Goal: Task Accomplishment & Management: Manage account settings

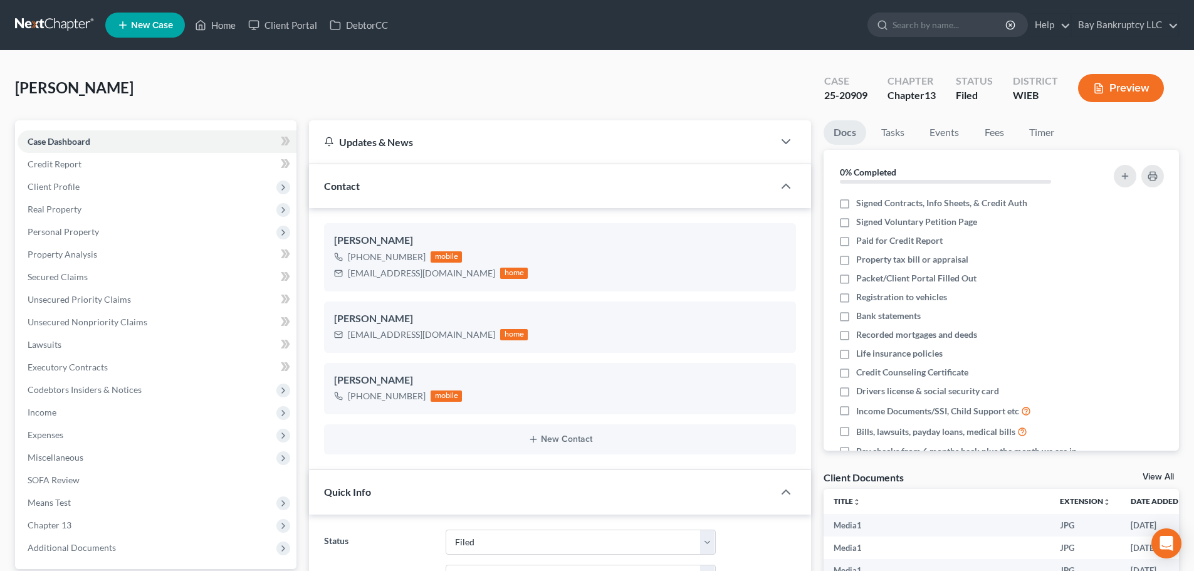
select select "2"
select select "1"
select select "0"
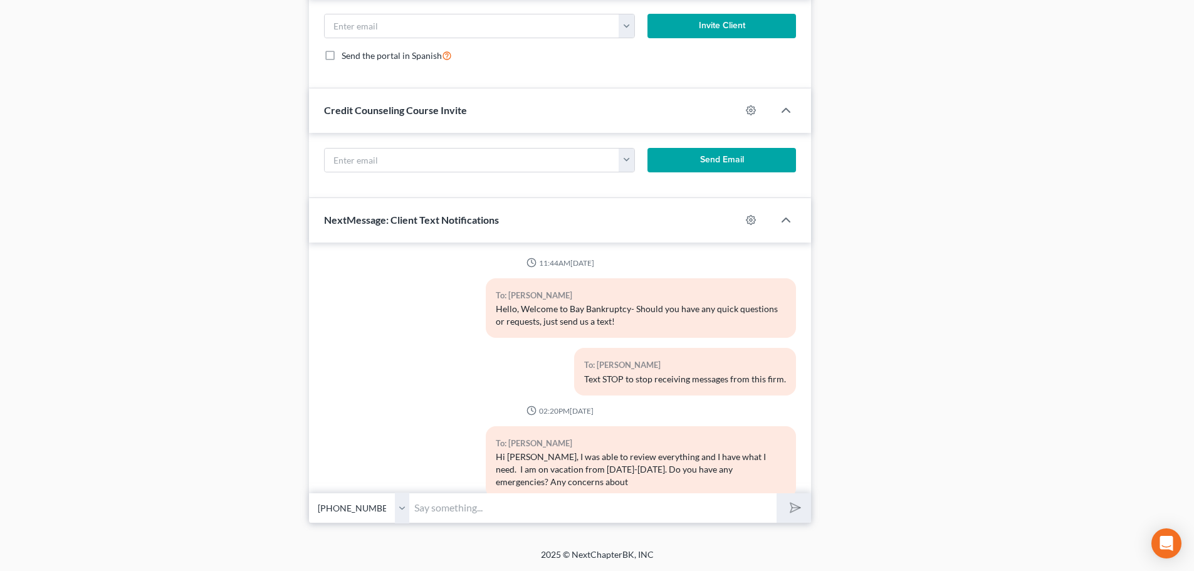
scroll to position [72408, 0]
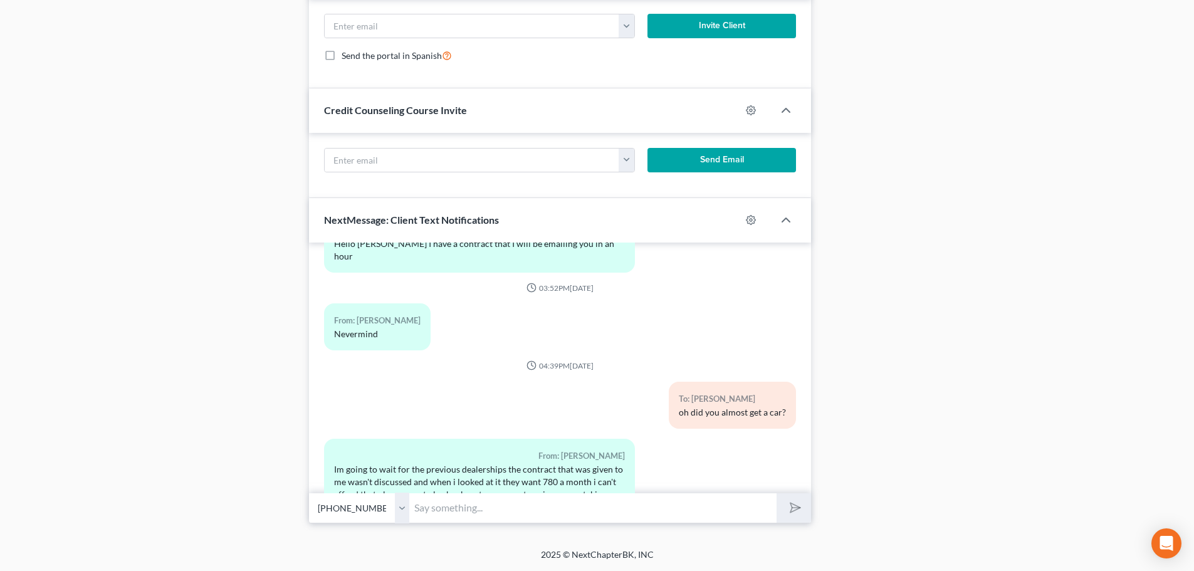
click at [427, 511] on input "text" at bounding box center [592, 508] width 367 height 31
type input "ah ok, sounds good."
click at [795, 511] on icon "submit" at bounding box center [793, 508] width 18 height 18
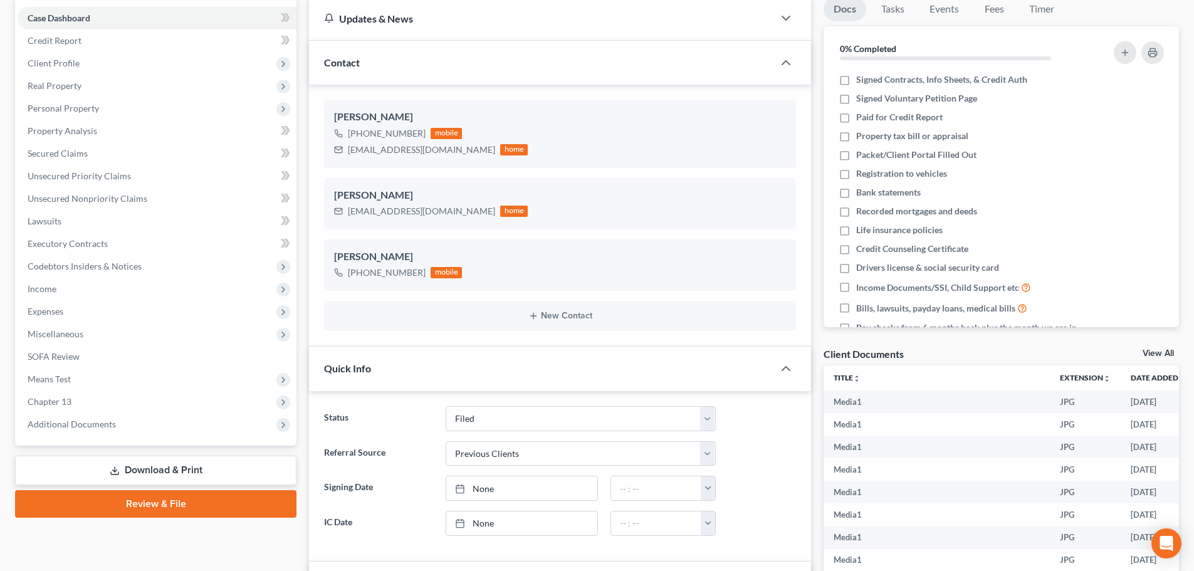
scroll to position [0, 0]
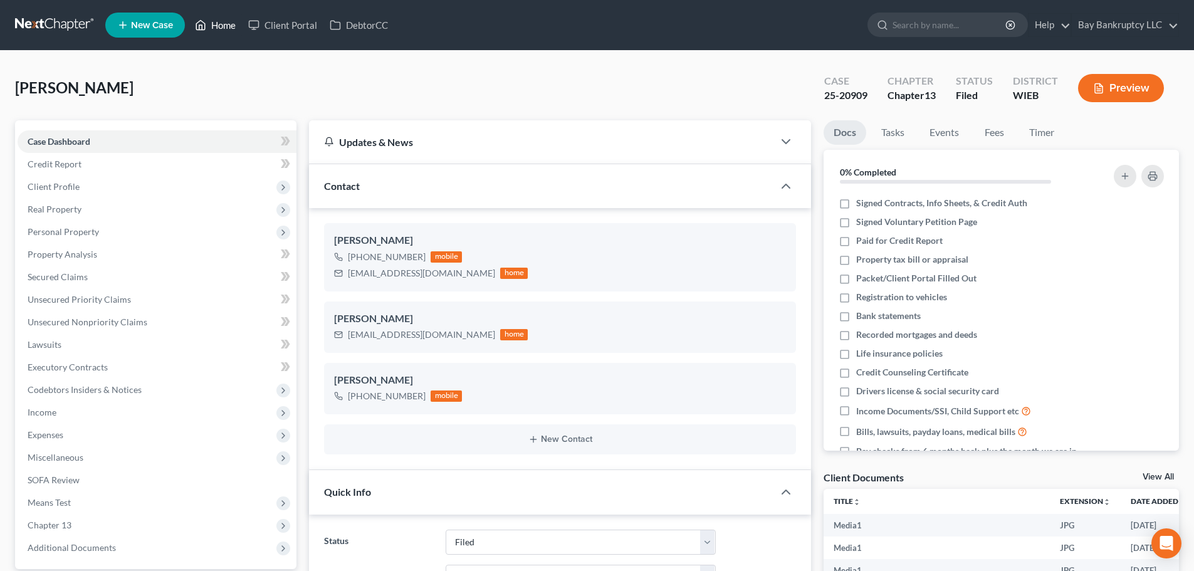
drag, startPoint x: 214, startPoint y: 21, endPoint x: 504, endPoint y: 5, distance: 290.0
click at [214, 21] on link "Home" at bounding box center [215, 25] width 53 height 23
click at [221, 25] on link "Home" at bounding box center [215, 25] width 53 height 23
select select "2"
select select "1"
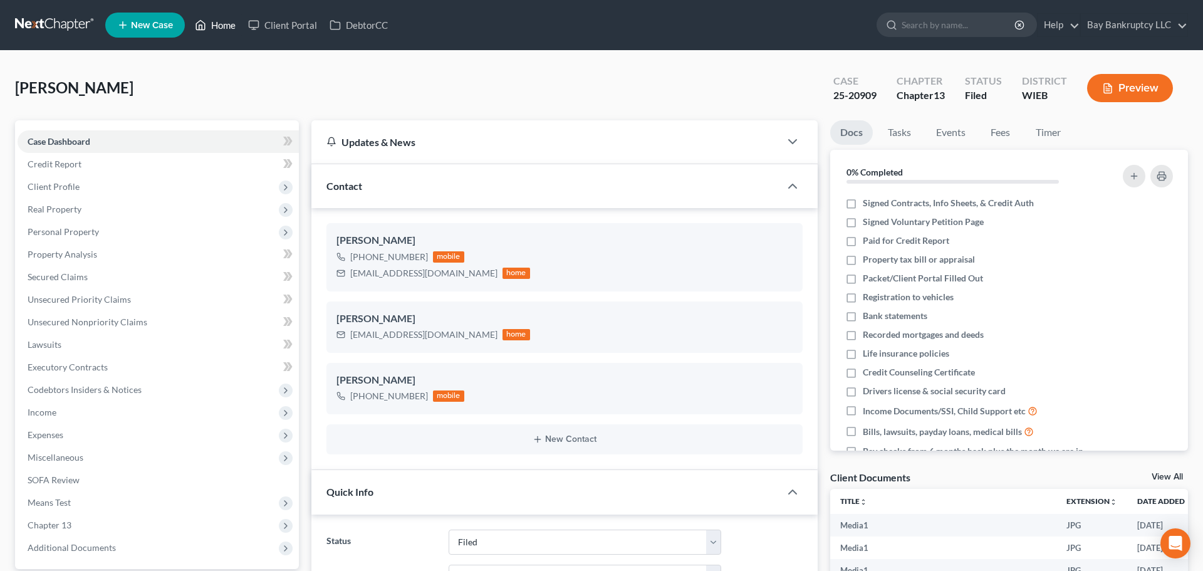
click at [226, 33] on link "Home" at bounding box center [215, 25] width 53 height 23
click at [224, 23] on link "Home" at bounding box center [215, 25] width 53 height 23
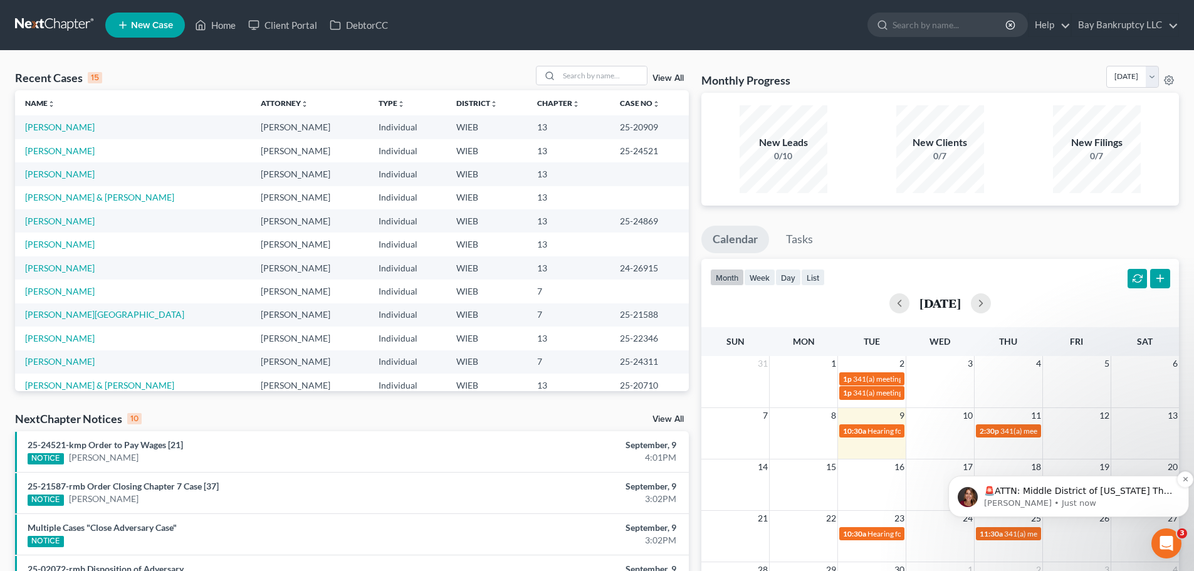
click at [1036, 498] on p "[PERSON_NAME] • Just now" at bounding box center [1078, 503] width 189 height 11
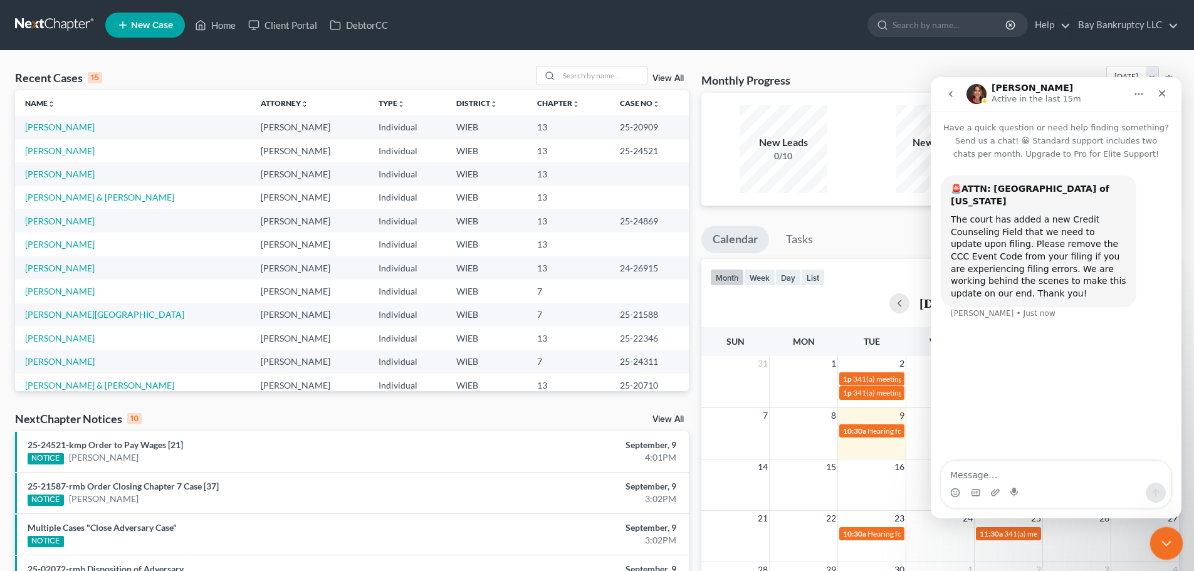
click at [1171, 540] on icon "Close Intercom Messenger" at bounding box center [1164, 541] width 15 height 15
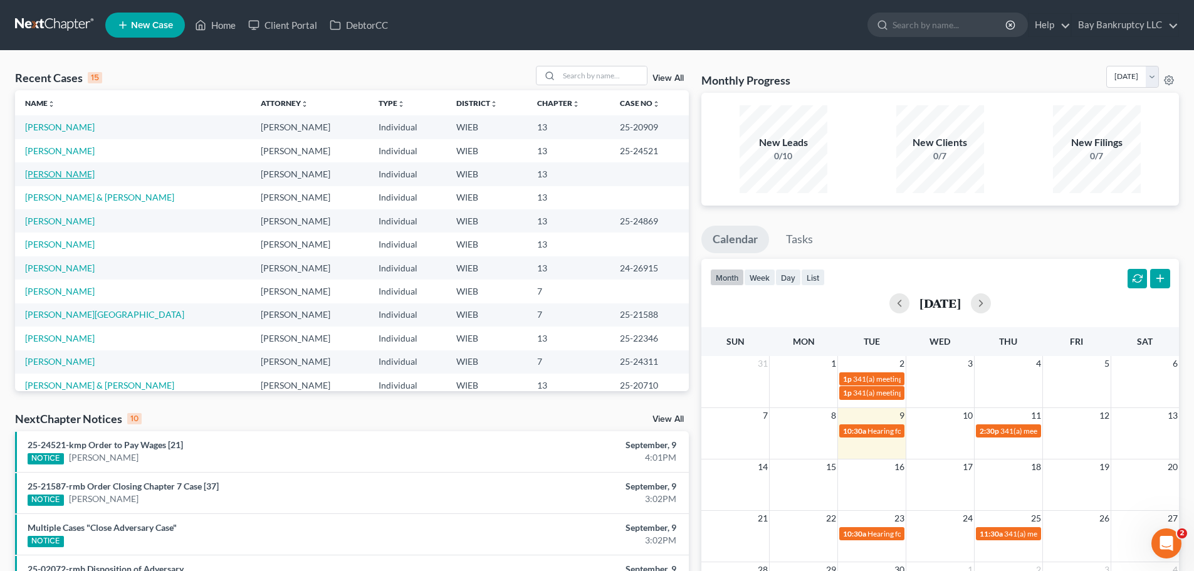
click at [46, 172] on link "[PERSON_NAME]" at bounding box center [60, 174] width 70 height 11
select select "0"
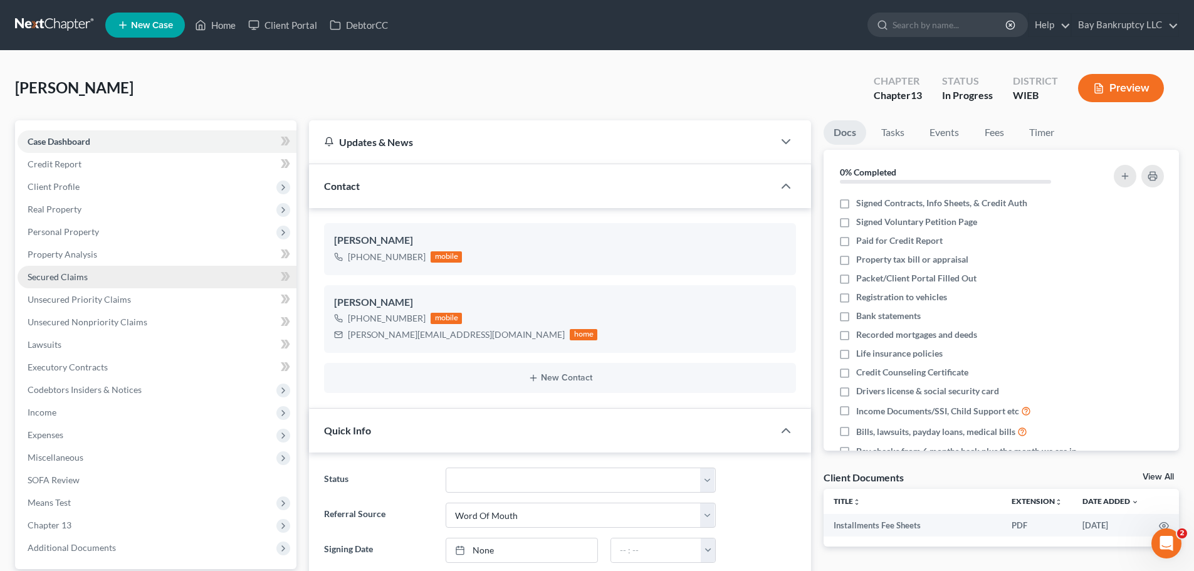
click at [66, 275] on span "Secured Claims" at bounding box center [58, 276] width 60 height 11
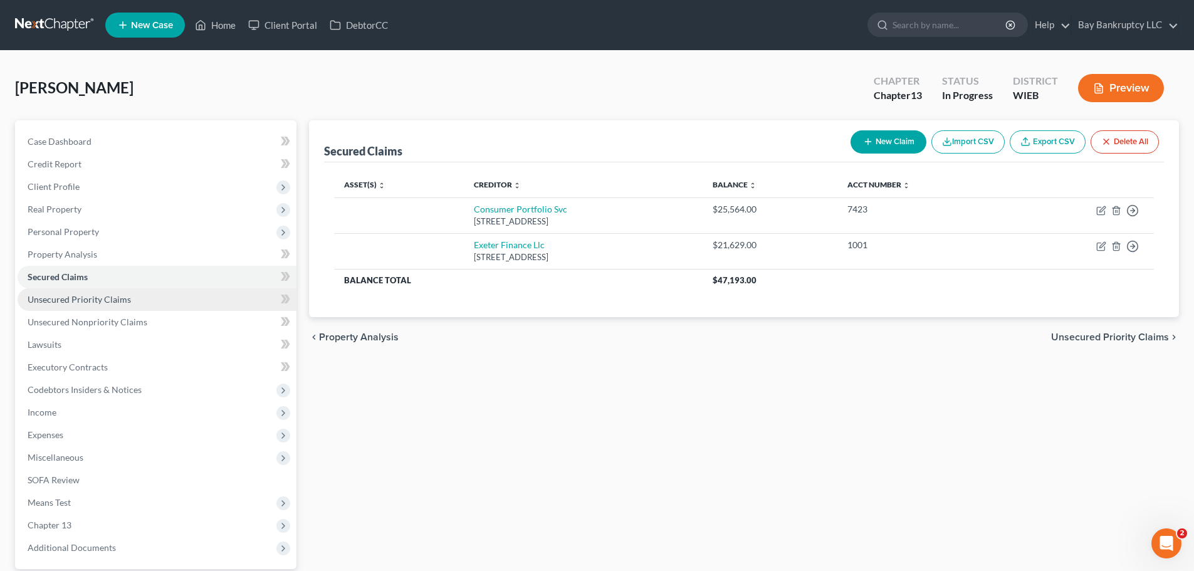
click at [75, 296] on span "Unsecured Priority Claims" at bounding box center [79, 299] width 103 height 11
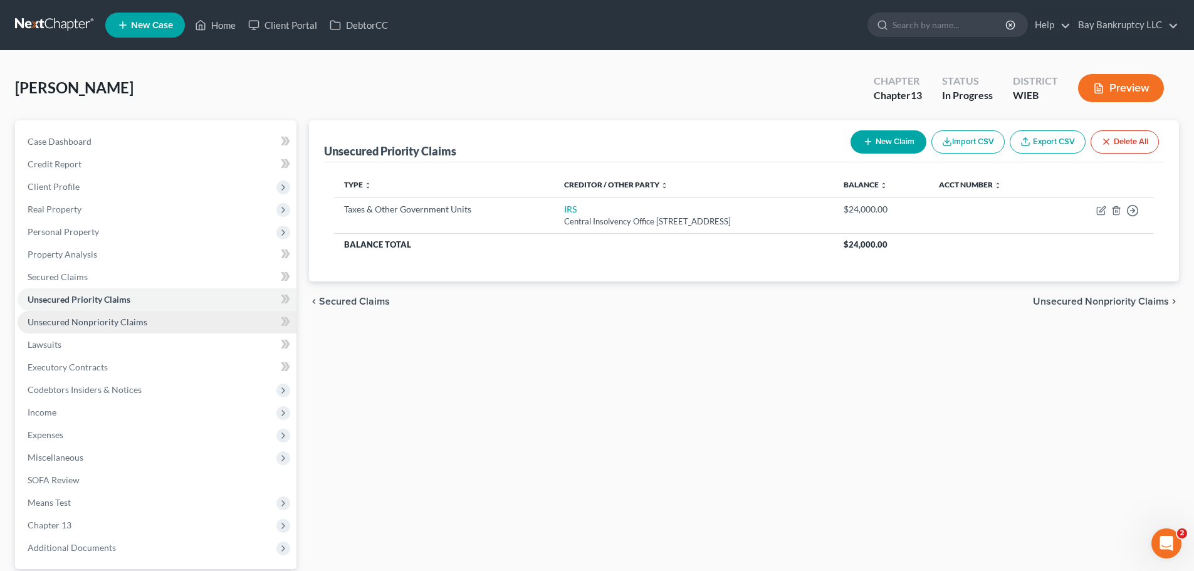
click at [81, 319] on span "Unsecured Nonpriority Claims" at bounding box center [88, 321] width 120 height 11
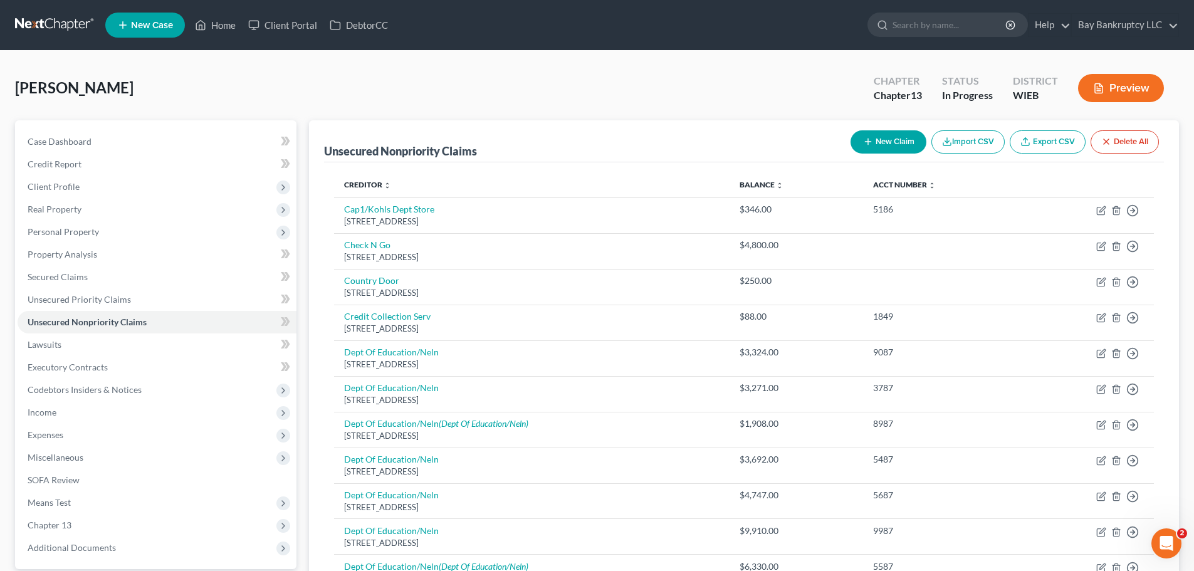
click at [903, 138] on button "New Claim" at bounding box center [888, 141] width 76 height 23
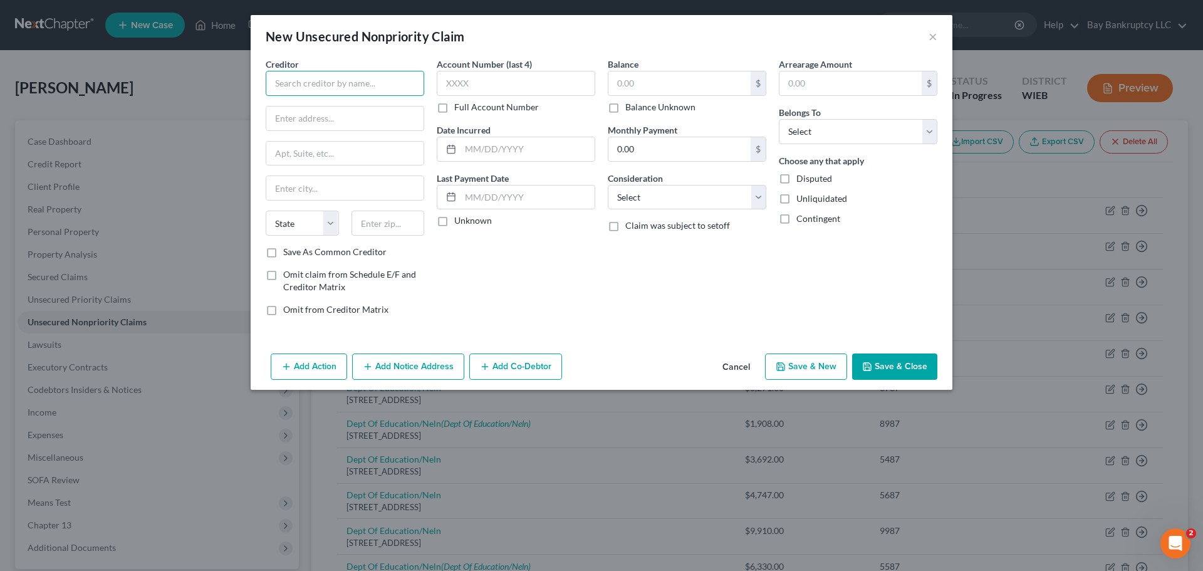
click at [333, 85] on input "text" at bounding box center [345, 83] width 159 height 25
click at [335, 117] on div "[GEOGRAPHIC_DATA]" at bounding box center [341, 117] width 130 height 11
type input "Midland Credit Management"
type input "PO Box 51319"
type input "[GEOGRAPHIC_DATA]"
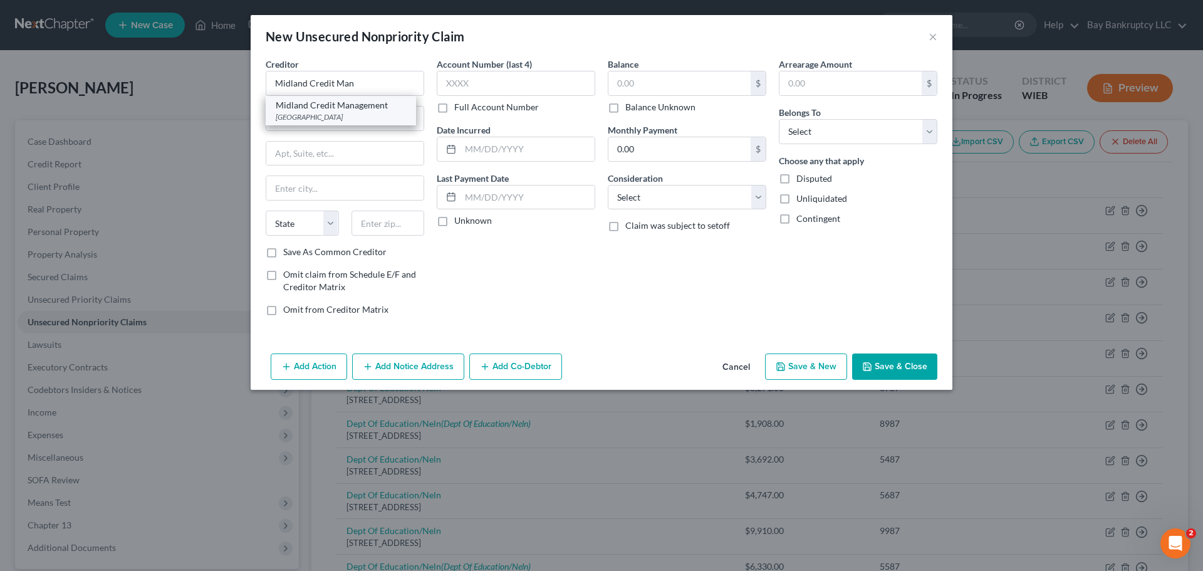
select select "4"
type input "90051"
click at [627, 91] on input "text" at bounding box center [679, 83] width 142 height 24
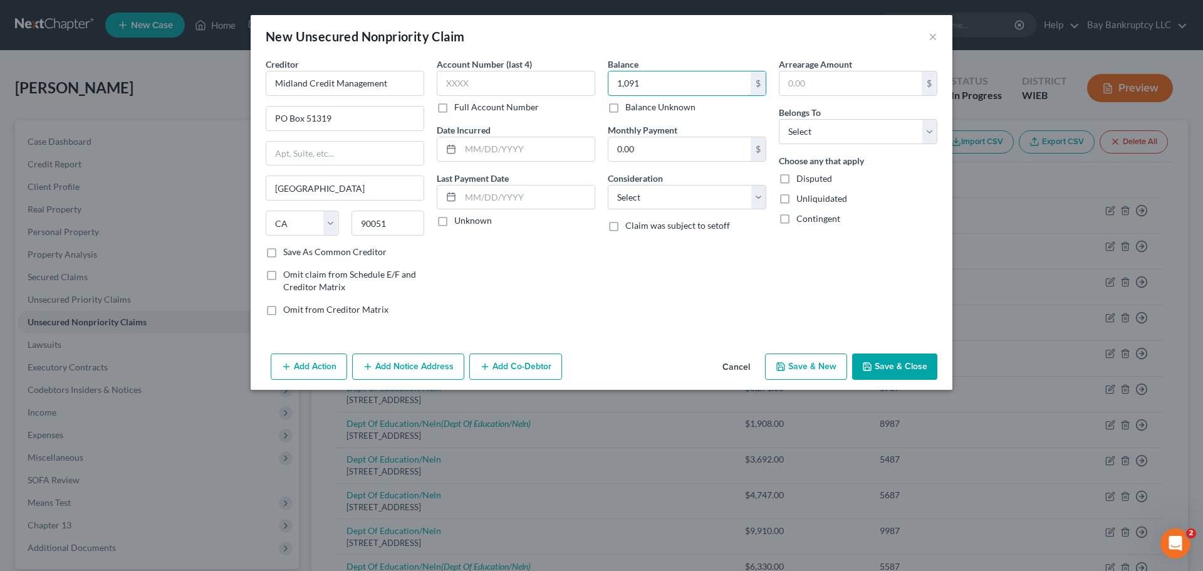
type input "1,091"
click at [884, 365] on button "Save & Close" at bounding box center [894, 366] width 85 height 26
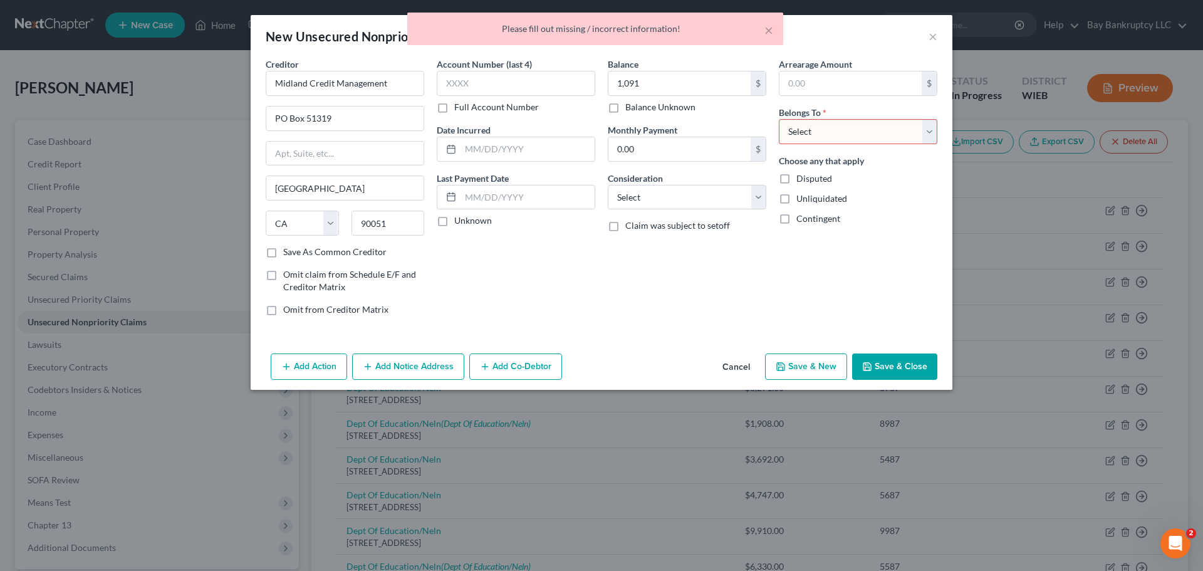
click at [846, 135] on select "Select Debtor 1 Only Debtor 2 Only Debtor 1 And Debtor 2 Only At Least One Of T…" at bounding box center [858, 131] width 159 height 25
select select "0"
click at [779, 119] on select "Select Debtor 1 Only Debtor 2 Only Debtor 1 And Debtor 2 Only At Least One Of T…" at bounding box center [858, 131] width 159 height 25
click at [889, 363] on button "Save & Close" at bounding box center [894, 366] width 85 height 26
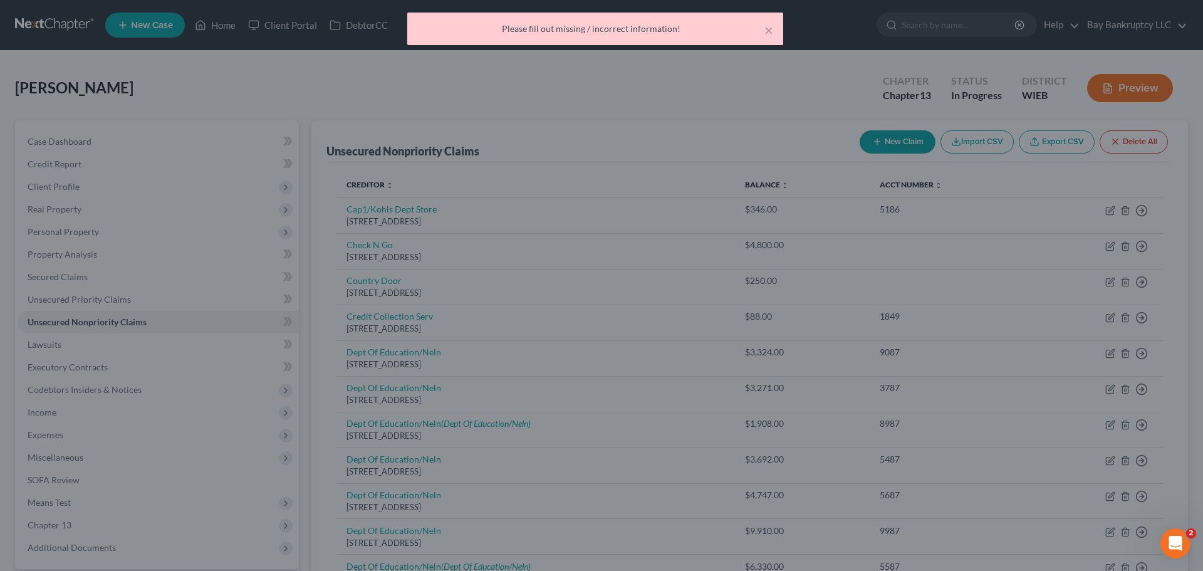
type input "1,091.00"
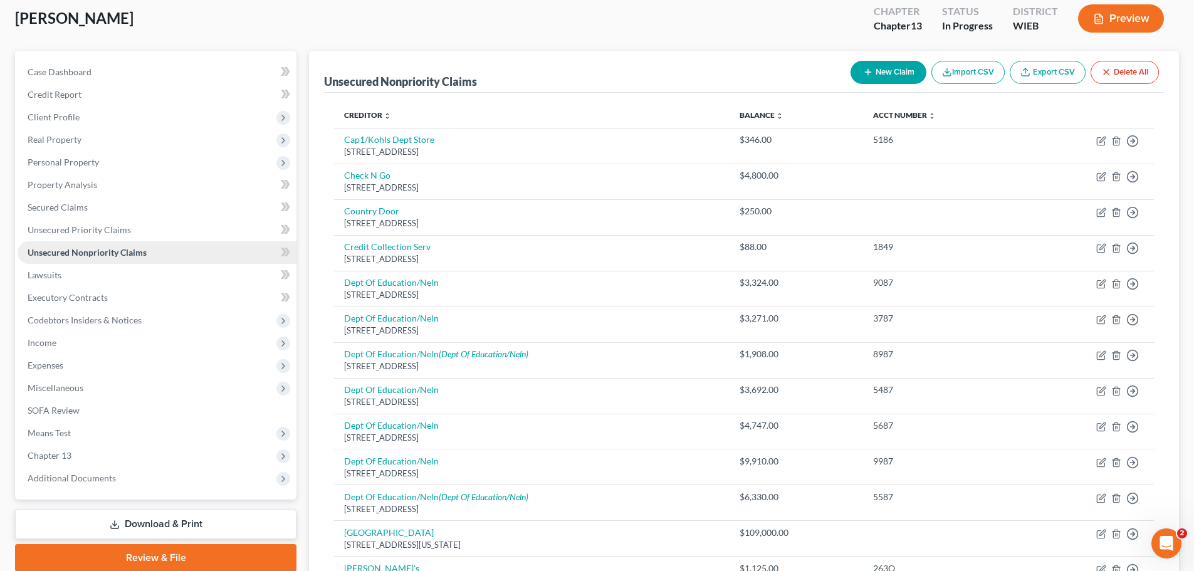
scroll to position [63, 0]
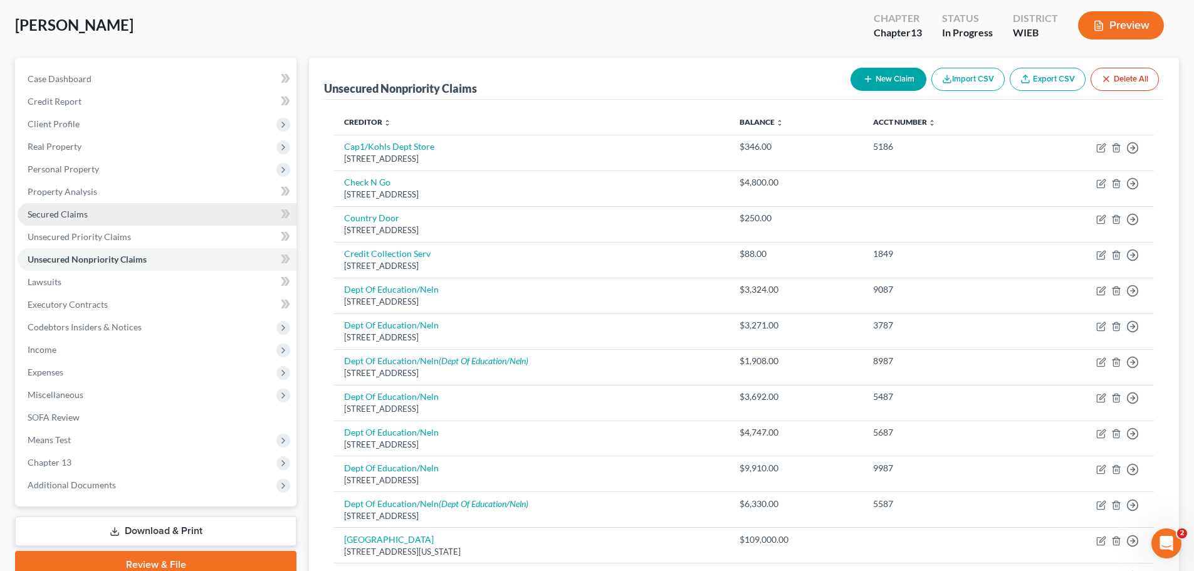
click at [76, 216] on span "Secured Claims" at bounding box center [58, 214] width 60 height 11
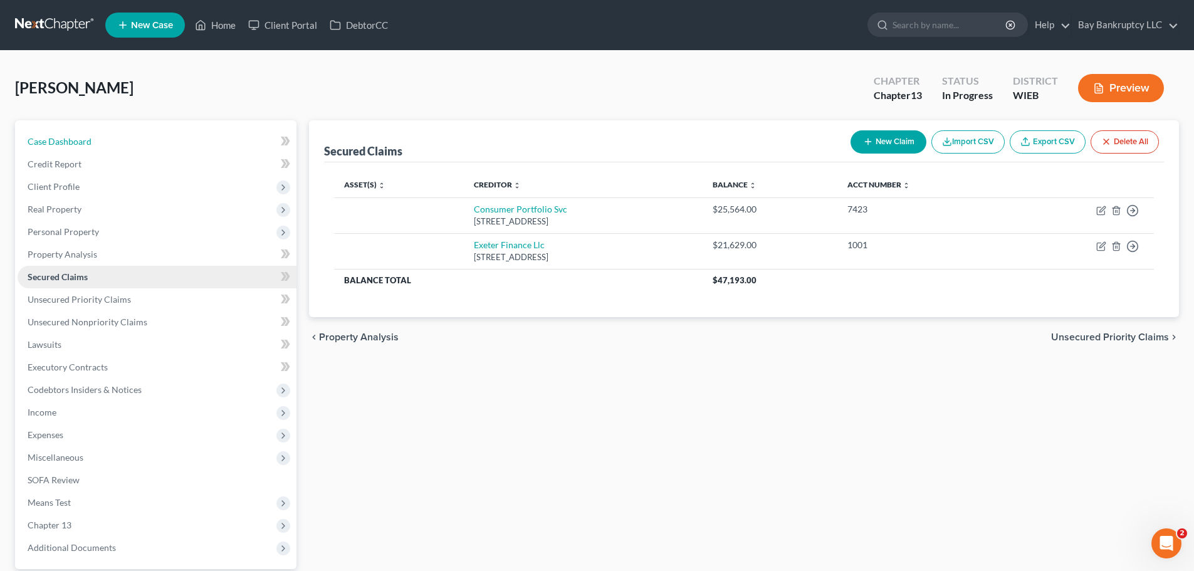
drag, startPoint x: 84, startPoint y: 136, endPoint x: 227, endPoint y: 274, distance: 199.4
click at [84, 136] on span "Case Dashboard" at bounding box center [60, 141] width 64 height 11
select select "3"
select select "0"
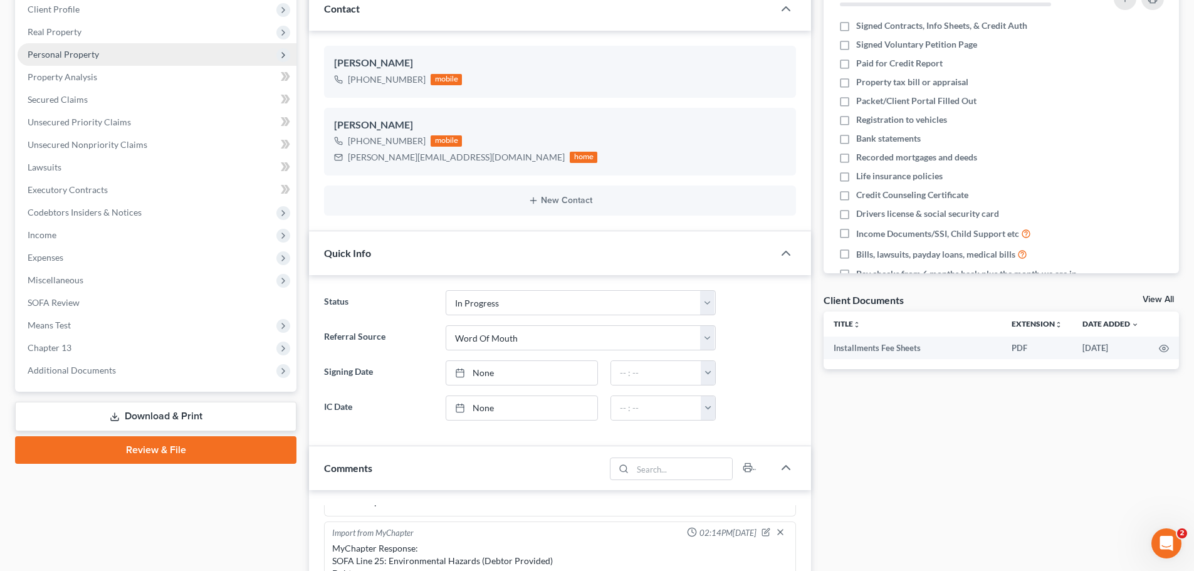
scroll to position [63, 0]
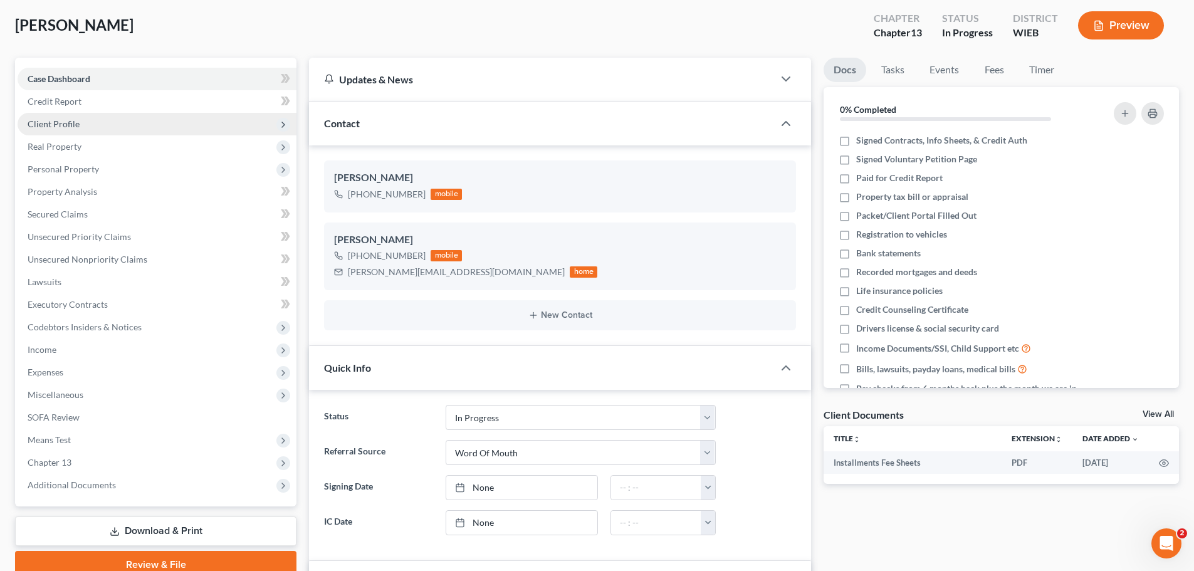
click at [54, 127] on span "Client Profile" at bounding box center [54, 123] width 52 height 11
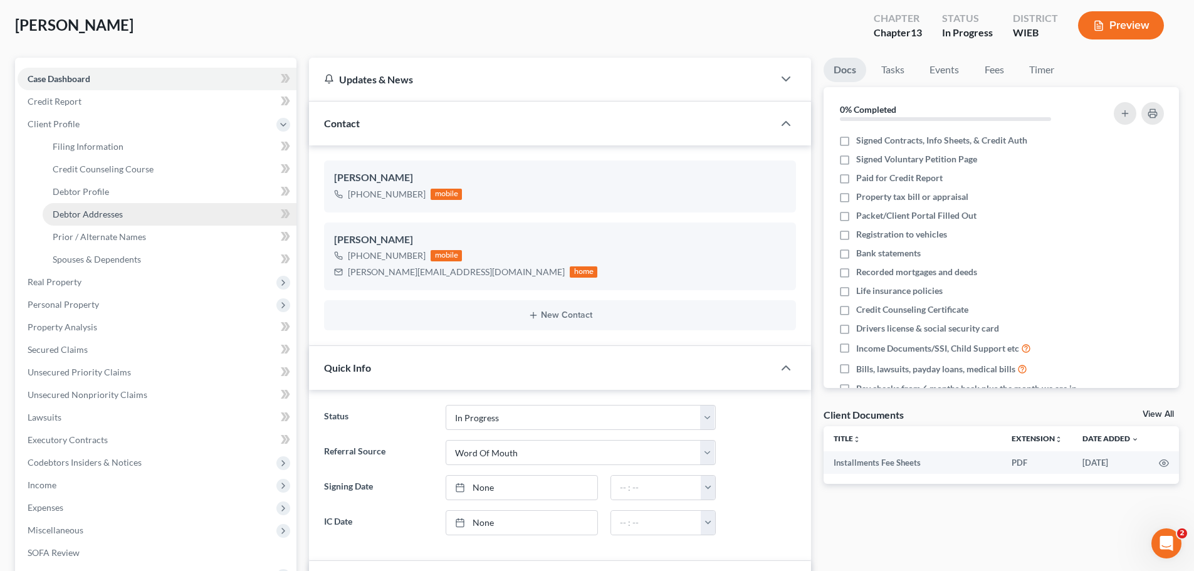
click at [98, 216] on span "Debtor Addresses" at bounding box center [88, 214] width 70 height 11
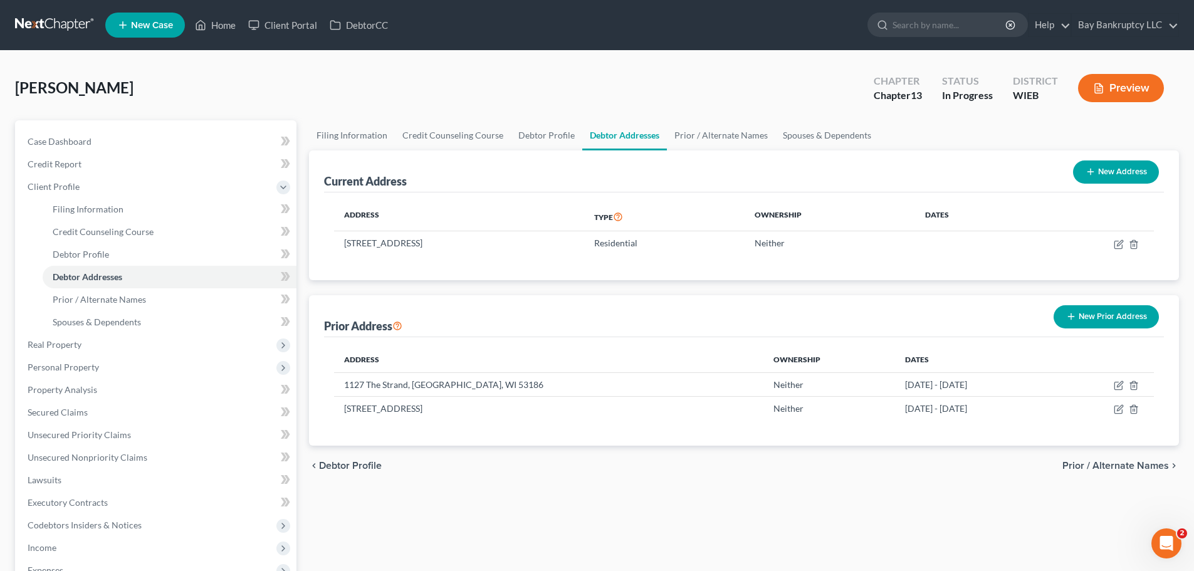
select select "0"
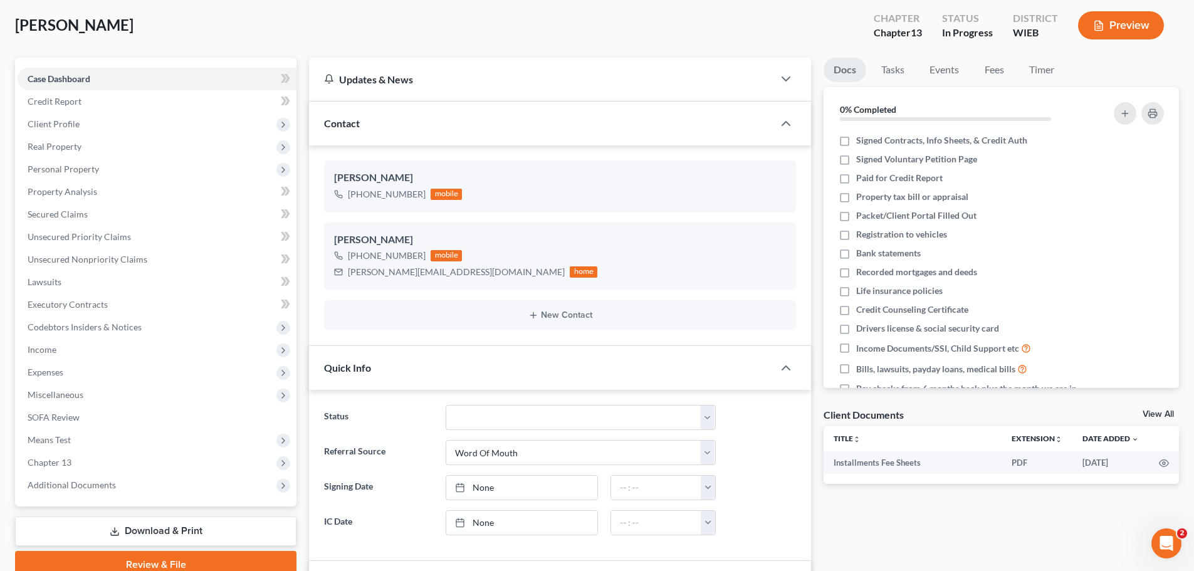
scroll to position [1803, 0]
click at [70, 130] on span "Client Profile" at bounding box center [157, 124] width 279 height 23
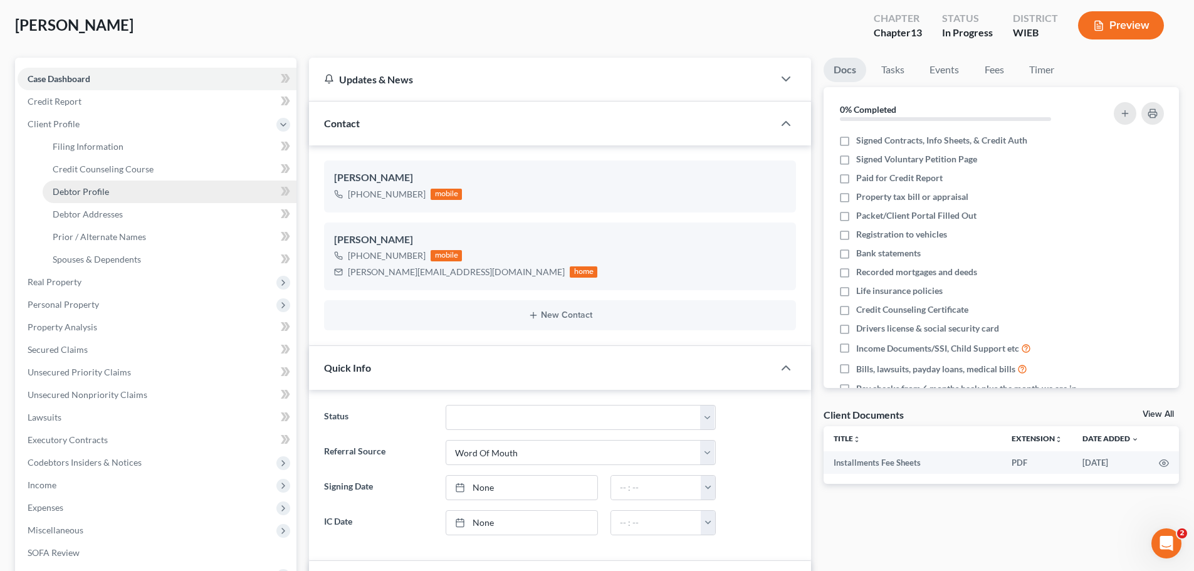
click at [86, 191] on span "Debtor Profile" at bounding box center [81, 191] width 56 height 11
select select "0"
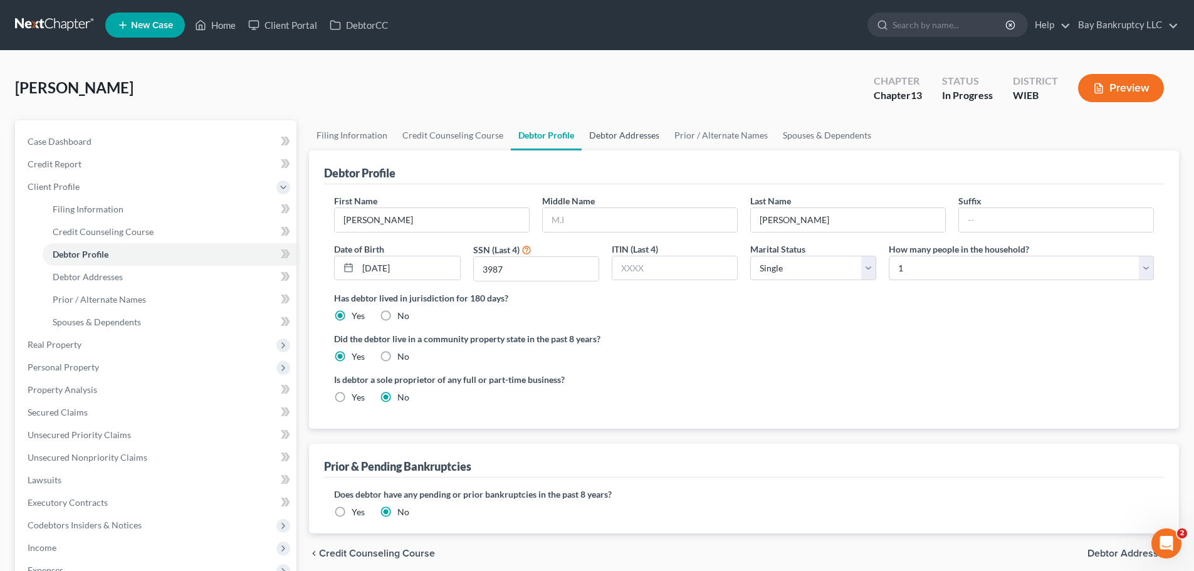
click at [623, 135] on link "Debtor Addresses" at bounding box center [624, 135] width 85 height 30
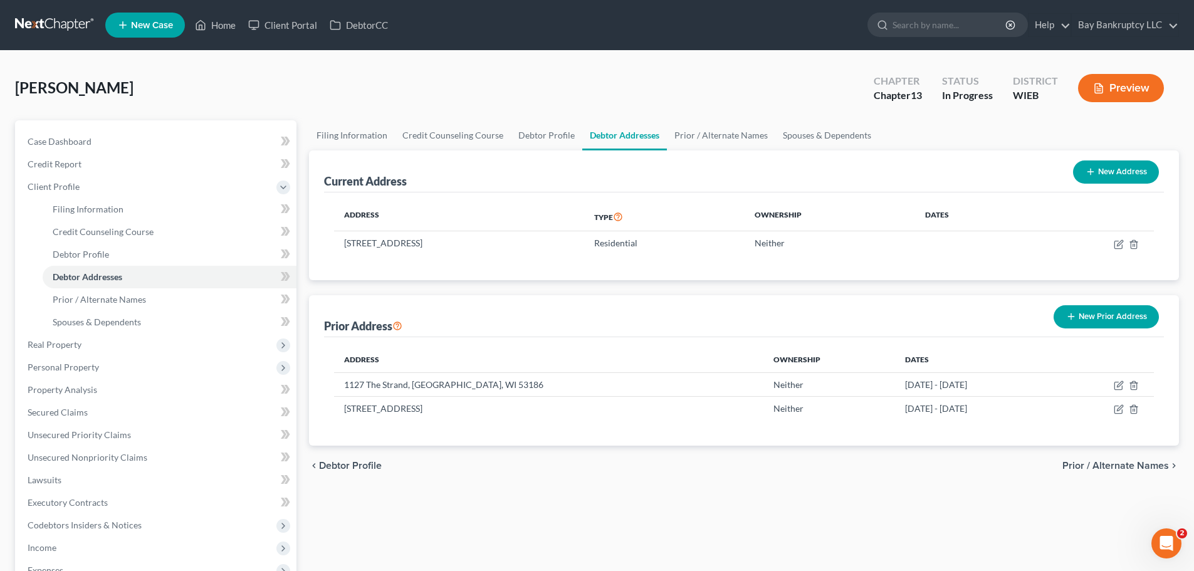
select select "0"
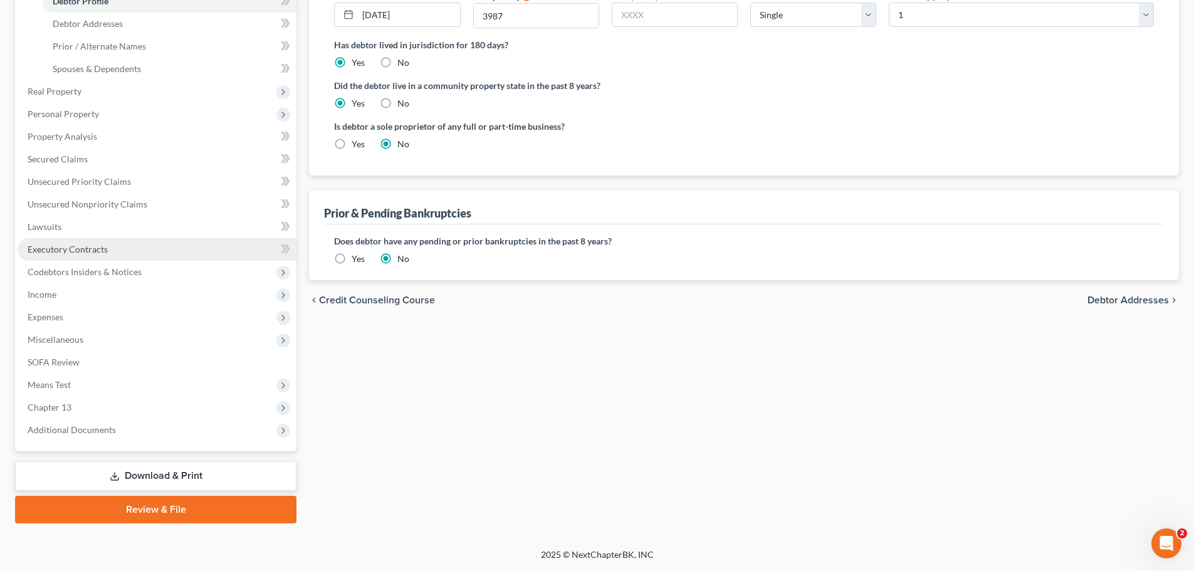
scroll to position [3, 0]
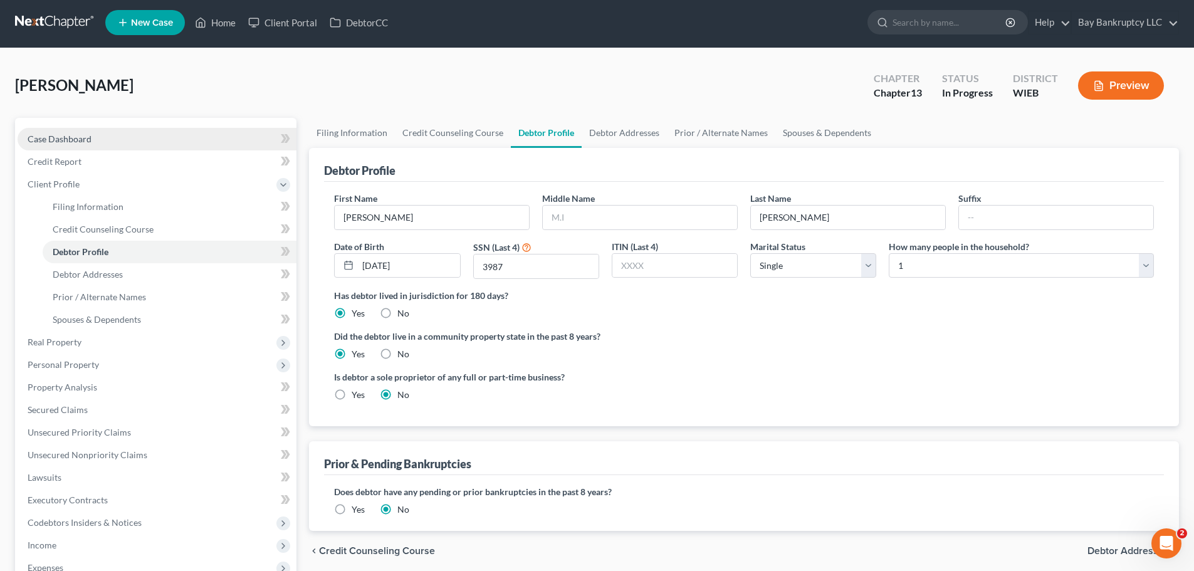
click at [85, 135] on span "Case Dashboard" at bounding box center [60, 138] width 64 height 11
select select "3"
select select "0"
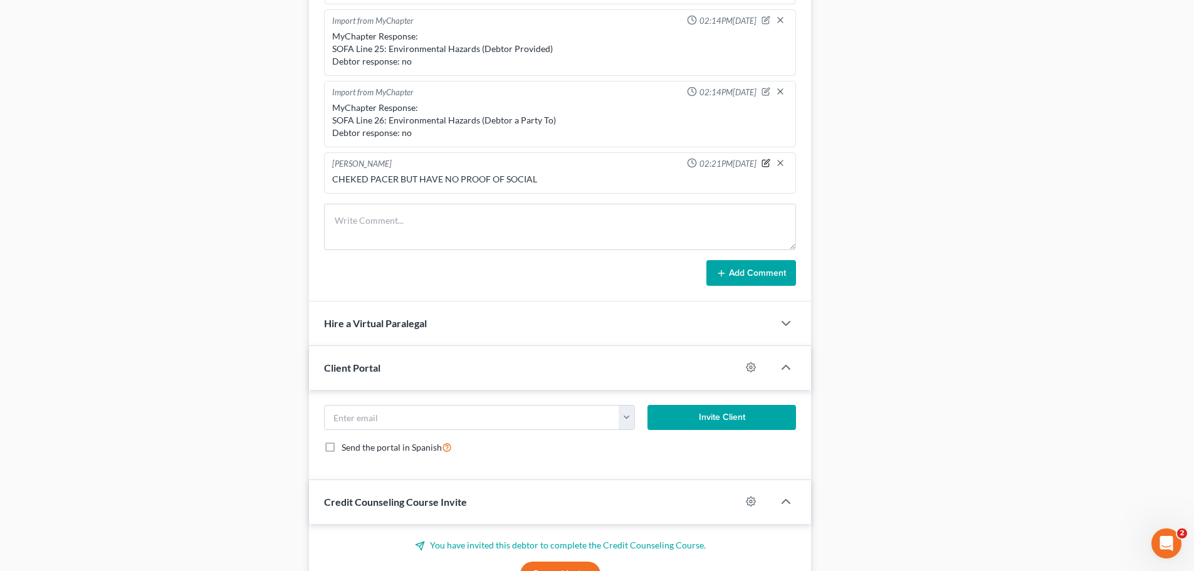
scroll to position [1803, 0]
click at [761, 164] on icon "button" at bounding box center [765, 163] width 9 height 9
click at [569, 185] on textarea "CHEKED PACER BUT HAVE NO PROOF OF SOCIAL" at bounding box center [560, 196] width 456 height 46
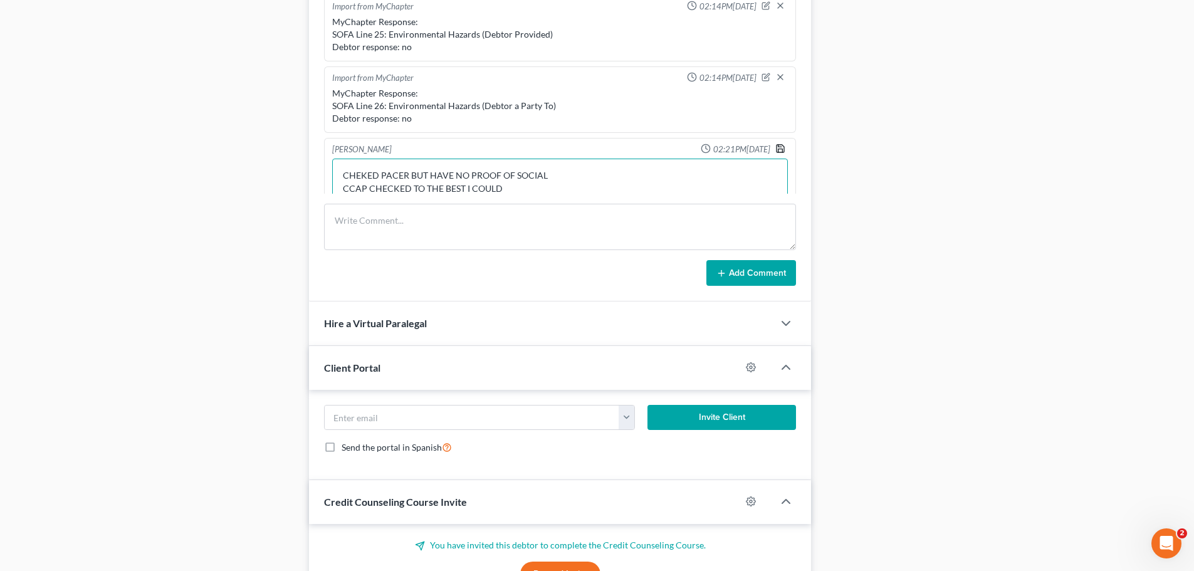
type textarea "CHEKED PACER BUT HAVE NO PROOF OF SOCIAL CCAP CHECKED TO THE BEST I COULD"
click at [775, 147] on icon "button" at bounding box center [780, 148] width 10 height 10
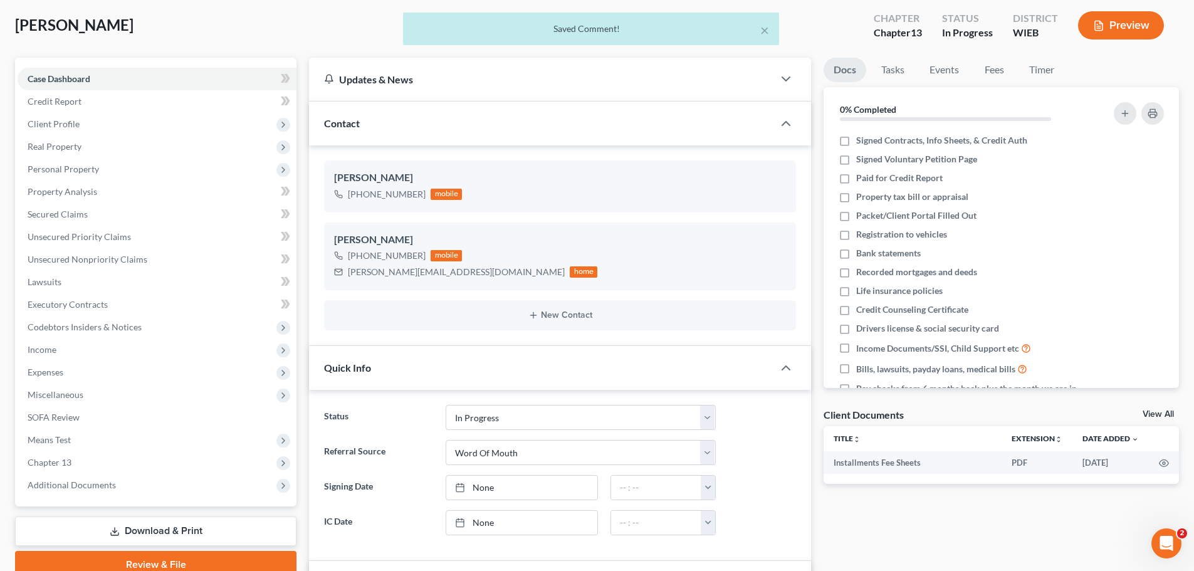
scroll to position [0, 0]
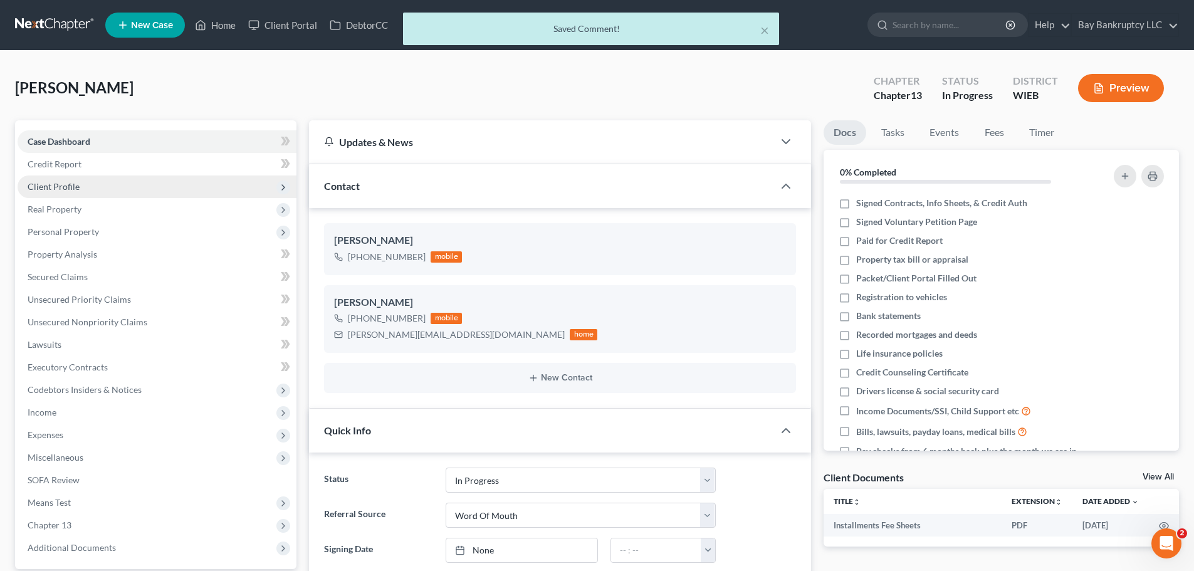
click at [68, 183] on span "Client Profile" at bounding box center [54, 186] width 52 height 11
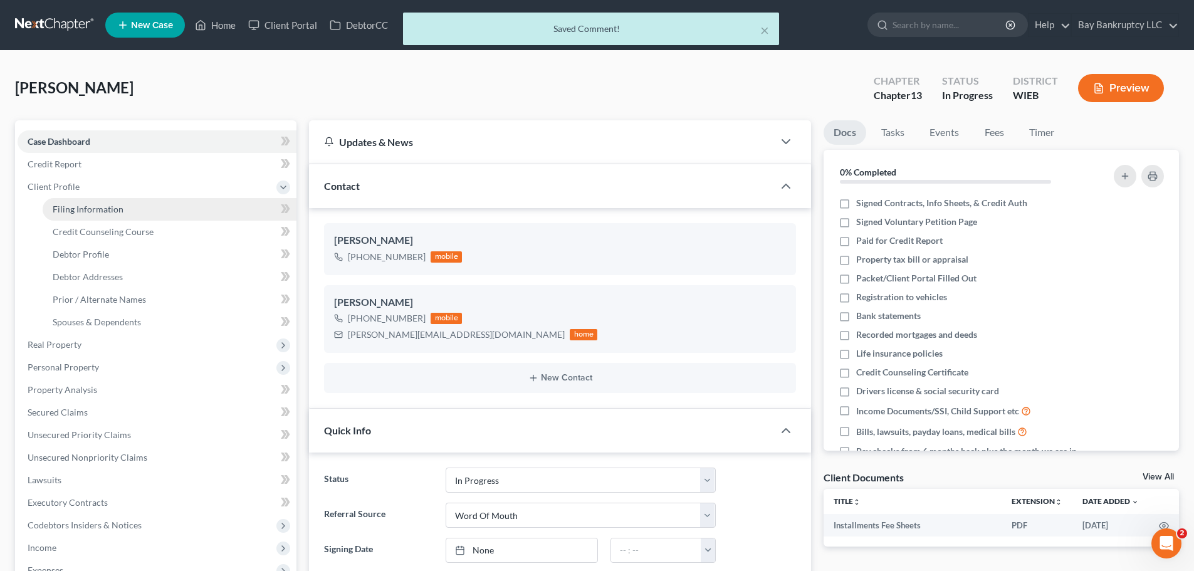
click at [79, 207] on span "Filing Information" at bounding box center [88, 209] width 71 height 11
select select "1"
select select "0"
select select "3"
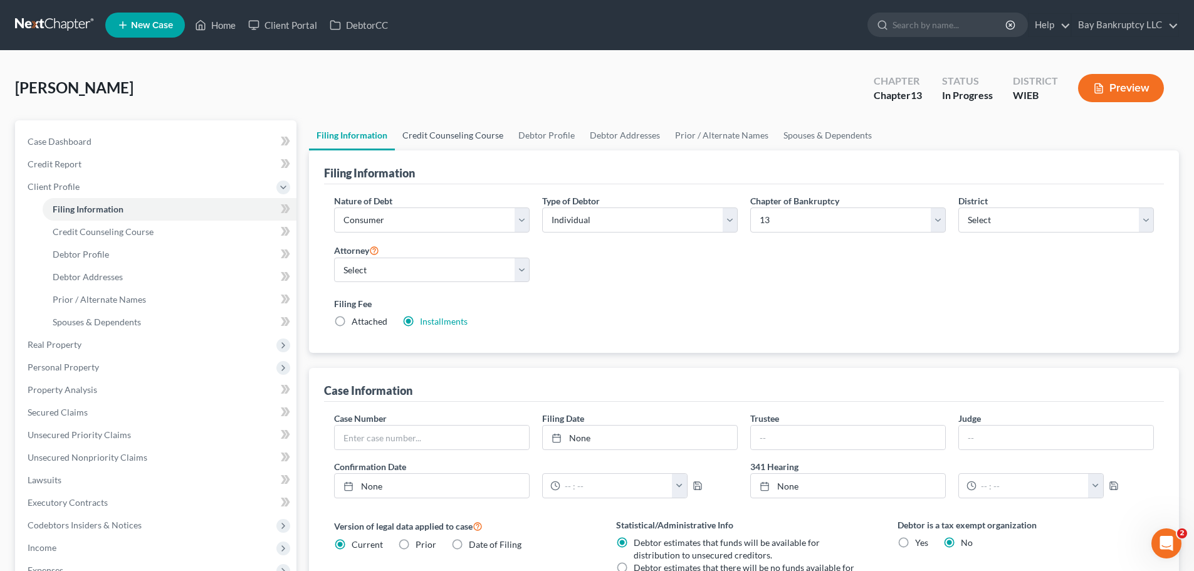
click at [469, 133] on link "Credit Counseling Course" at bounding box center [453, 135] width 116 height 30
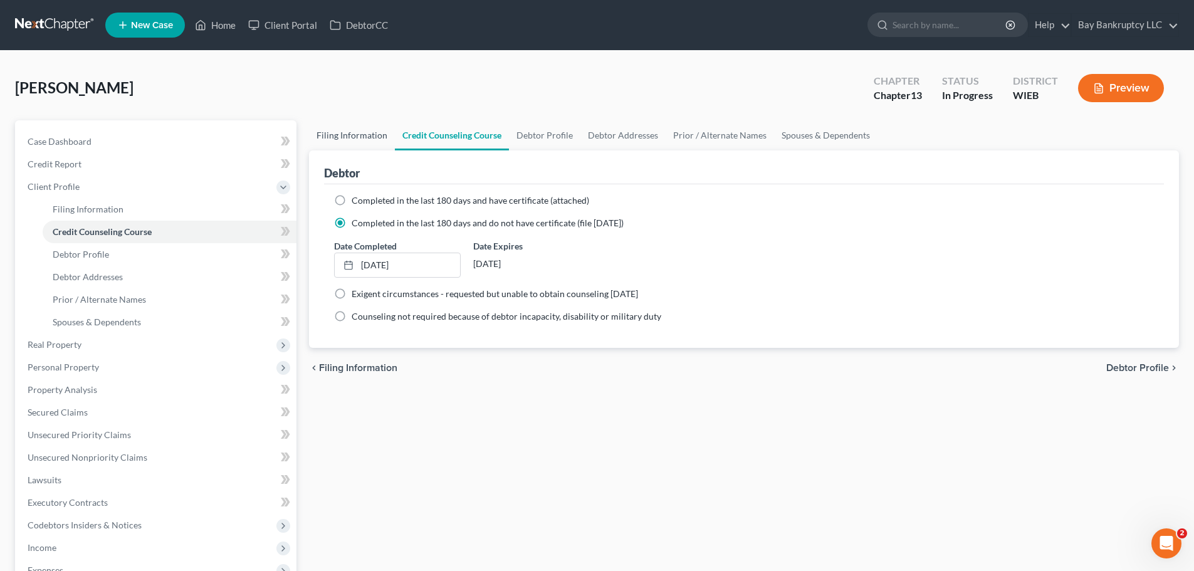
click at [352, 140] on link "Filing Information" at bounding box center [352, 135] width 86 height 30
select select "1"
select select "0"
select select "3"
select select "90"
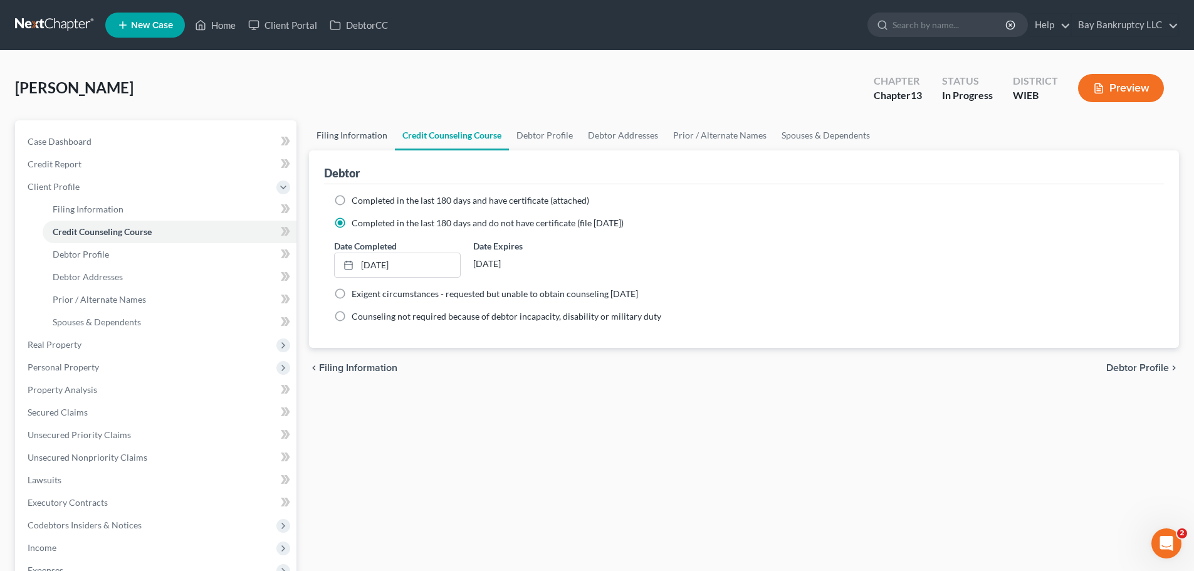
select select "0"
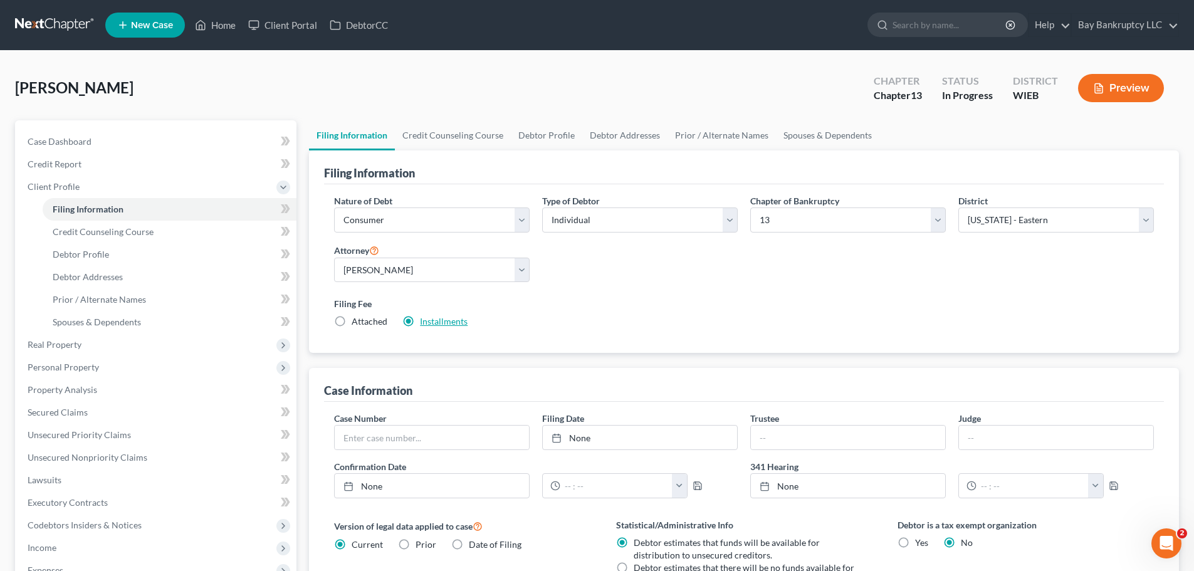
click at [444, 319] on link "Installments" at bounding box center [444, 321] width 48 height 11
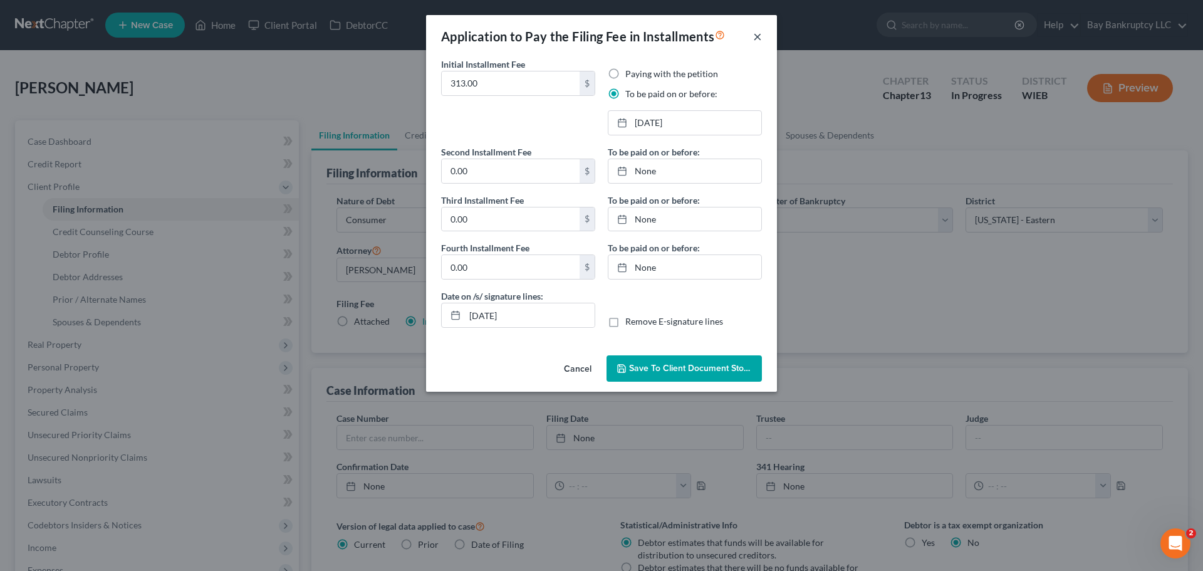
click at [761, 32] on button "×" at bounding box center [757, 36] width 9 height 15
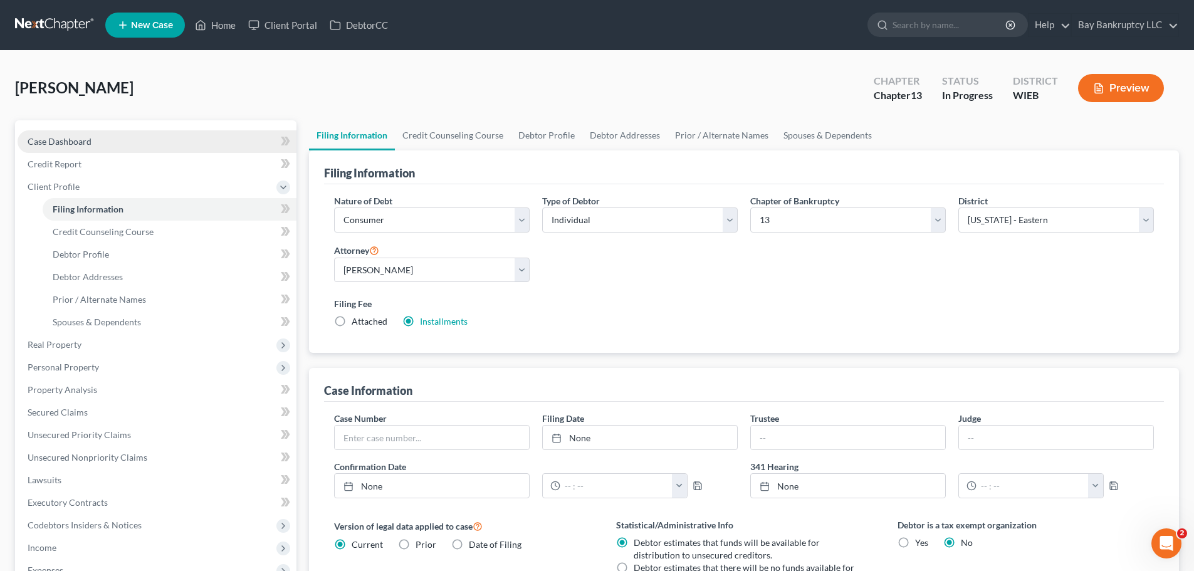
click at [81, 143] on span "Case Dashboard" at bounding box center [60, 141] width 64 height 11
select select "3"
select select "0"
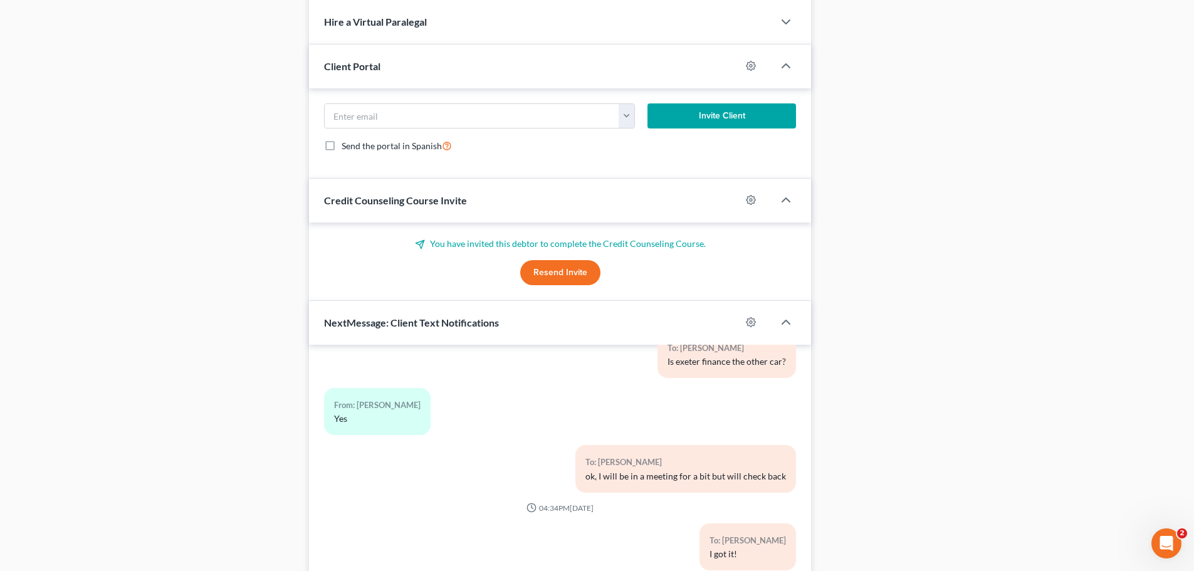
scroll to position [1093, 0]
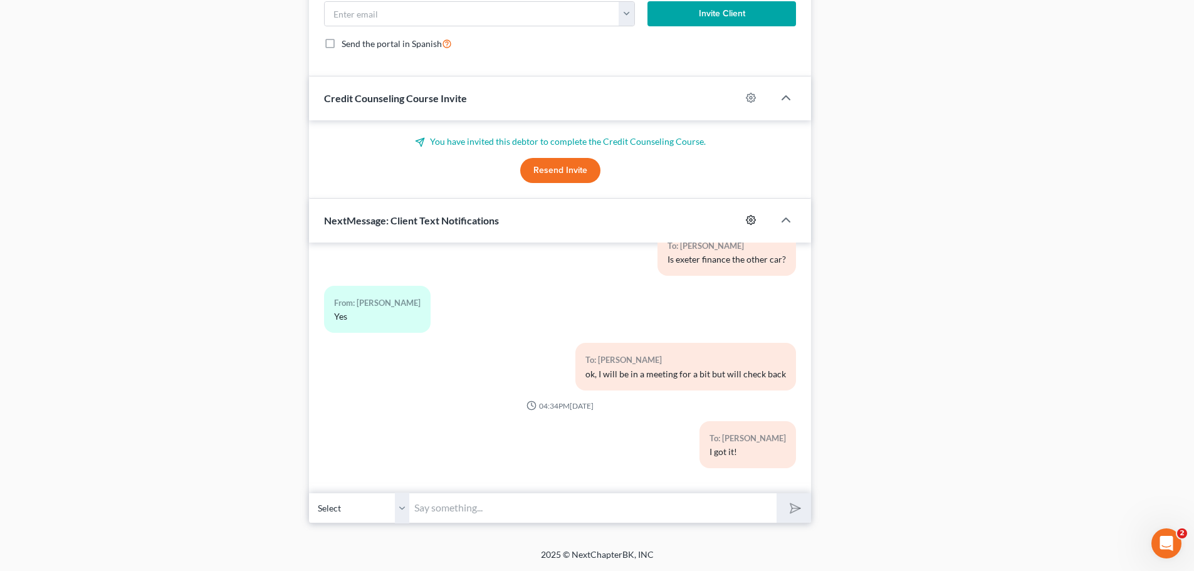
click at [750, 217] on icon "button" at bounding box center [751, 220] width 10 height 10
select select "0"
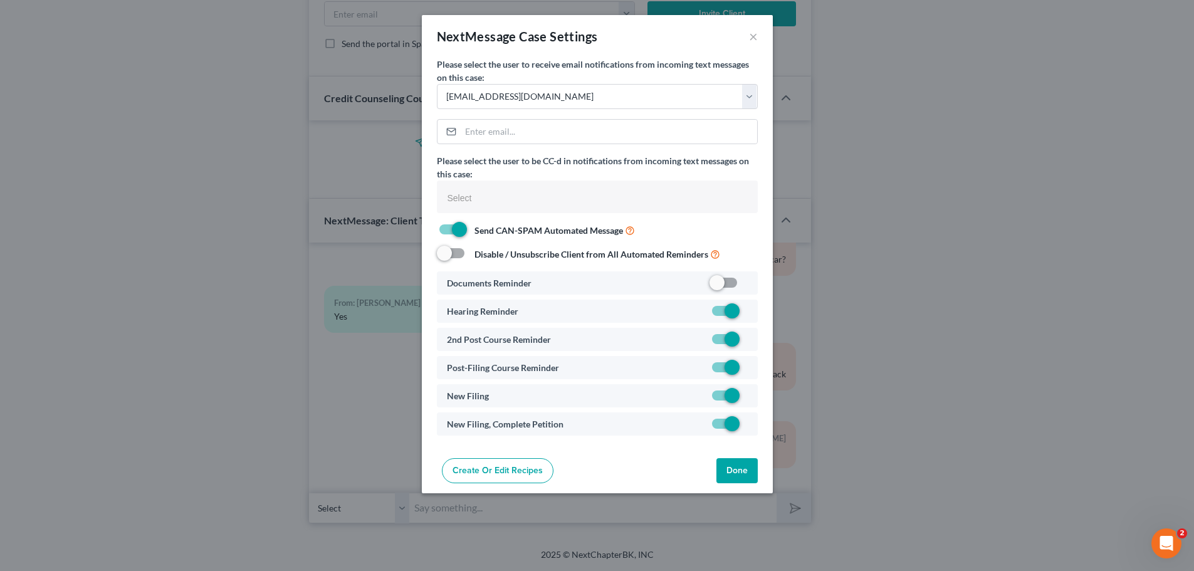
select select
click at [752, 427] on label at bounding box center [752, 427] width 0 height 0
click at [757, 423] on input "checkbox" at bounding box center [761, 421] width 8 height 8
checkbox input "false"
click at [721, 476] on button "Done" at bounding box center [741, 470] width 41 height 25
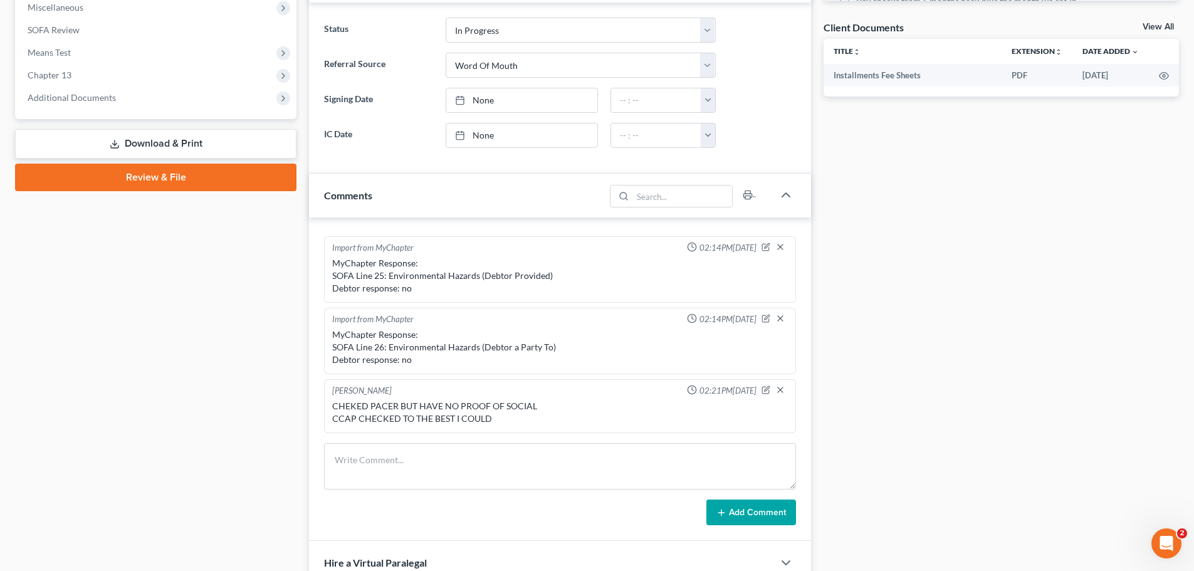
scroll to position [278, 0]
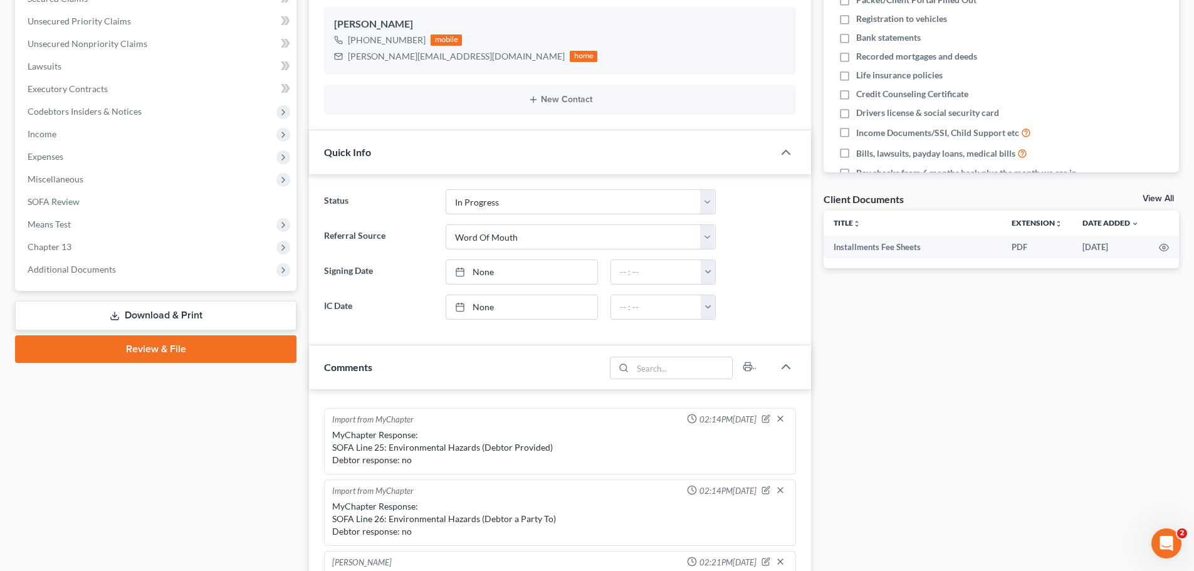
click at [188, 317] on link "Download & Print" at bounding box center [155, 315] width 281 height 29
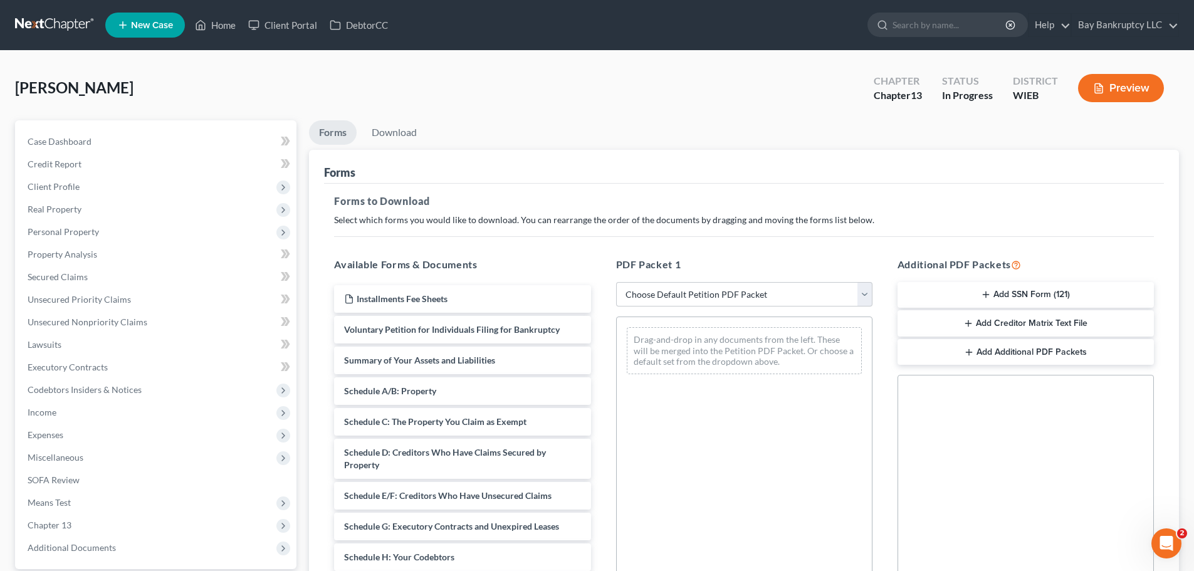
select select "0"
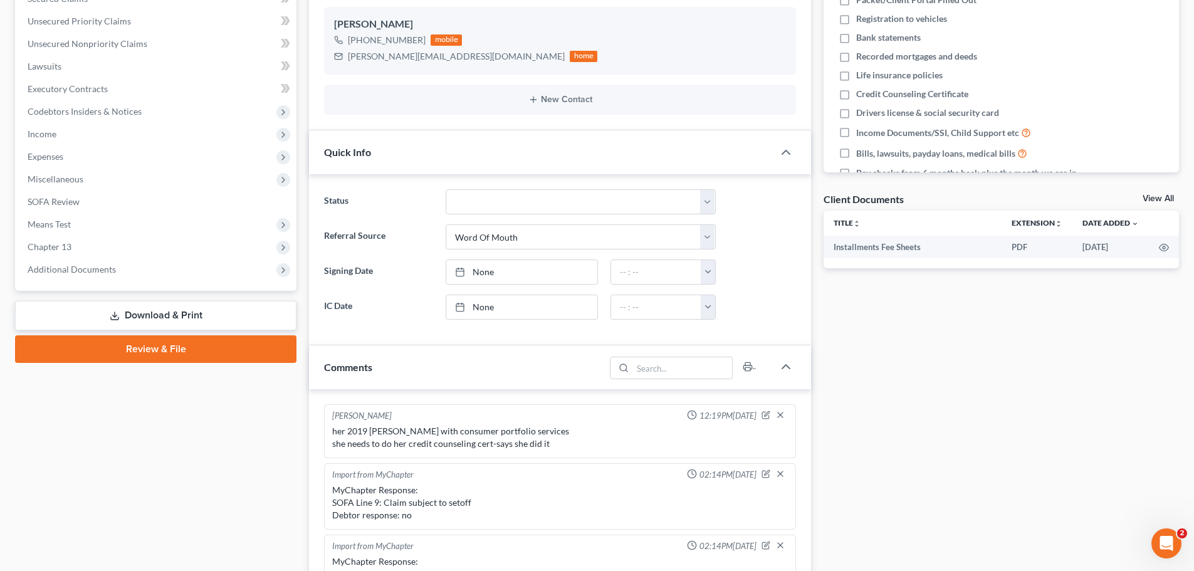
scroll to position [341, 0]
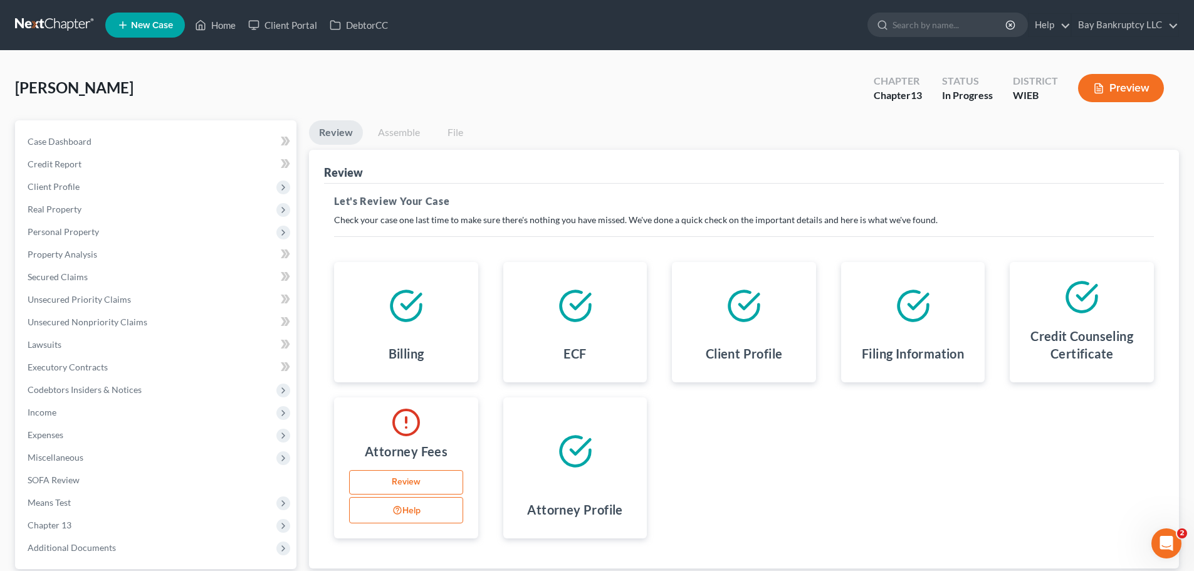
click at [402, 471] on link "Review" at bounding box center [406, 482] width 114 height 25
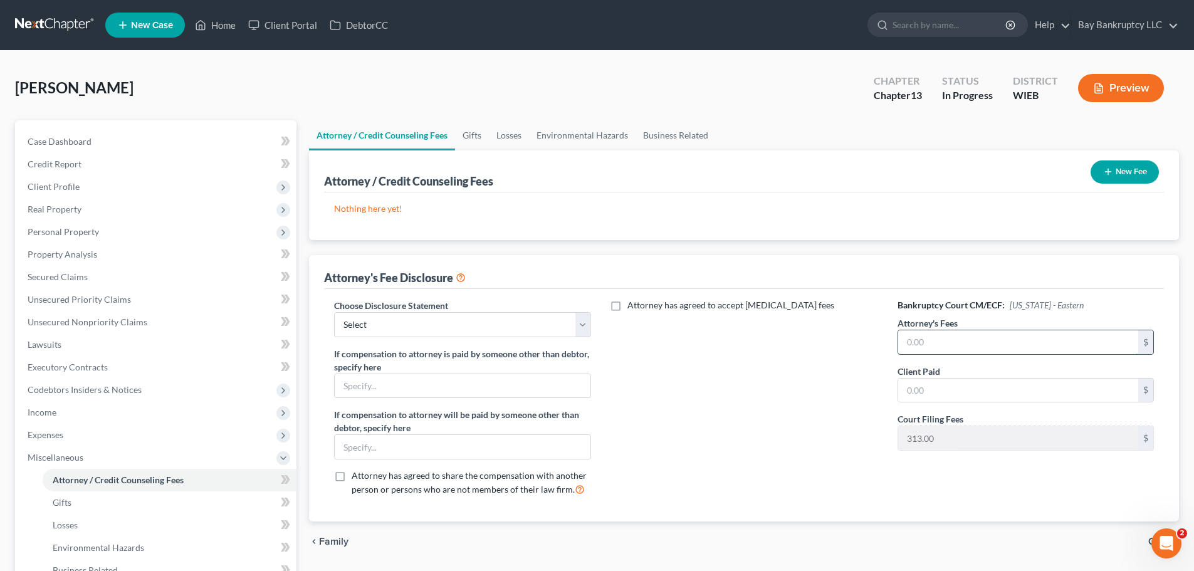
click at [929, 338] on input "text" at bounding box center [1018, 342] width 240 height 24
type input "5,500"
click at [930, 392] on input "text" at bounding box center [1018, 390] width 240 height 24
type input "250"
drag, startPoint x: 473, startPoint y: 323, endPoint x: 464, endPoint y: 336, distance: 16.2
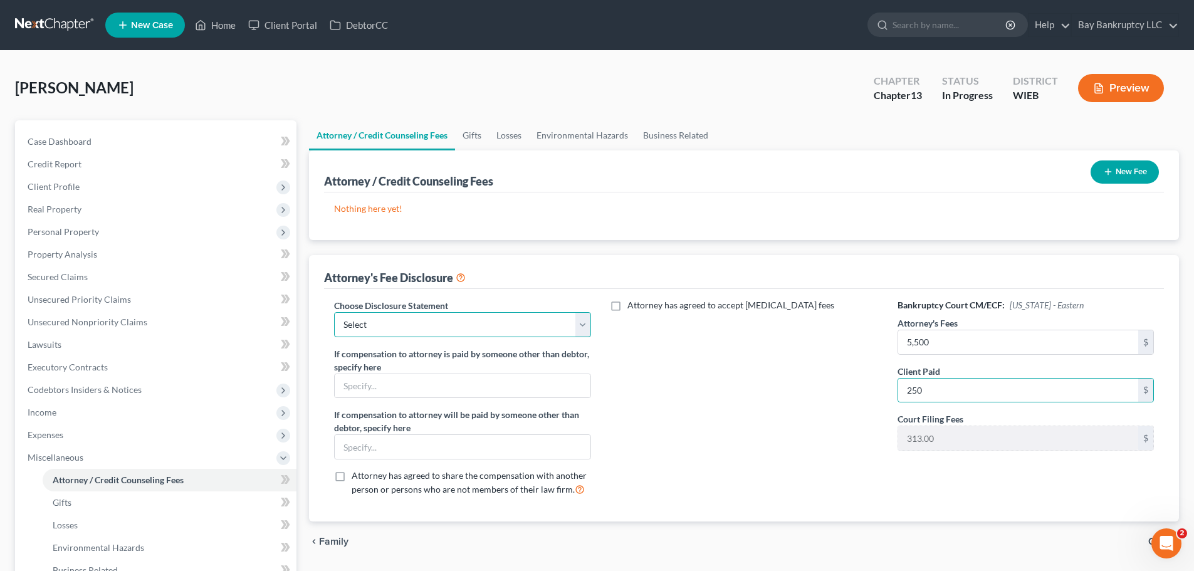
click at [473, 323] on select "Select Chapter 13 Case Bifurcation [GEOGRAPHIC_DATA] Bankruptcy" at bounding box center [462, 324] width 256 height 25
select select "0"
click at [334, 312] on select "Select Chapter 13 Case Bifurcation [GEOGRAPHIC_DATA] Bankruptcy" at bounding box center [462, 324] width 256 height 25
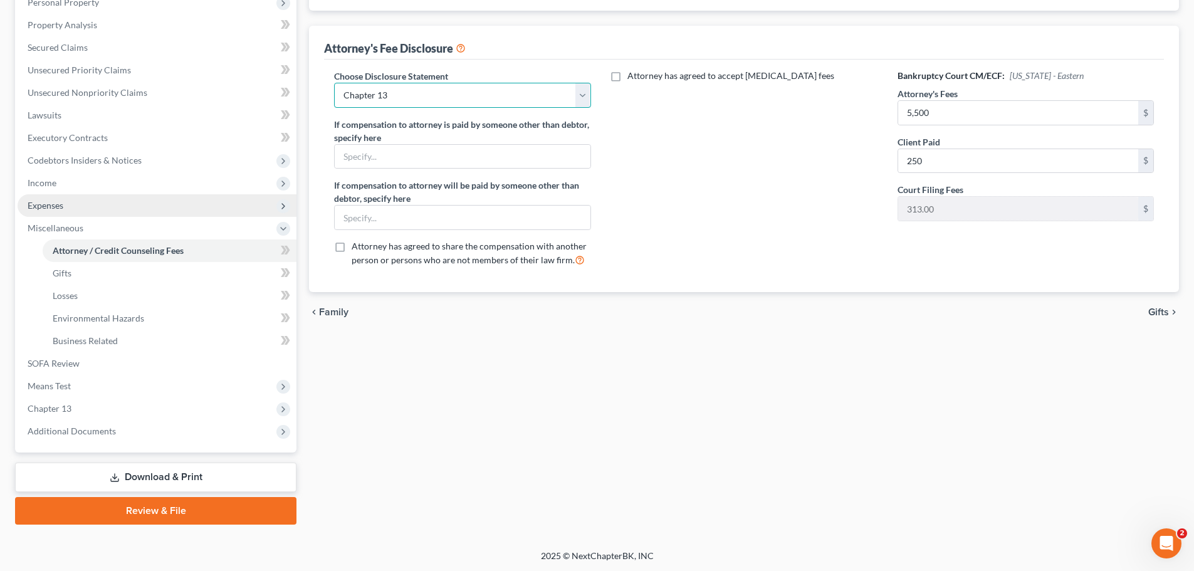
scroll to position [231, 0]
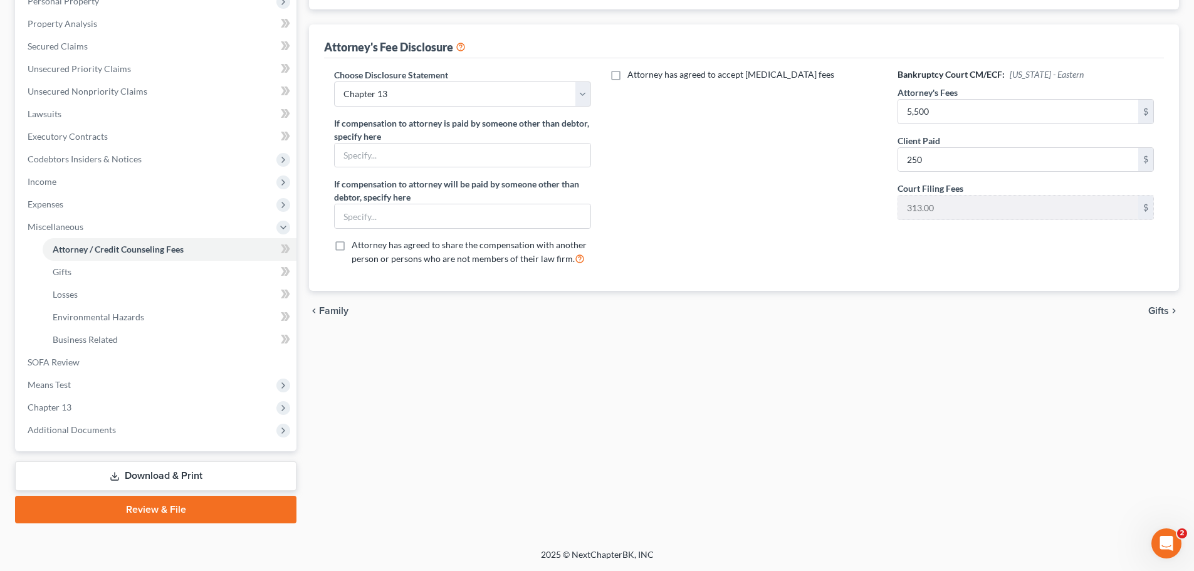
click at [201, 510] on link "Review & File" at bounding box center [155, 510] width 281 height 28
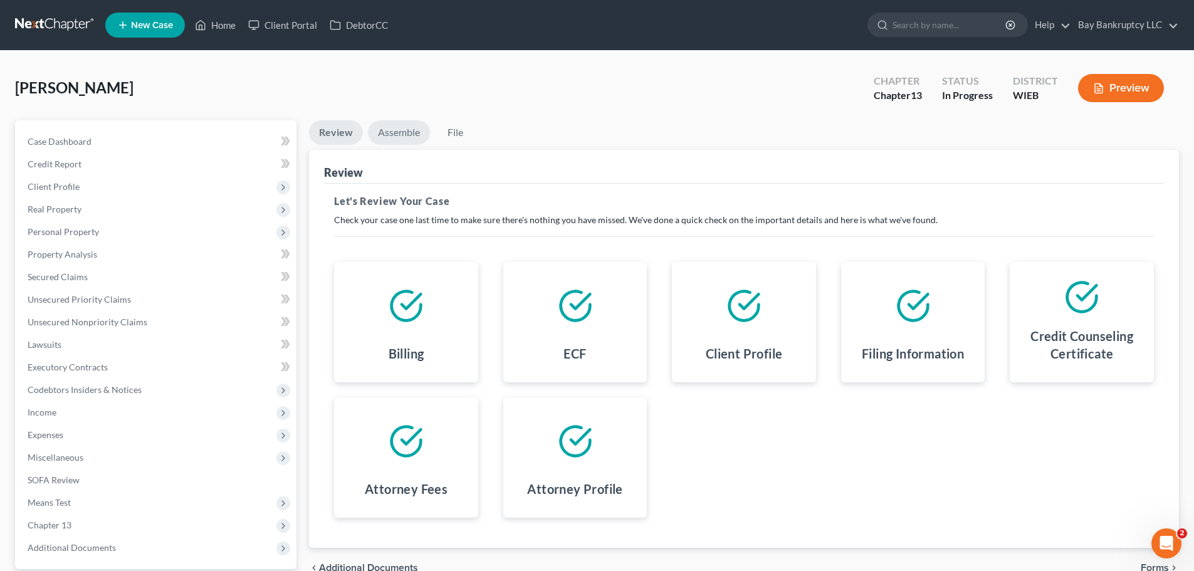
click at [400, 131] on link "Assemble" at bounding box center [399, 132] width 62 height 24
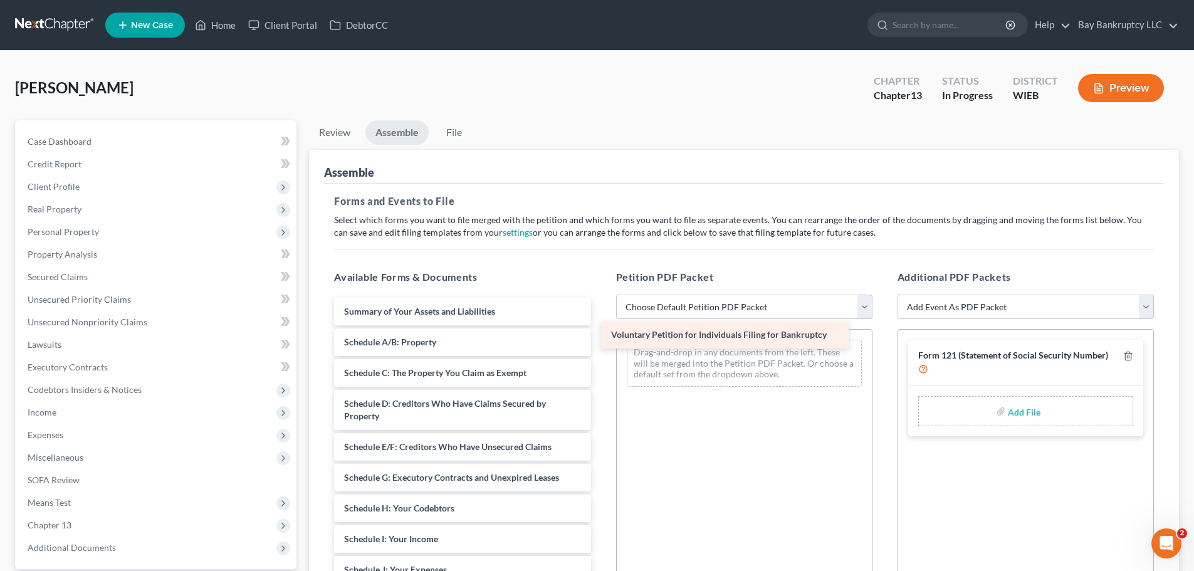
drag, startPoint x: 491, startPoint y: 311, endPoint x: 758, endPoint y: 335, distance: 267.9
click at [600, 335] on div "Voluntary Petition for Individuals Filing for Bankruptcy Voluntary Petition for…" at bounding box center [462, 576] width 276 height 556
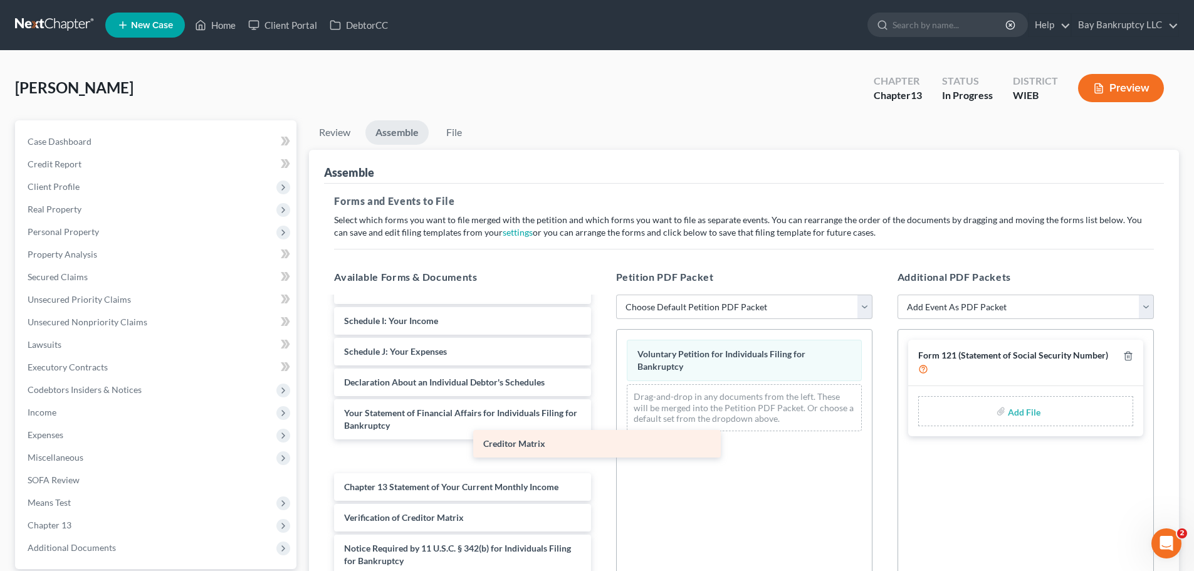
scroll to position [187, 0]
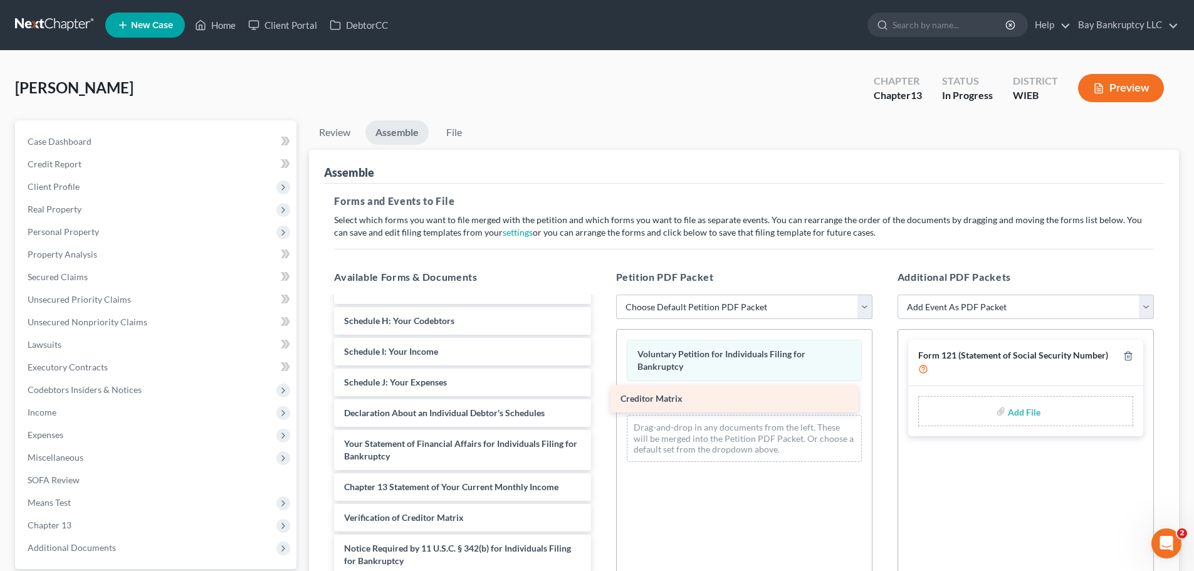
drag, startPoint x: 443, startPoint y: 493, endPoint x: 719, endPoint y: 404, distance: 290.1
click at [600, 404] on div "Creditor Matrix Summary of Your Assets and Liabilities Schedule A/B: Property S…" at bounding box center [462, 373] width 276 height 526
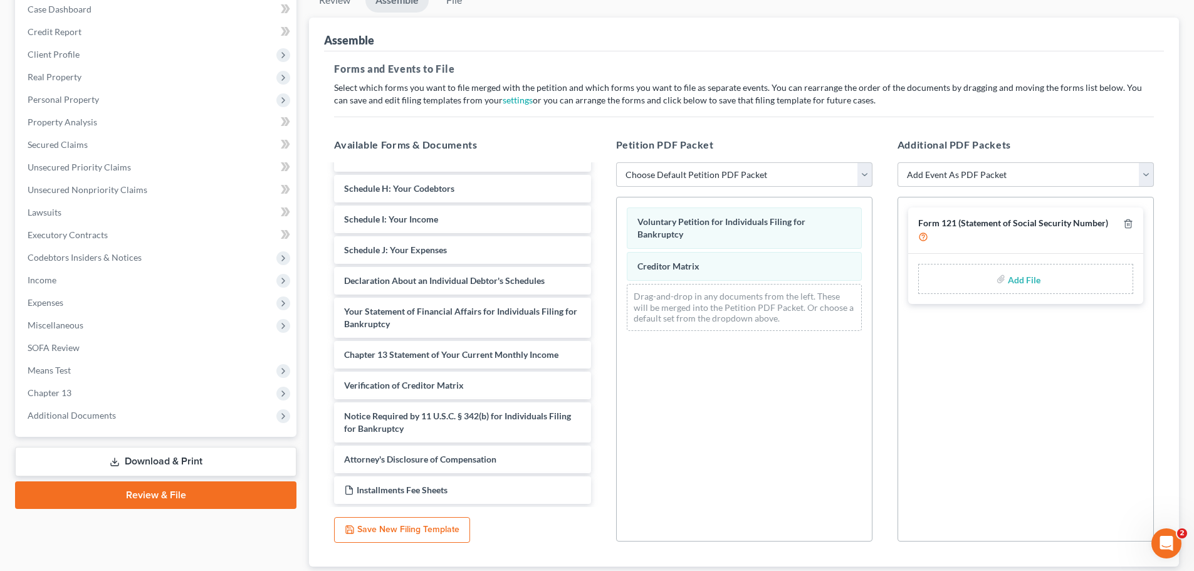
scroll to position [216, 0]
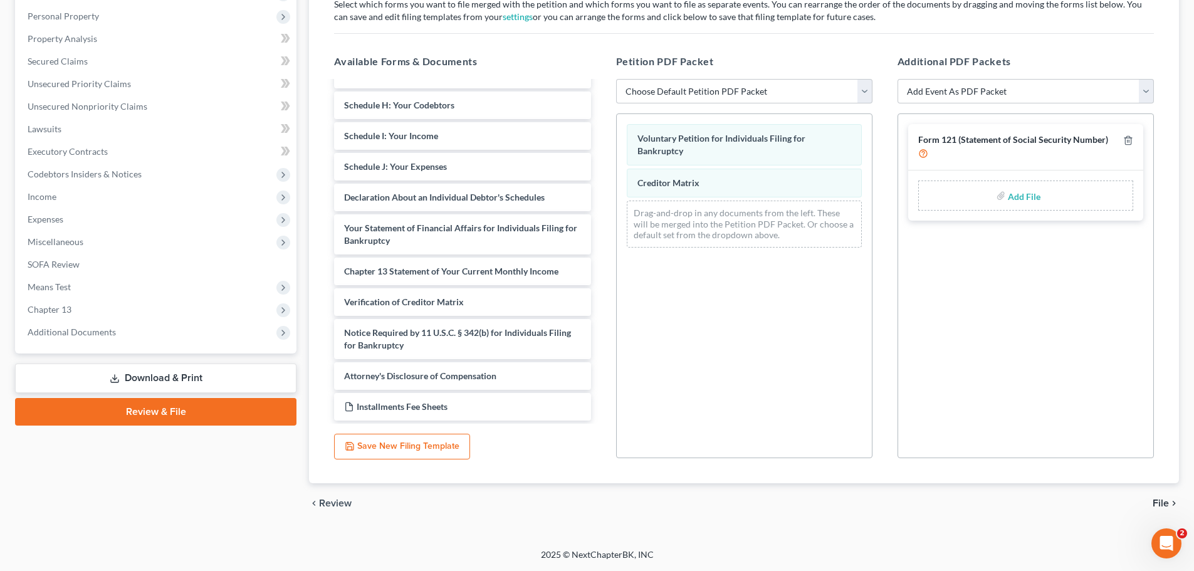
click at [1162, 499] on span "File" at bounding box center [1160, 503] width 16 height 10
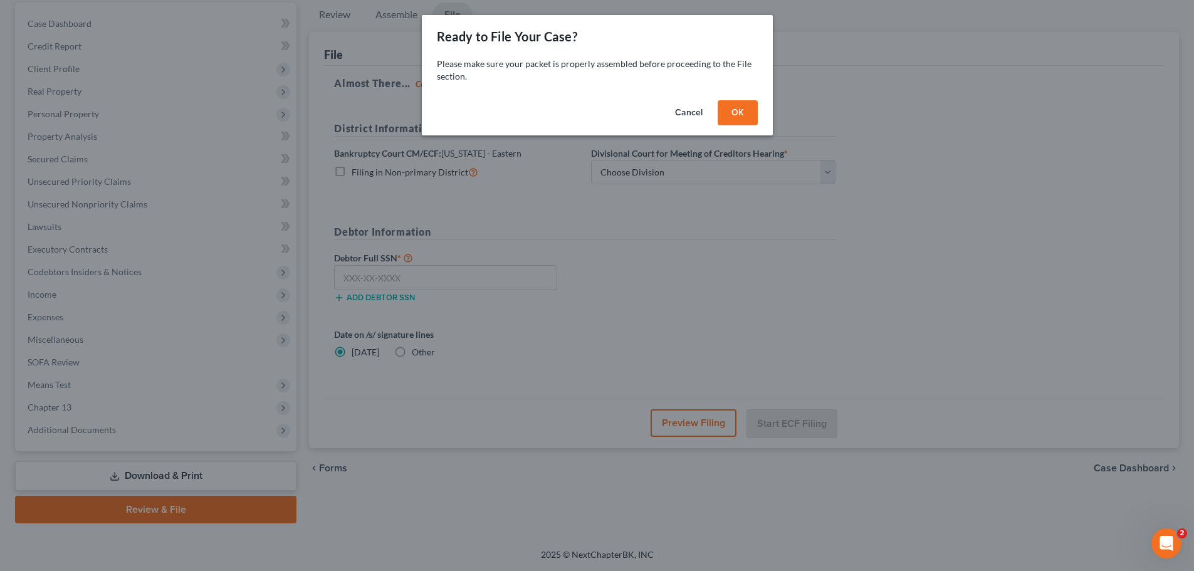
scroll to position [118, 0]
click at [733, 112] on button "OK" at bounding box center [742, 112] width 40 height 25
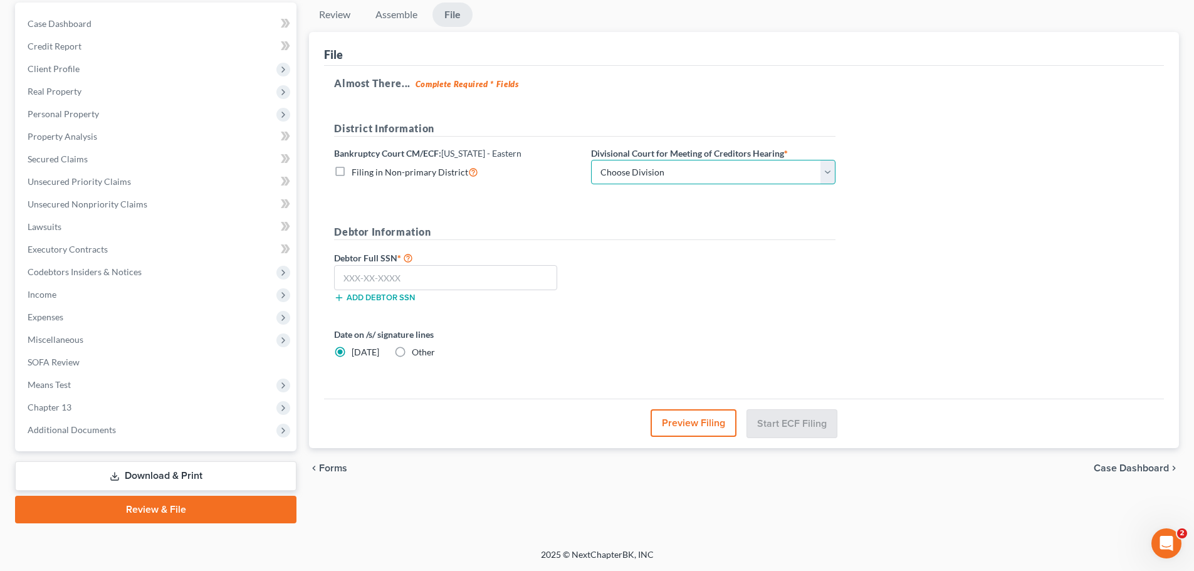
click at [619, 169] on select "Choose Division [GEOGRAPHIC_DATA]" at bounding box center [713, 172] width 244 height 25
select select "0"
click at [591, 160] on select "Choose Division [GEOGRAPHIC_DATA]" at bounding box center [713, 172] width 244 height 25
click at [433, 283] on input "text" at bounding box center [445, 277] width 223 height 25
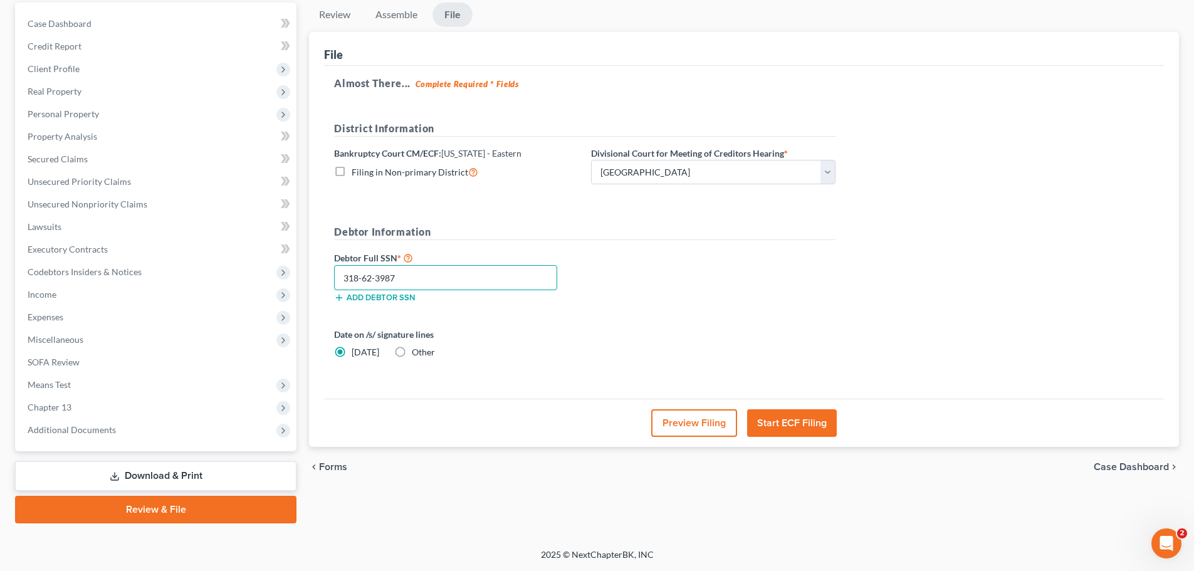
type input "318-62-3987"
click at [806, 421] on button "Start ECF Filing" at bounding box center [792, 423] width 90 height 28
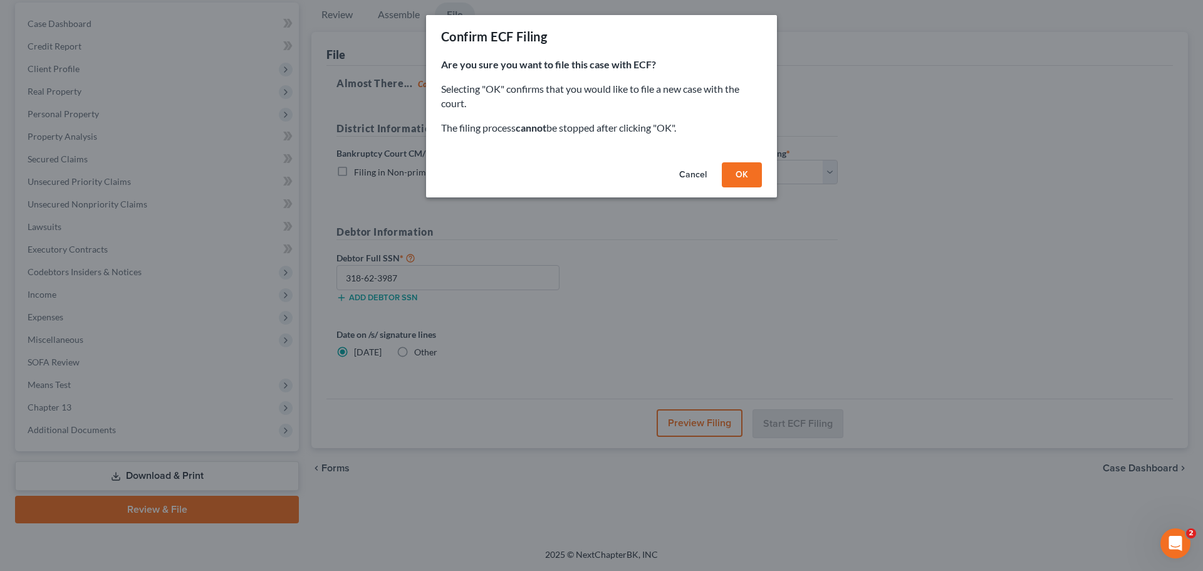
click at [699, 177] on button "Cancel" at bounding box center [693, 174] width 48 height 25
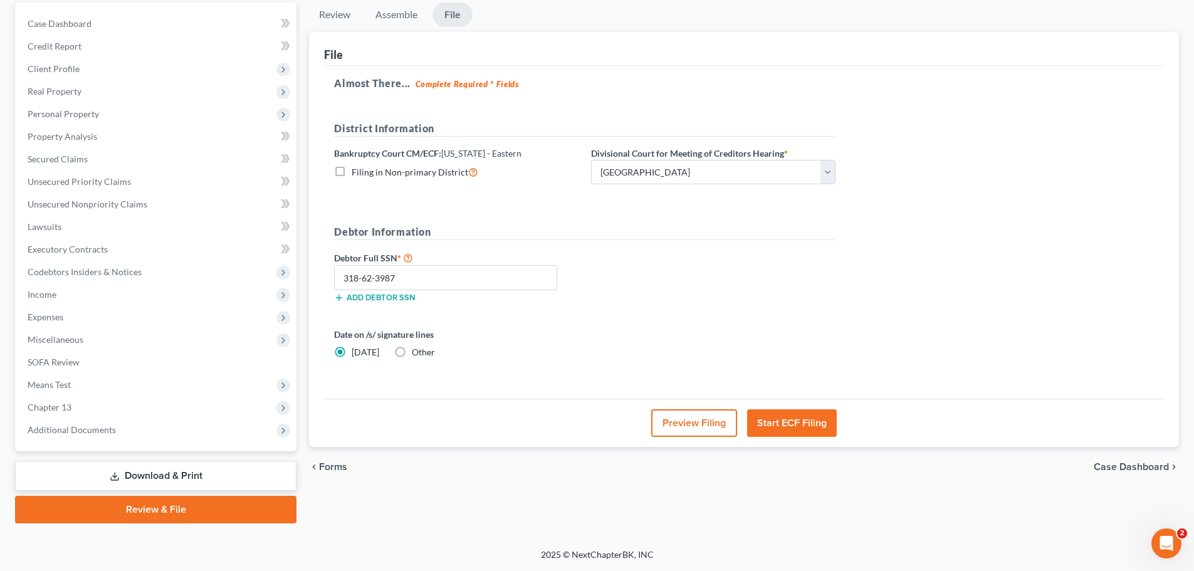
click at [231, 484] on link "Download & Print" at bounding box center [155, 475] width 281 height 29
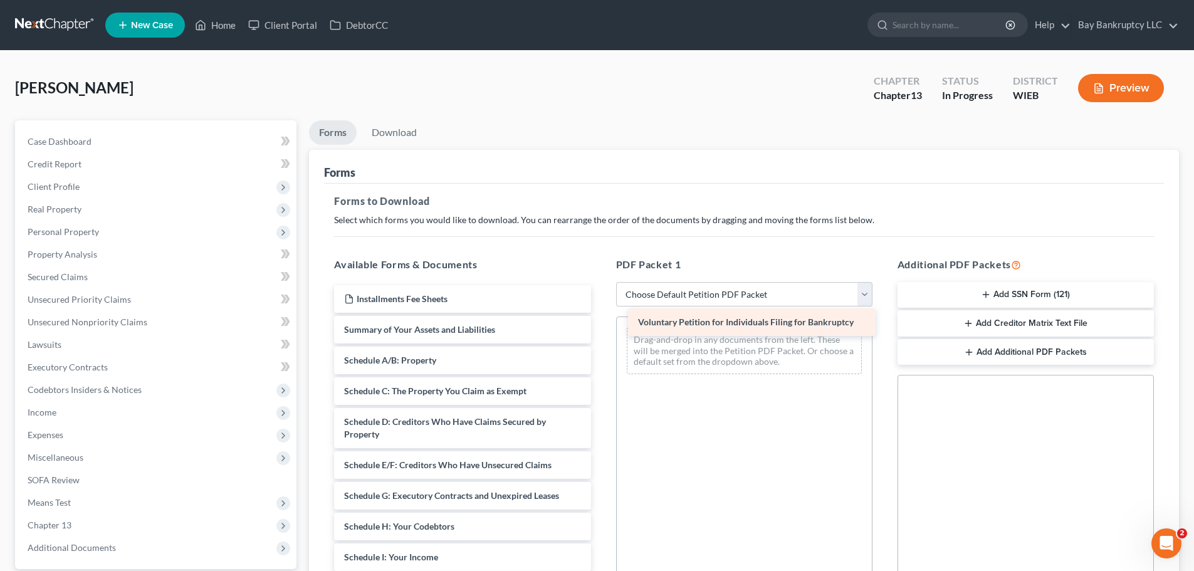
drag, startPoint x: 427, startPoint y: 325, endPoint x: 723, endPoint y: 316, distance: 295.3
click at [600, 316] on div "Voluntary Petition for Individuals Filing for Bankruptcy Installments Fee Sheet…" at bounding box center [462, 563] width 276 height 556
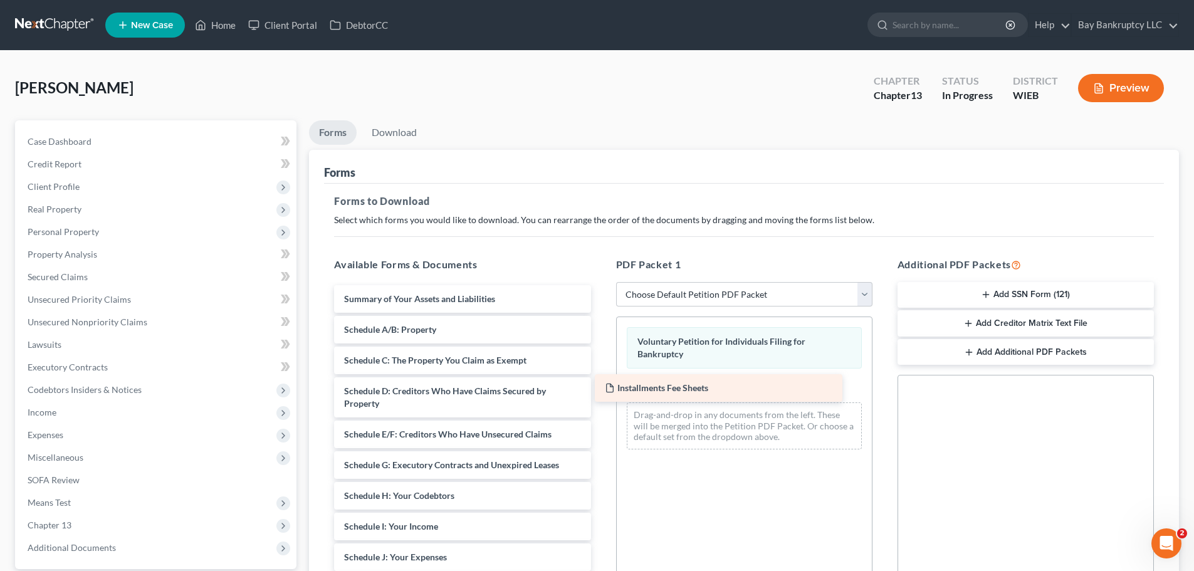
drag, startPoint x: 464, startPoint y: 300, endPoint x: 724, endPoint y: 389, distance: 275.4
click at [600, 389] on div "Installments Fee Sheets Installments Fee Sheets Summary of Your Assets and Liab…" at bounding box center [462, 548] width 276 height 526
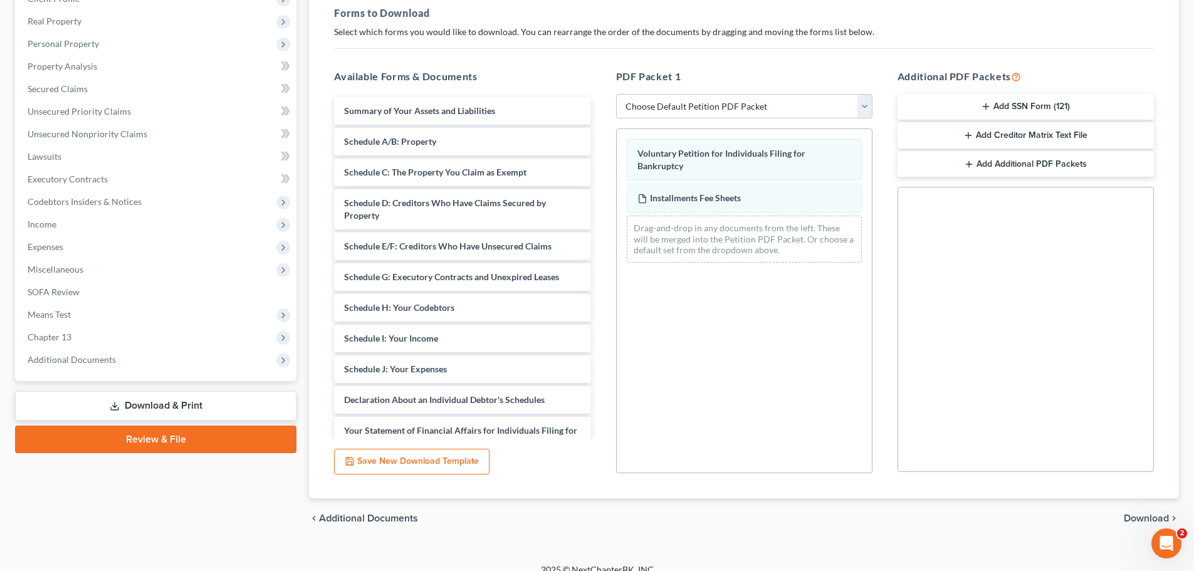
click at [1138, 514] on span "Download" at bounding box center [1146, 518] width 45 height 10
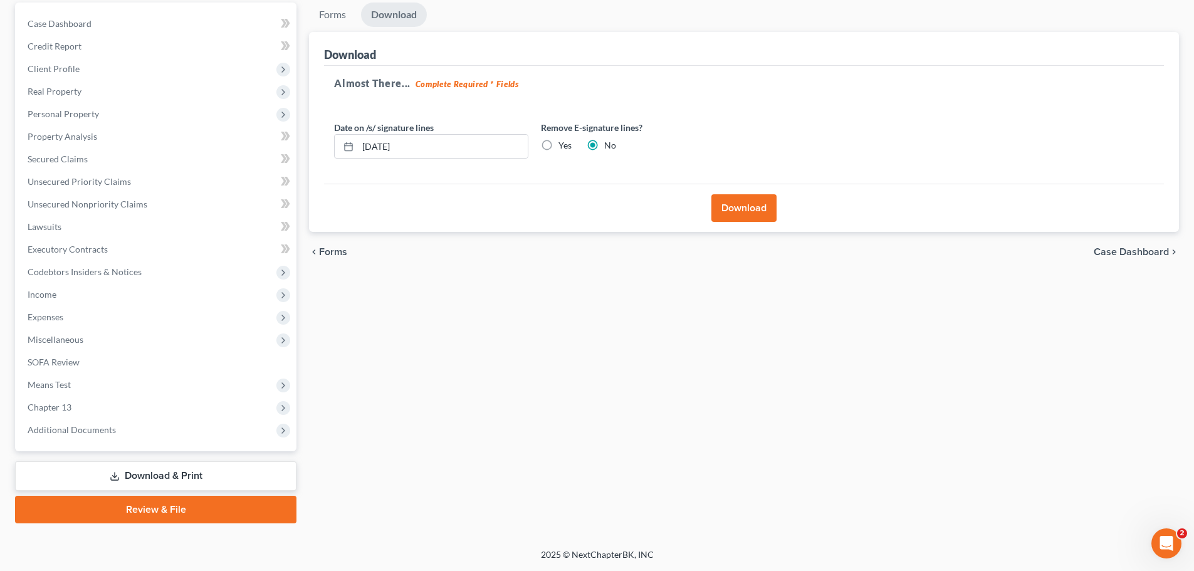
click at [744, 213] on button "Download" at bounding box center [743, 208] width 65 height 28
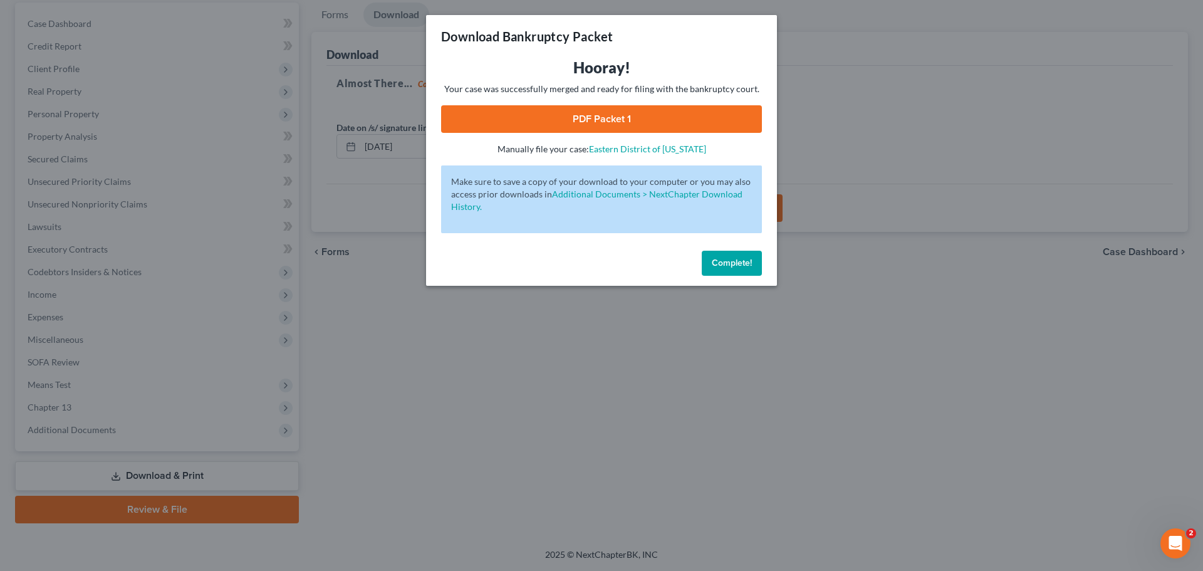
click at [557, 118] on link "PDF Packet 1" at bounding box center [601, 119] width 321 height 28
click at [734, 263] on span "Complete!" at bounding box center [732, 263] width 40 height 11
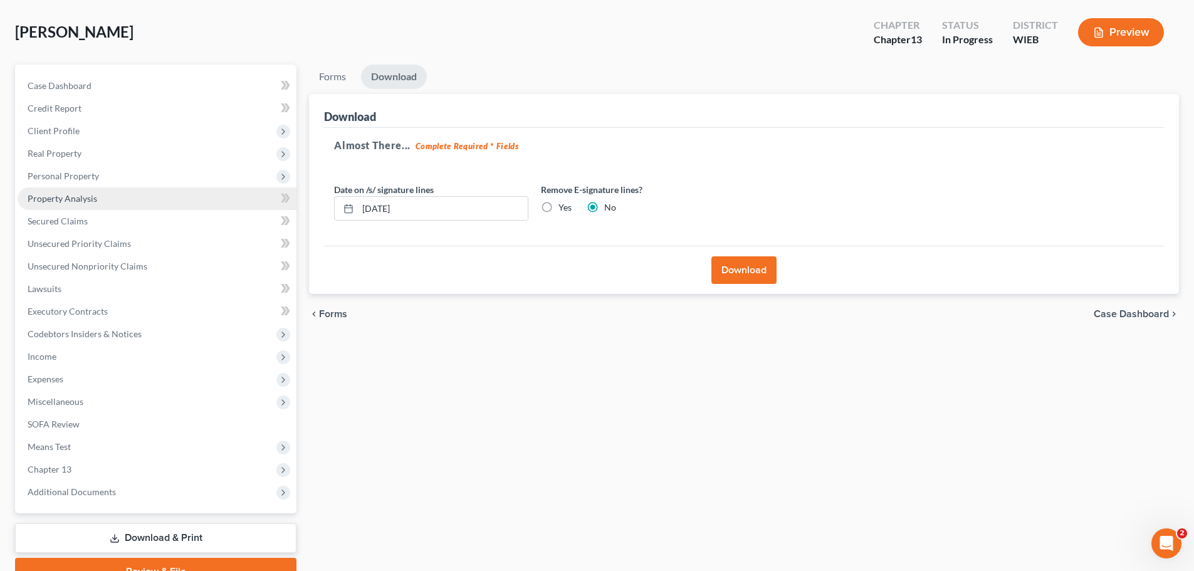
scroll to position [0, 0]
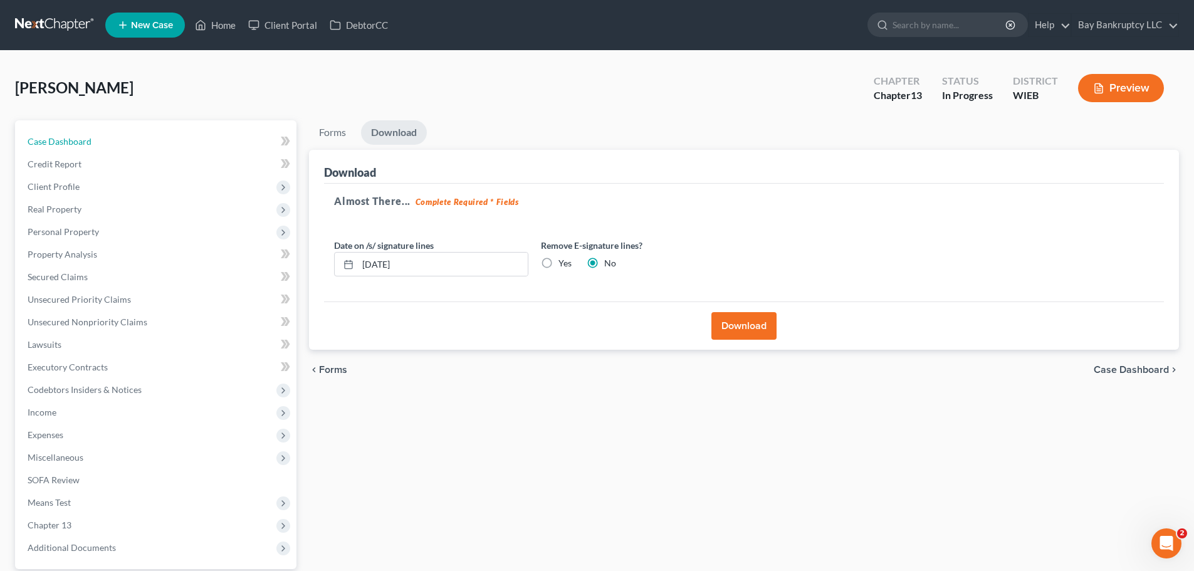
drag, startPoint x: 58, startPoint y: 139, endPoint x: 323, endPoint y: 301, distance: 310.3
click at [58, 139] on span "Case Dashboard" at bounding box center [60, 141] width 64 height 11
select select "0"
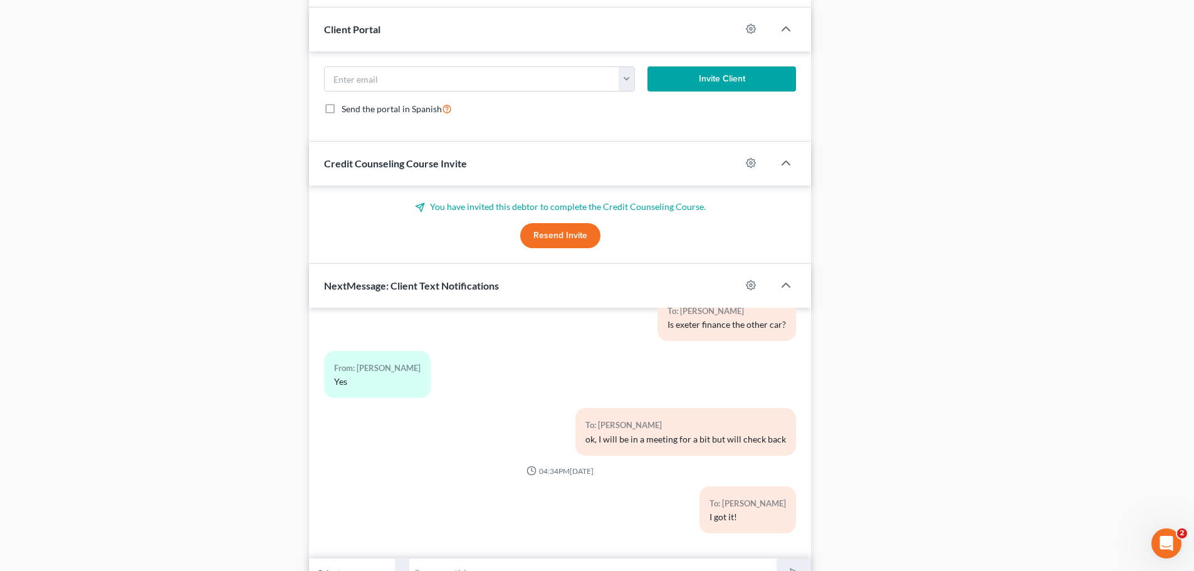
scroll to position [1093, 0]
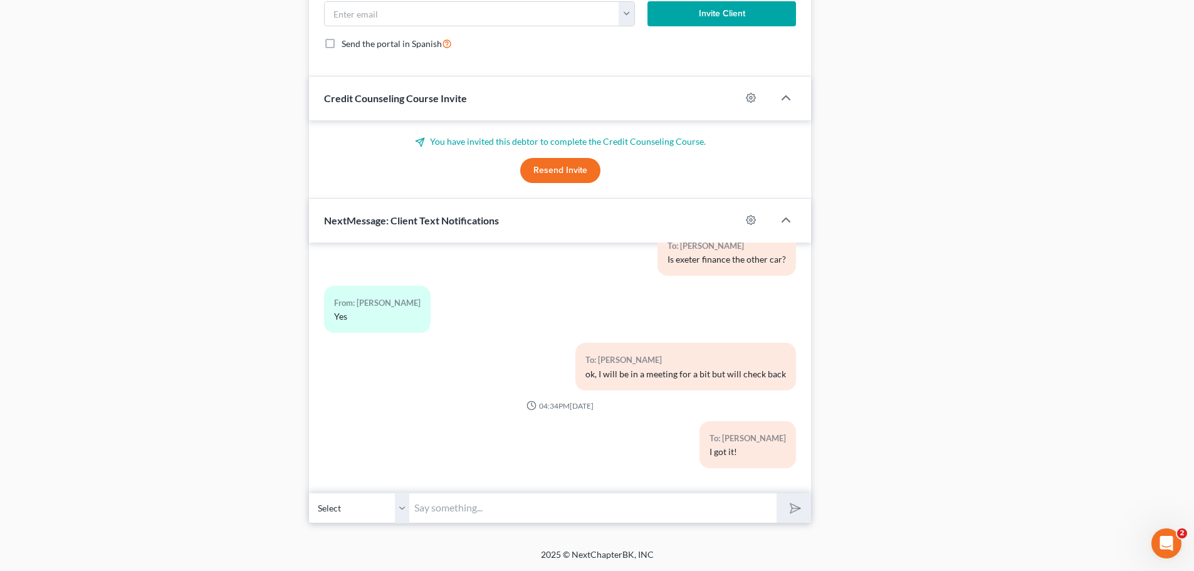
click at [447, 516] on input "text" at bounding box center [592, 508] width 367 height 31
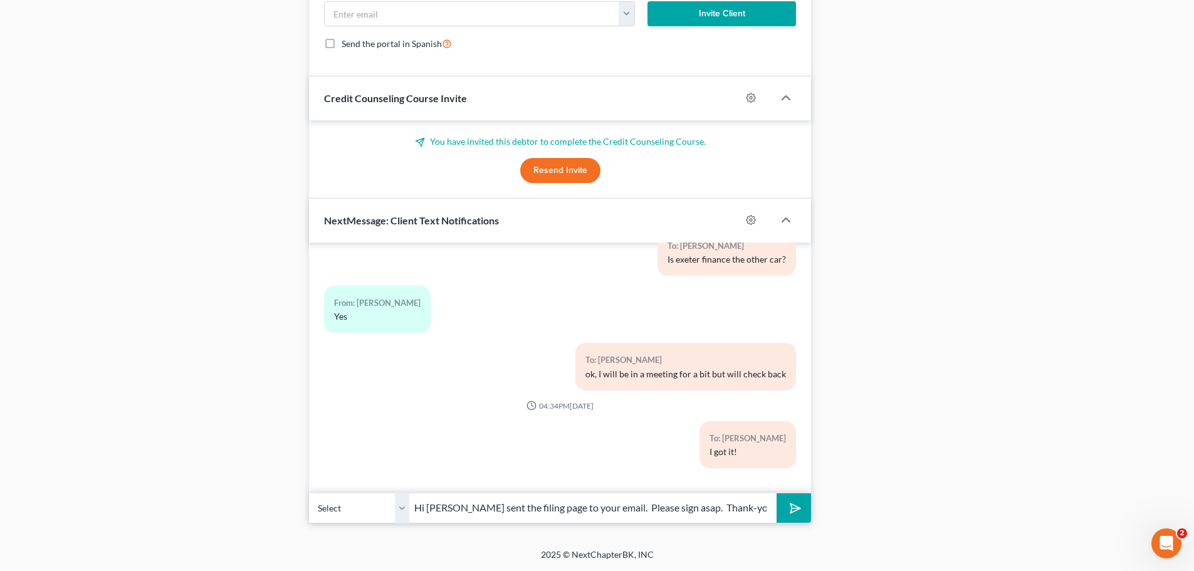
click at [625, 506] on input "Hi [PERSON_NAME] sent the filing page to your email. Please sign asap. Thank-yo…" at bounding box center [592, 508] width 367 height 31
type input "Hi [PERSON_NAME] sent the filing page to your email for you to sign from your e…"
click at [793, 506] on icon "submit" at bounding box center [793, 508] width 18 height 18
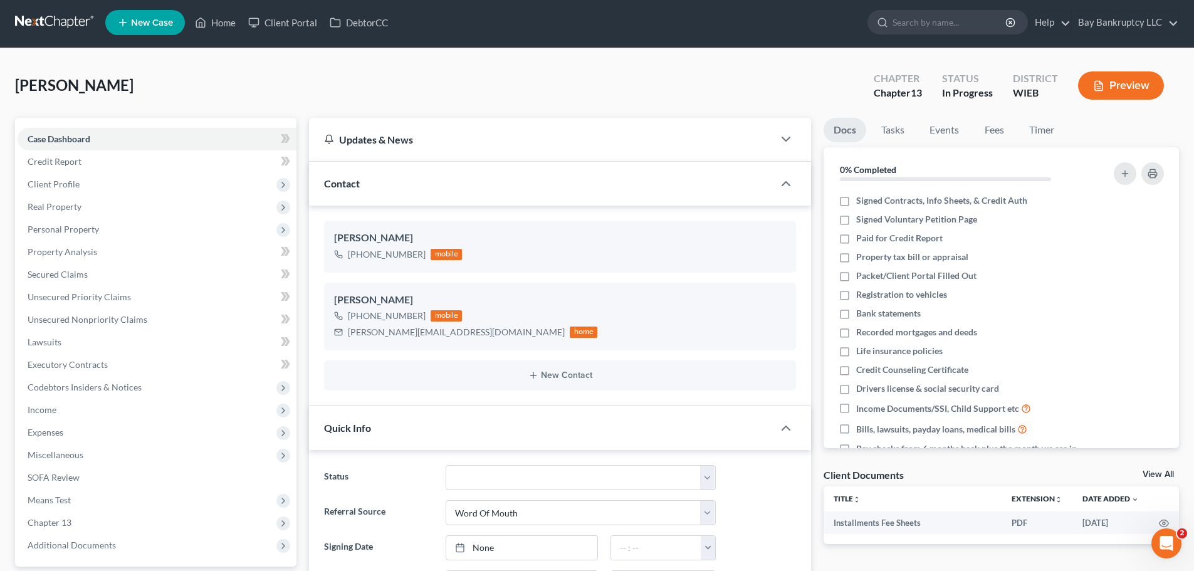
scroll to position [0, 0]
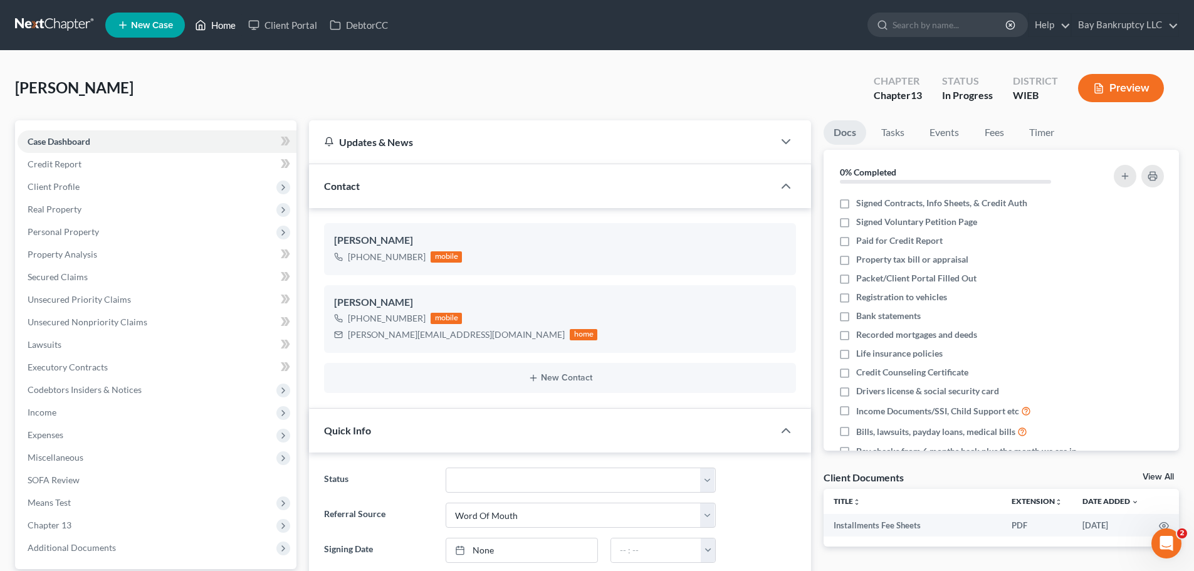
drag, startPoint x: 229, startPoint y: 27, endPoint x: 622, endPoint y: 193, distance: 426.5
click at [229, 27] on link "Home" at bounding box center [215, 25] width 53 height 23
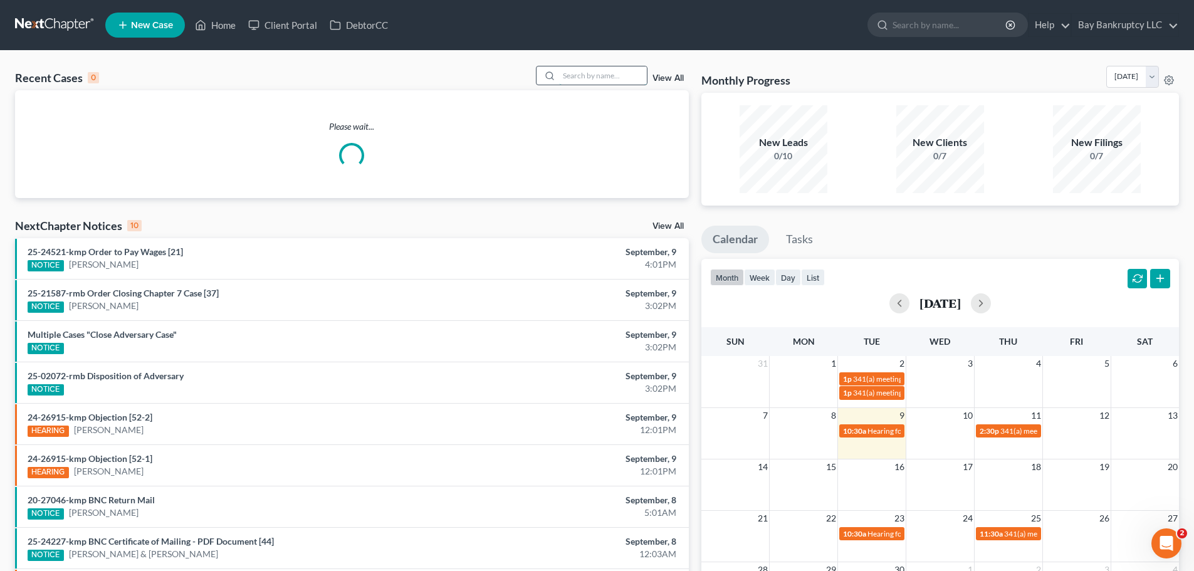
click at [597, 82] on input "search" at bounding box center [603, 75] width 88 height 18
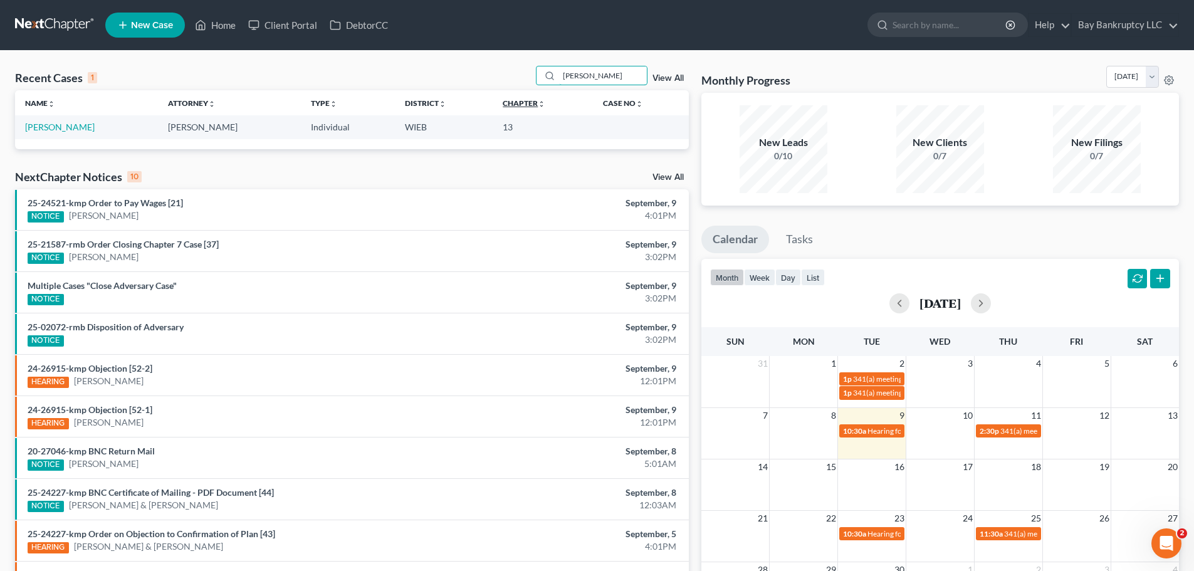
drag, startPoint x: 597, startPoint y: 82, endPoint x: 509, endPoint y: 105, distance: 90.7
click at [509, 105] on div "Recent Cases 1 [PERSON_NAME] View All Name unfold_more expand_more expand_less …" at bounding box center [352, 107] width 674 height 83
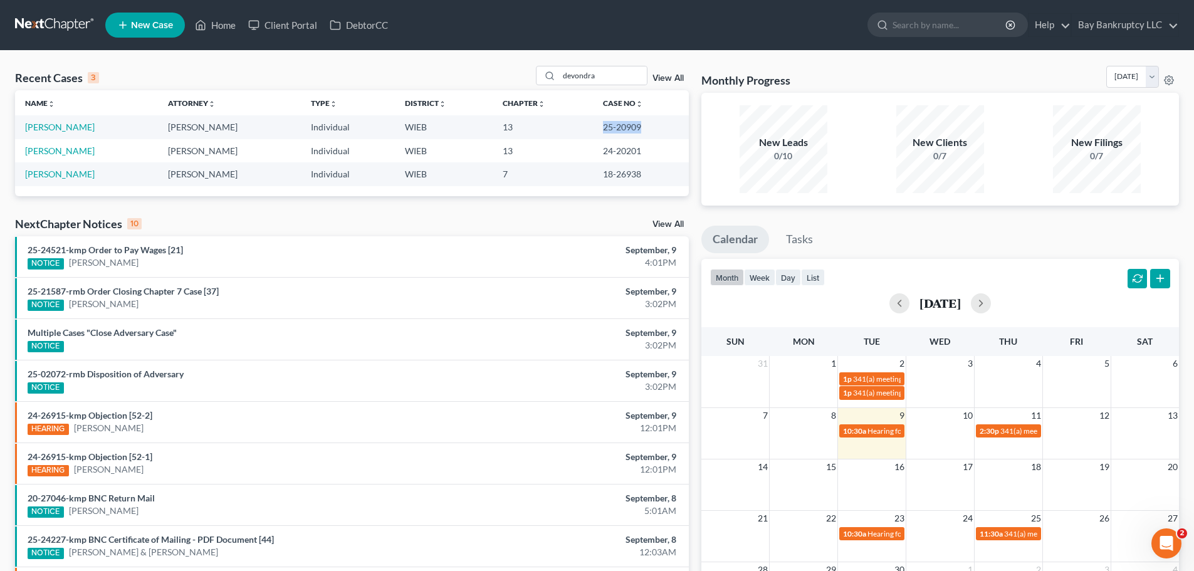
drag, startPoint x: 598, startPoint y: 128, endPoint x: 640, endPoint y: 127, distance: 42.0
click at [640, 127] on td "25-20909" at bounding box center [641, 126] width 96 height 23
copy td "25-20909"
drag, startPoint x: 576, startPoint y: 90, endPoint x: 520, endPoint y: 100, distance: 57.3
click at [520, 100] on div "Recent Cases 3 devondra View All Name unfold_more expand_more expand_less Attor…" at bounding box center [352, 131] width 674 height 130
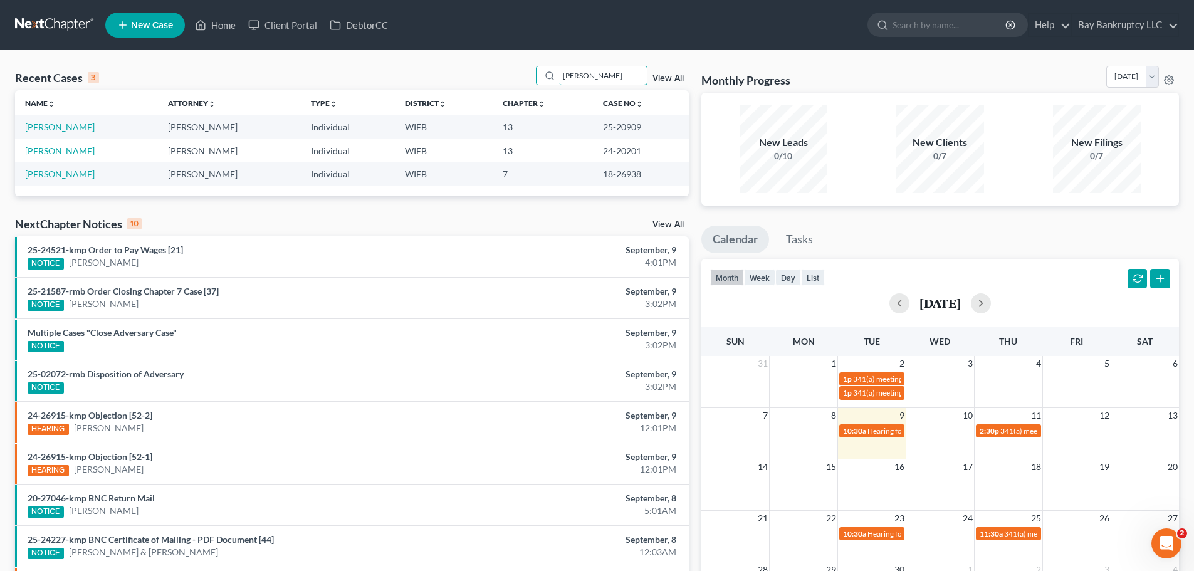
type input "[PERSON_NAME]"
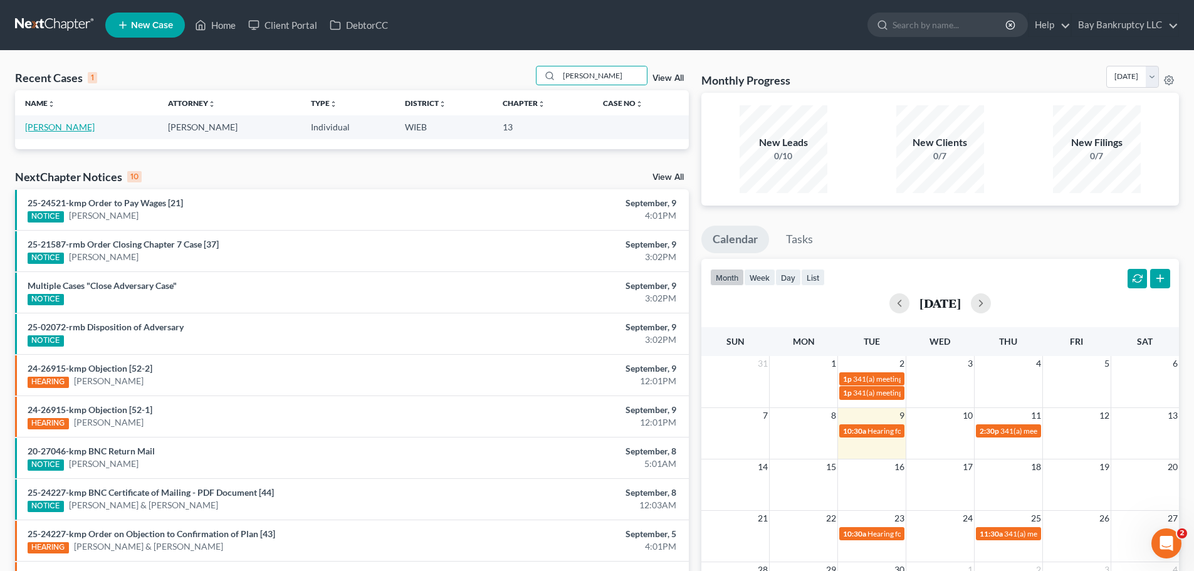
click at [93, 125] on link "[PERSON_NAME]" at bounding box center [60, 127] width 70 height 11
select select "3"
select select "0"
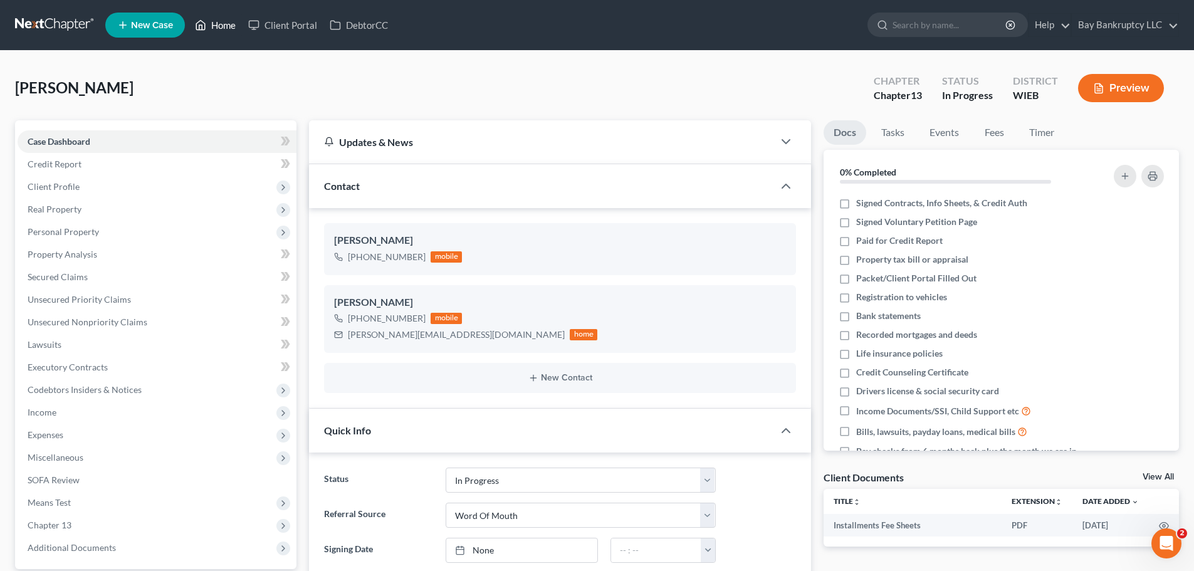
click at [226, 25] on link "Home" at bounding box center [215, 25] width 53 height 23
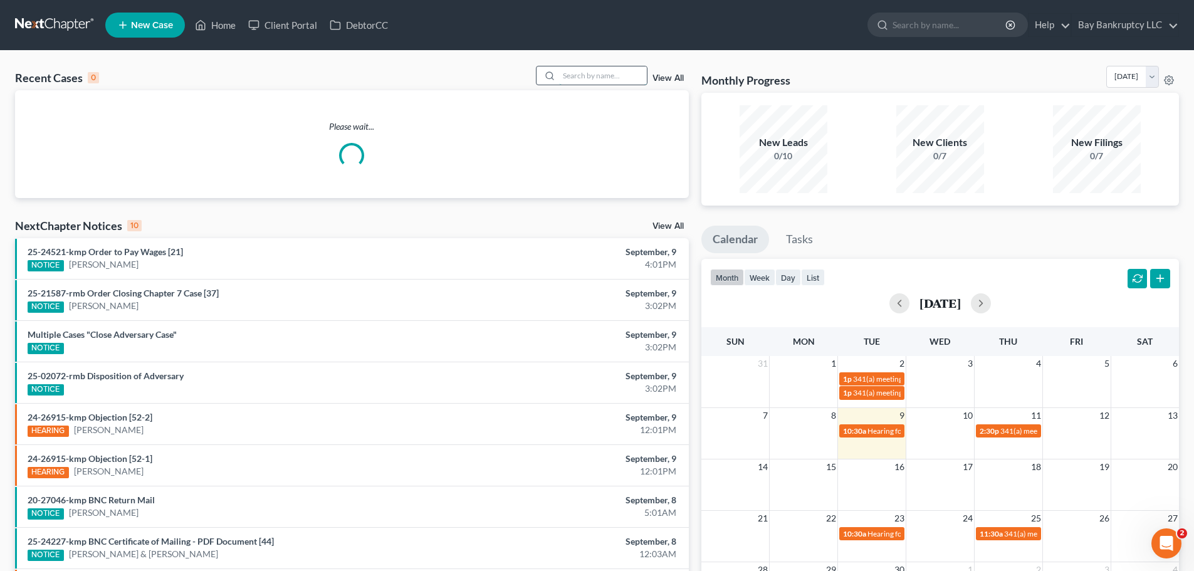
click at [612, 80] on input "search" at bounding box center [603, 75] width 88 height 18
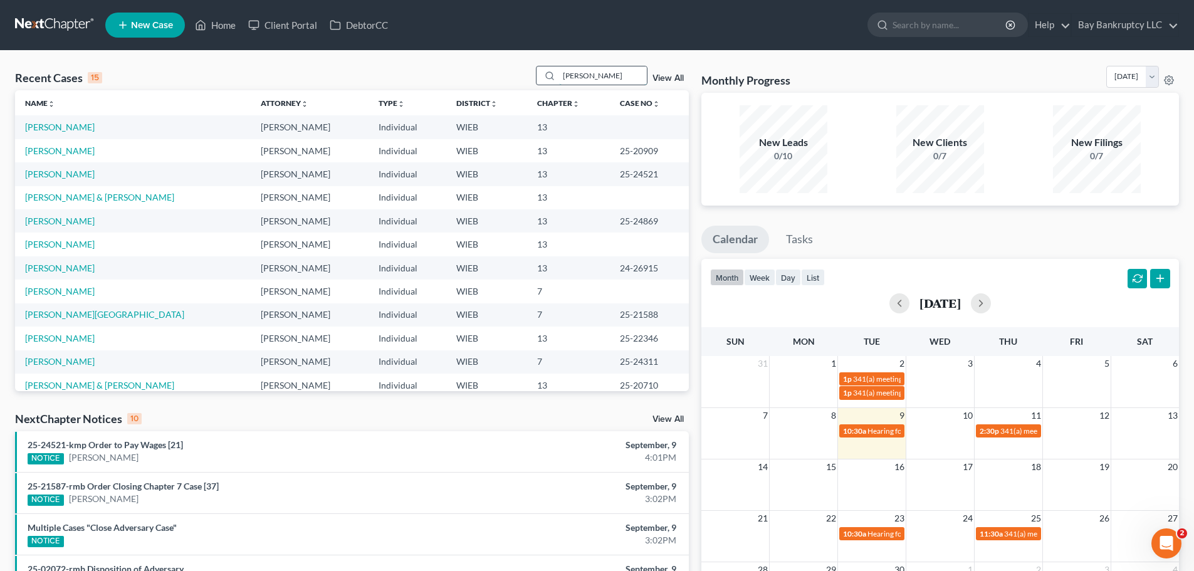
type input "[PERSON_NAME]"
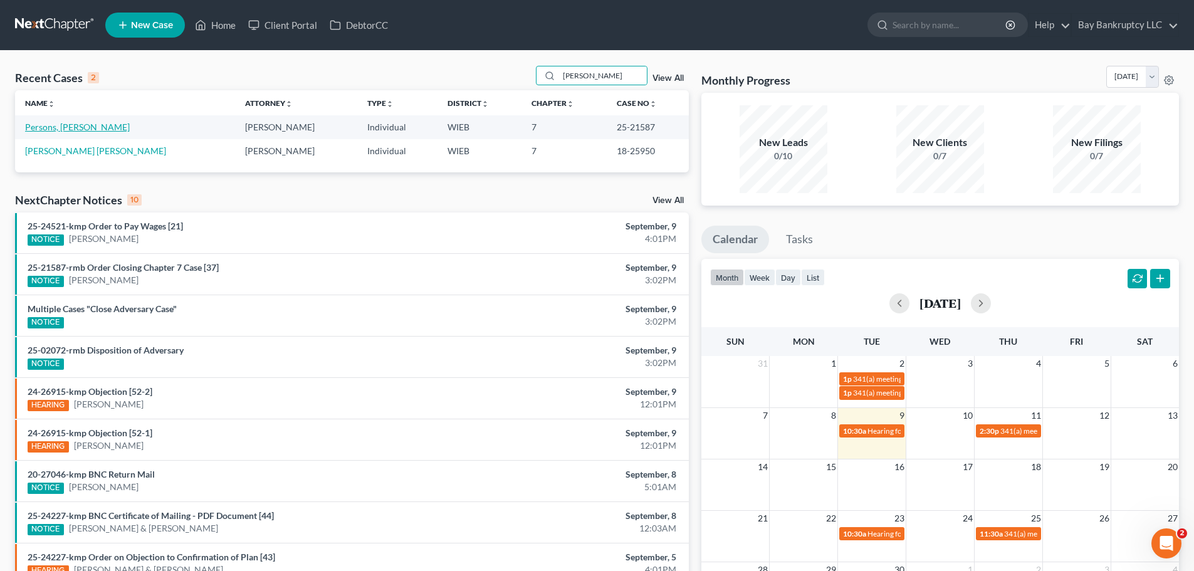
click at [68, 128] on link "Persons, [PERSON_NAME]" at bounding box center [77, 127] width 105 height 11
select select "2"
select select "1"
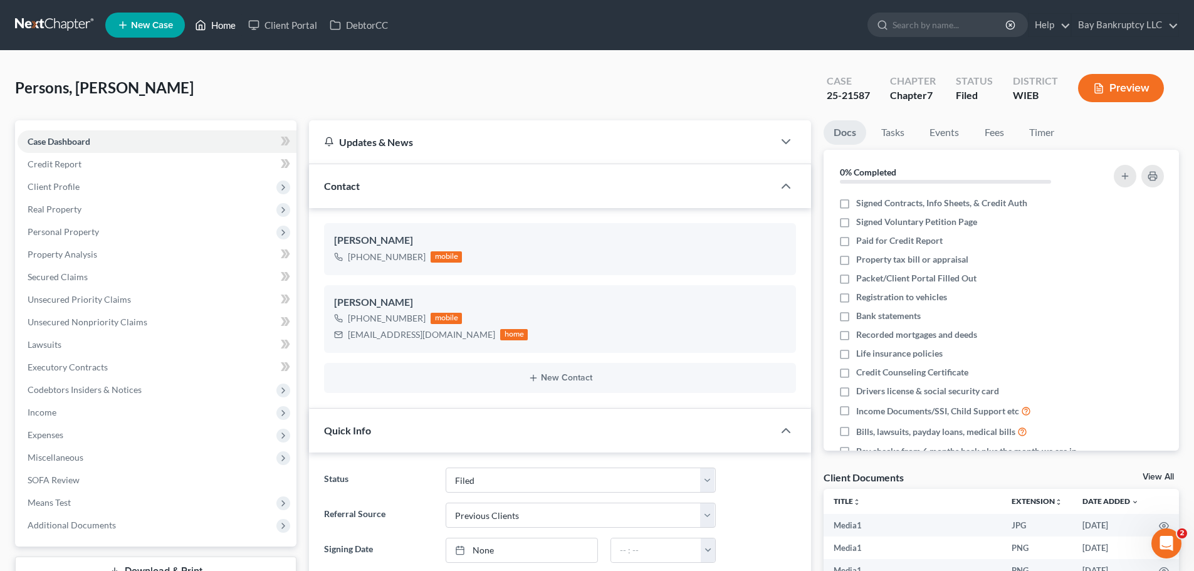
click at [224, 25] on link "Home" at bounding box center [215, 25] width 53 height 23
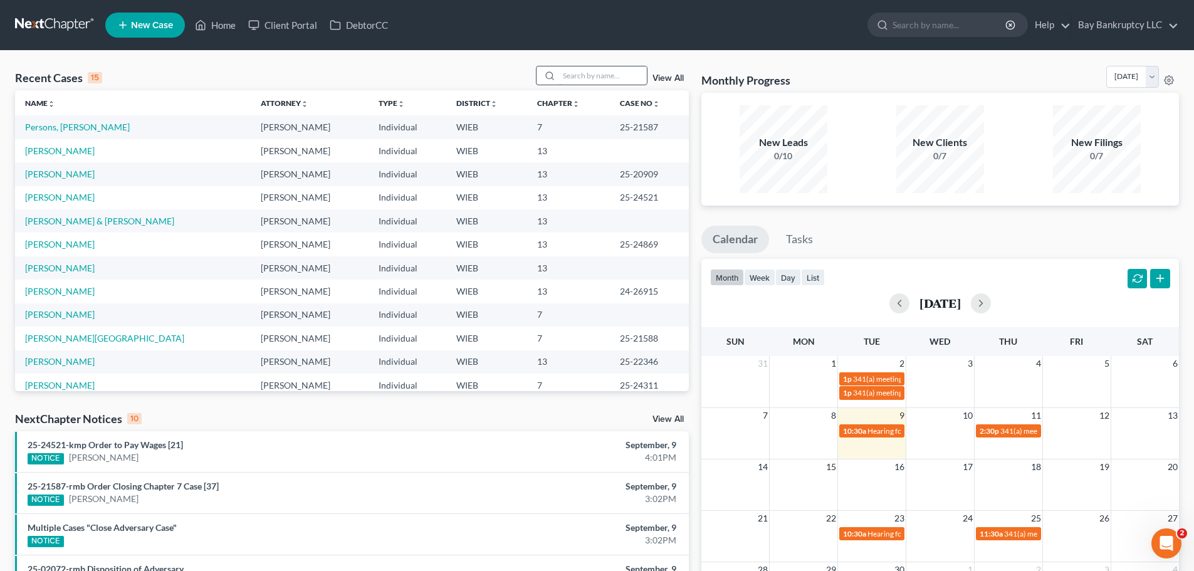
click at [586, 76] on input "search" at bounding box center [603, 75] width 88 height 18
click at [152, 30] on span "New Case" at bounding box center [152, 25] width 42 height 9
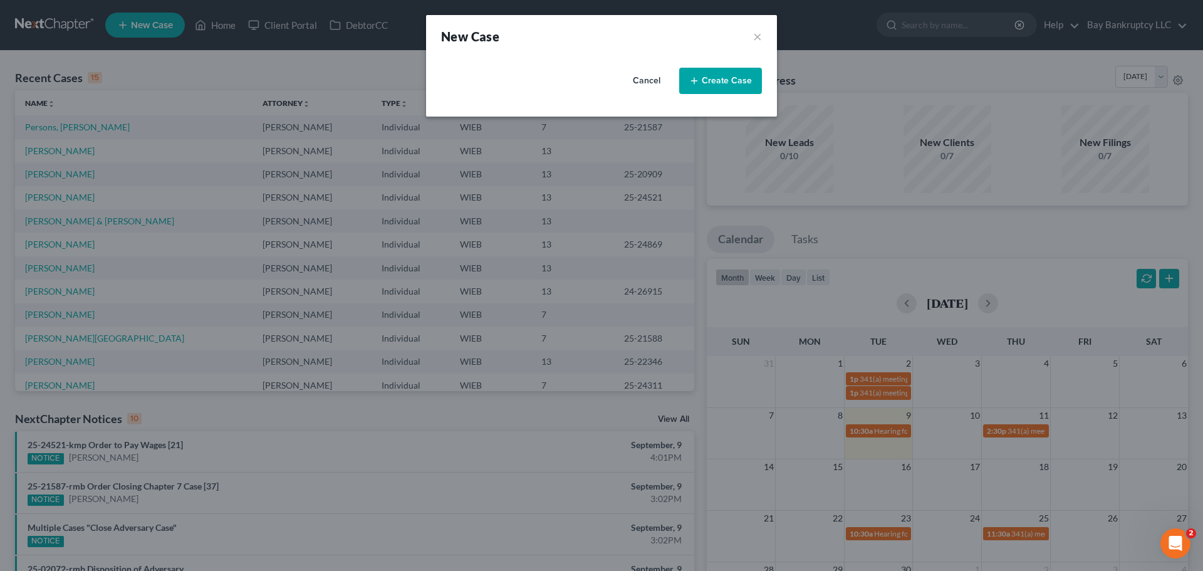
select select "90"
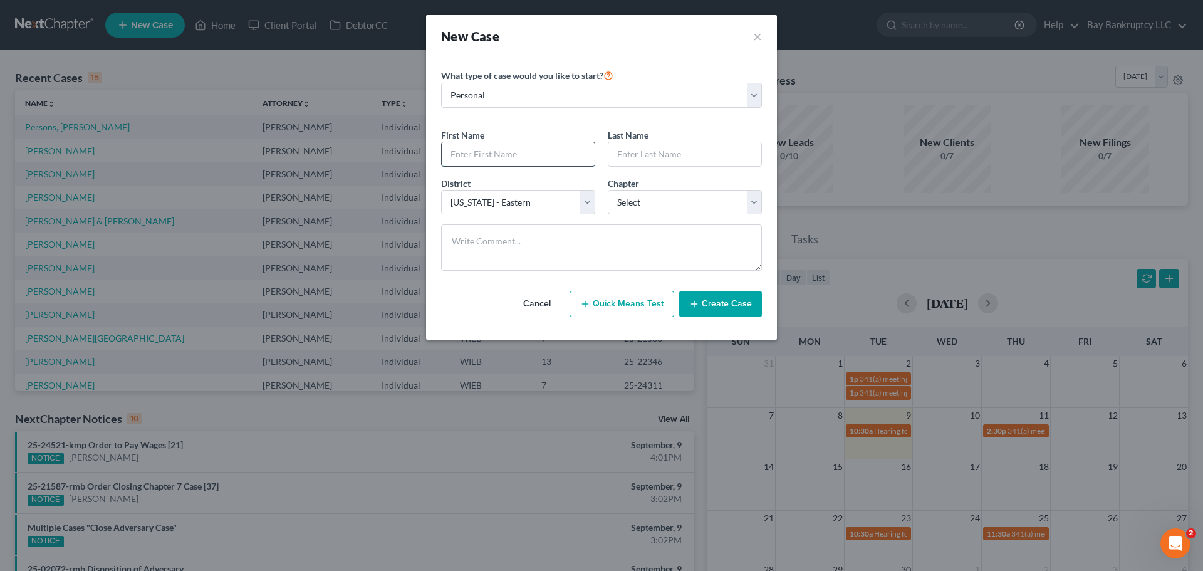
click at [494, 147] on input "text" at bounding box center [518, 154] width 153 height 24
type input "[PERSON_NAME]"
click at [619, 152] on input "text" at bounding box center [684, 154] width 153 height 24
type input "[PERSON_NAME]"
click at [714, 204] on select "Select 7 11 12 13" at bounding box center [685, 202] width 154 height 25
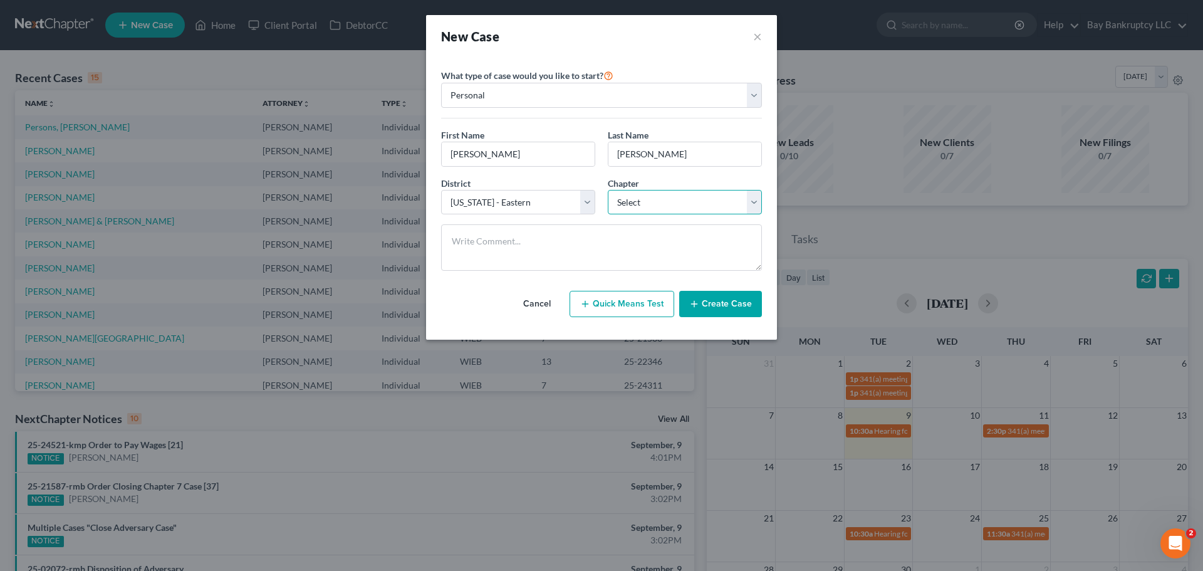
select select "0"
click at [608, 190] on select "Select 7 11 12 13" at bounding box center [685, 202] width 154 height 25
click at [709, 295] on button "Create Case" at bounding box center [720, 304] width 83 height 26
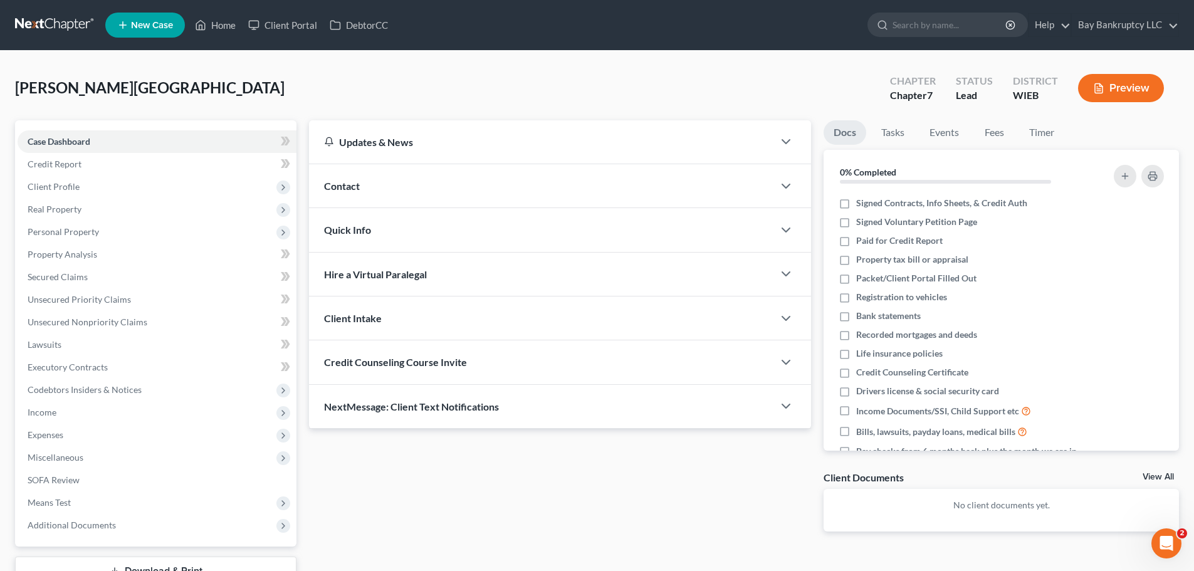
click at [367, 182] on div "Contact" at bounding box center [541, 185] width 464 height 43
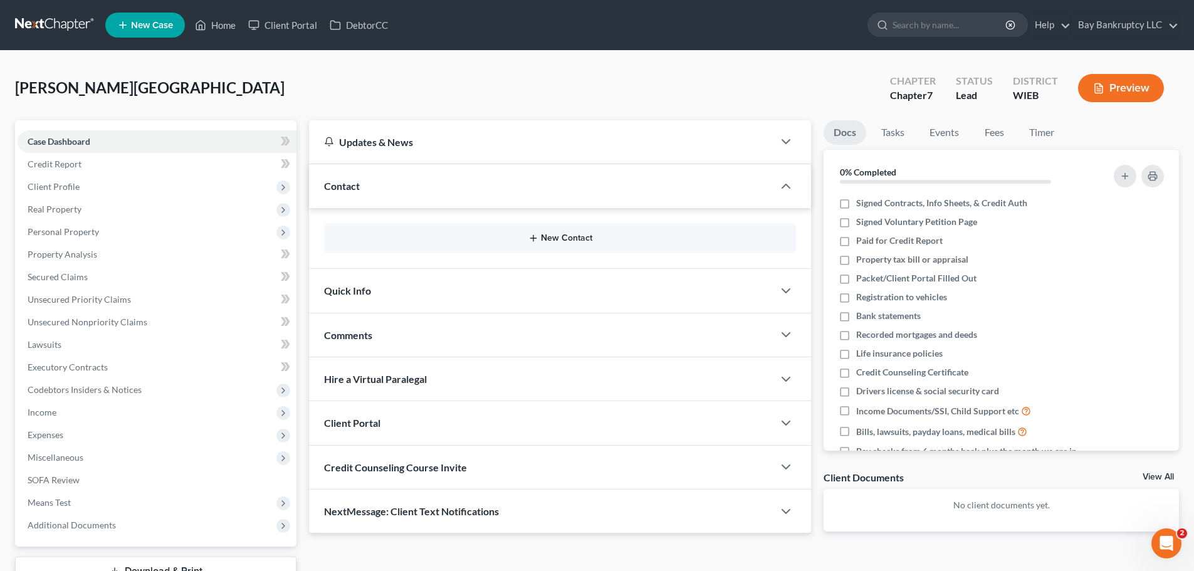
click at [568, 237] on button "New Contact" at bounding box center [560, 238] width 452 height 10
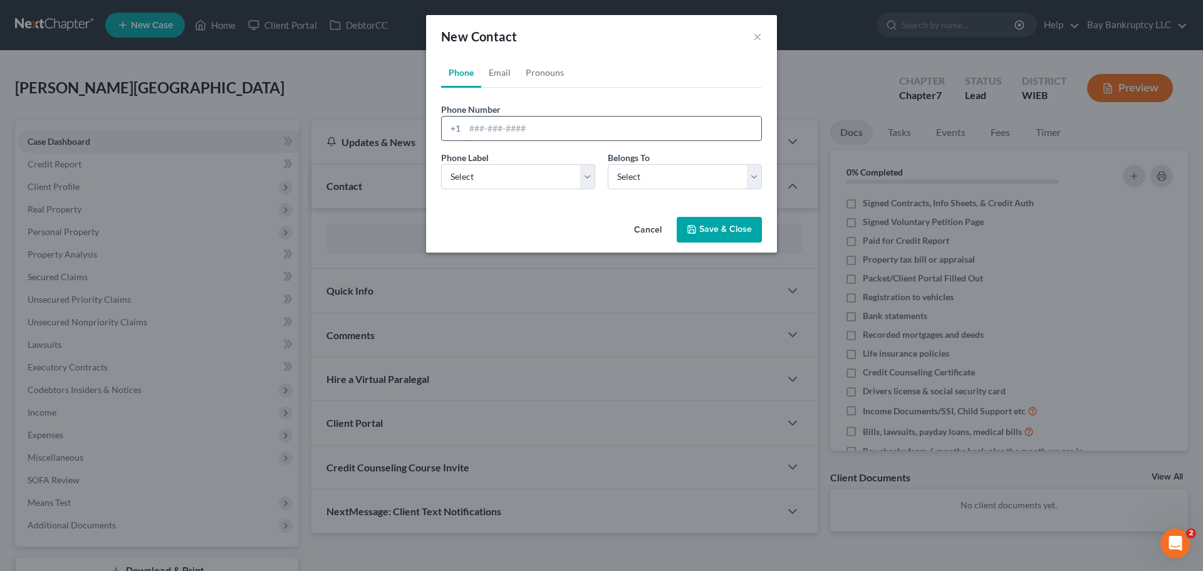
click at [470, 135] on input "tel" at bounding box center [613, 129] width 296 height 24
type input "[PHONE_NUMBER]"
drag, startPoint x: 500, startPoint y: 73, endPoint x: 506, endPoint y: 137, distance: 64.2
click at [500, 73] on link "Email" at bounding box center [499, 73] width 37 height 30
click at [493, 134] on input "email" at bounding box center [613, 129] width 296 height 24
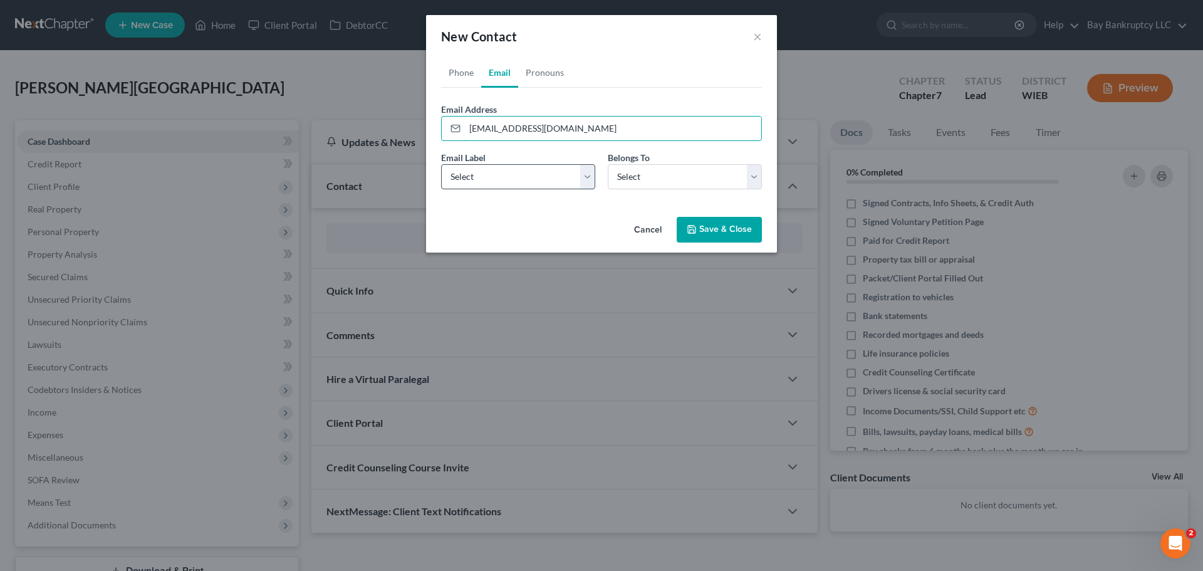
type input "[EMAIL_ADDRESS][DOMAIN_NAME]"
drag, startPoint x: 516, startPoint y: 164, endPoint x: 513, endPoint y: 179, distance: 14.7
click at [516, 164] on select "Select Home Work Other" at bounding box center [518, 176] width 154 height 25
select select "0"
click at [441, 164] on select "Select Home Work Other" at bounding box center [518, 176] width 154 height 25
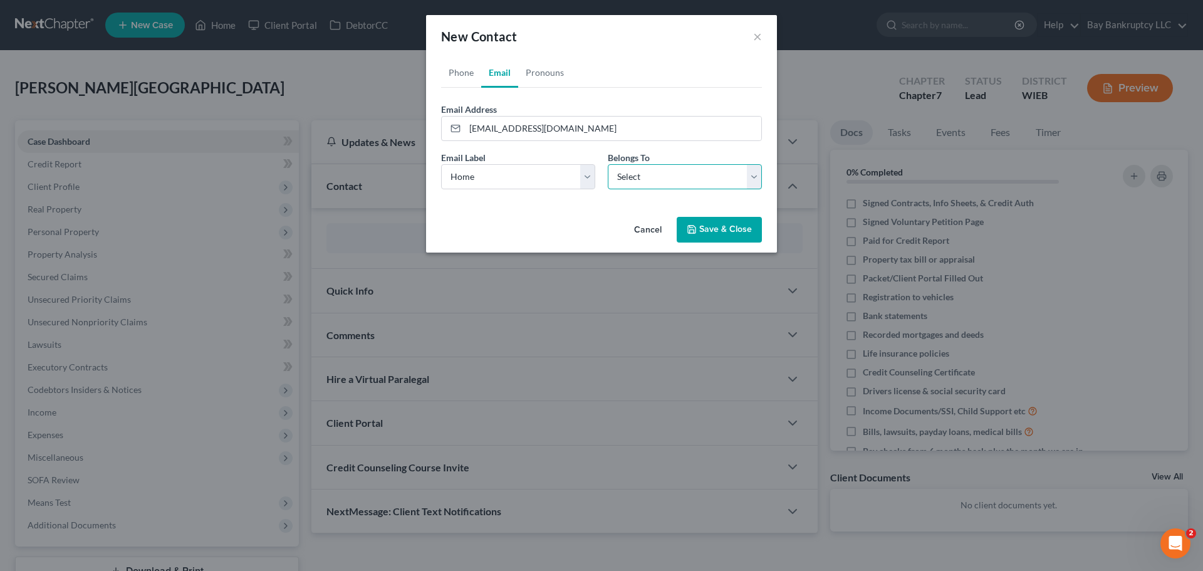
click at [637, 178] on select "Select Client Other" at bounding box center [685, 176] width 154 height 25
select select "0"
click at [608, 164] on select "Select Client Other" at bounding box center [685, 176] width 154 height 25
click at [707, 238] on button "Save & Close" at bounding box center [719, 230] width 85 height 26
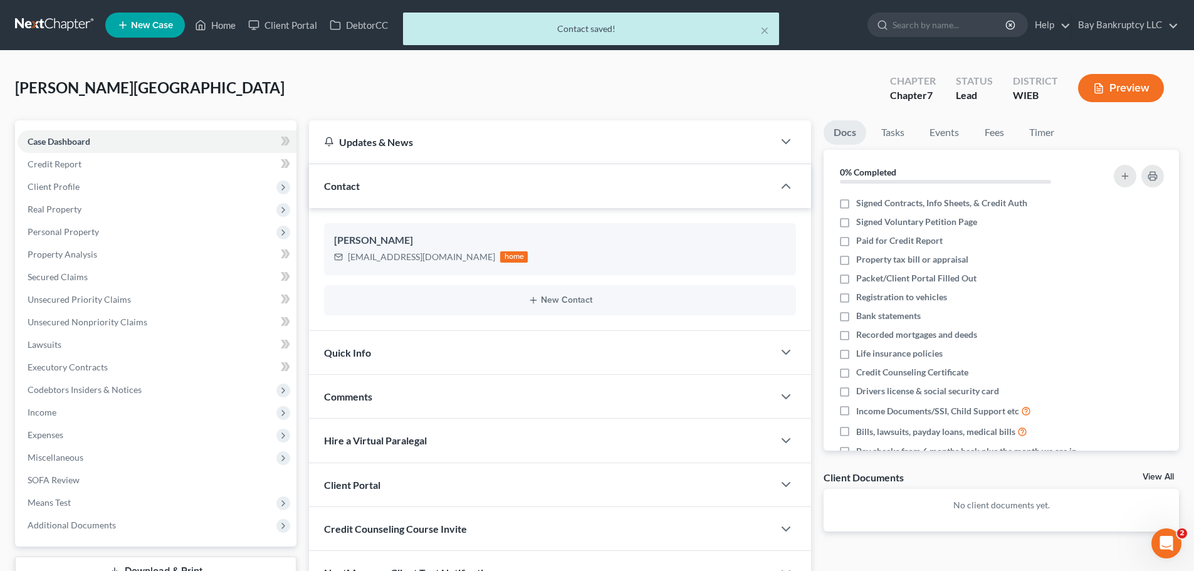
click at [419, 331] on div "Quick Info" at bounding box center [541, 352] width 464 height 43
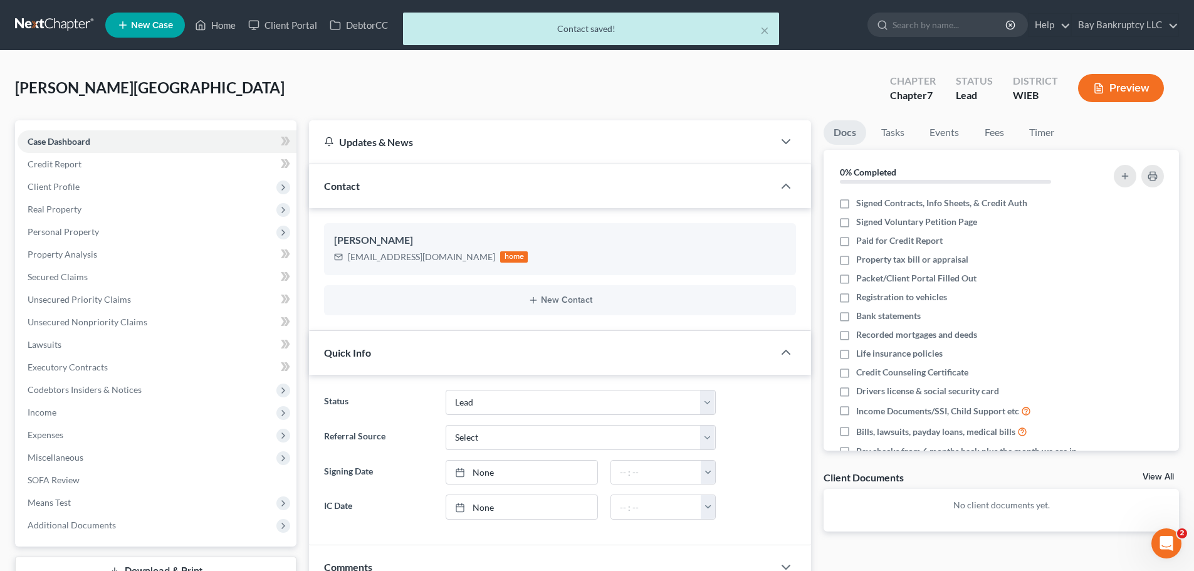
scroll to position [63, 0]
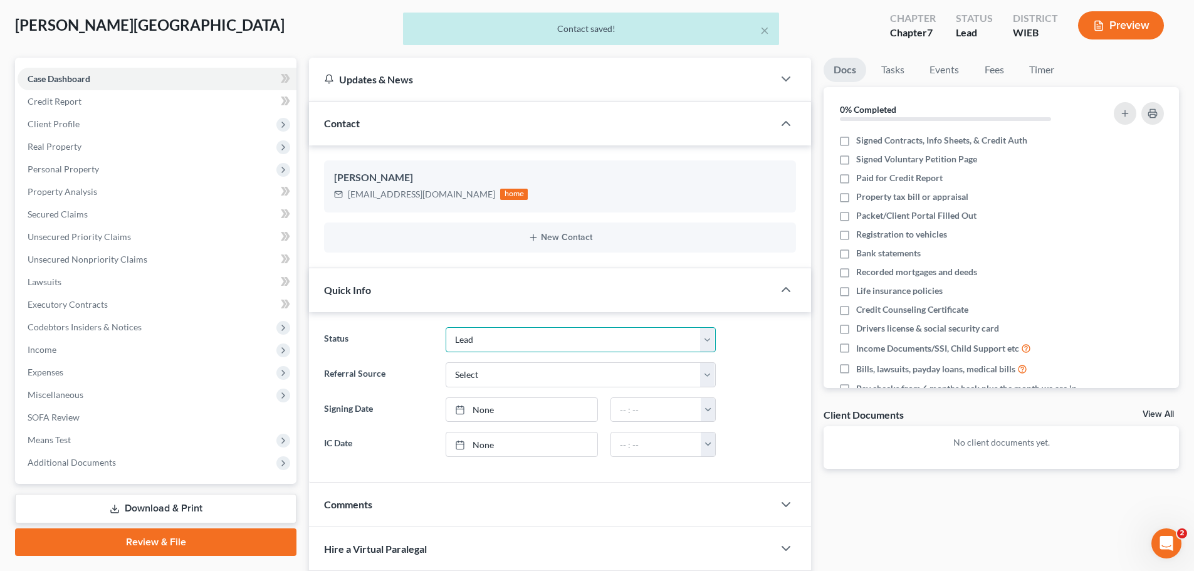
drag, startPoint x: 480, startPoint y: 338, endPoint x: 480, endPoint y: 350, distance: 12.5
click at [480, 338] on select "Discharged Dismissed Filed In Progress Lead Lost Lead Ready to File To Review" at bounding box center [581, 339] width 270 height 25
select select "3"
click at [446, 327] on select "Discharged Dismissed Filed In Progress Lead Lost Lead Ready to File To Review" at bounding box center [581, 339] width 270 height 25
click at [483, 375] on select "Select Word Of Mouth Previous Clients Direct Mail Website Google Search Modern …" at bounding box center [581, 374] width 270 height 25
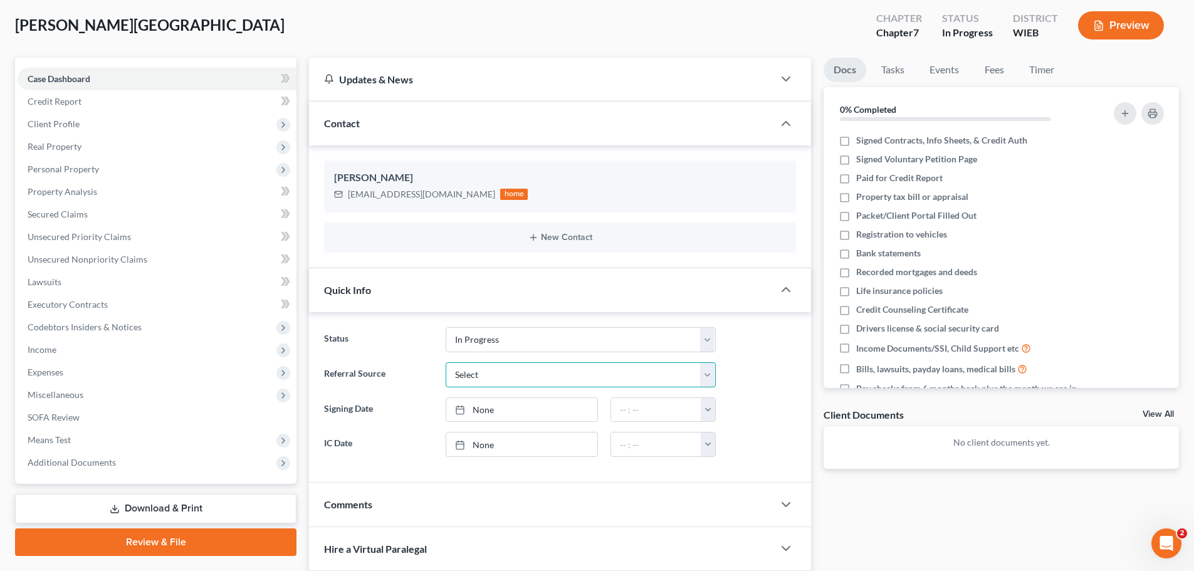
select select "1"
click at [446, 362] on select "Select Word Of Mouth Previous Clients Direct Mail Website Google Search Modern …" at bounding box center [581, 374] width 270 height 25
click at [471, 406] on div at bounding box center [464, 409] width 18 height 11
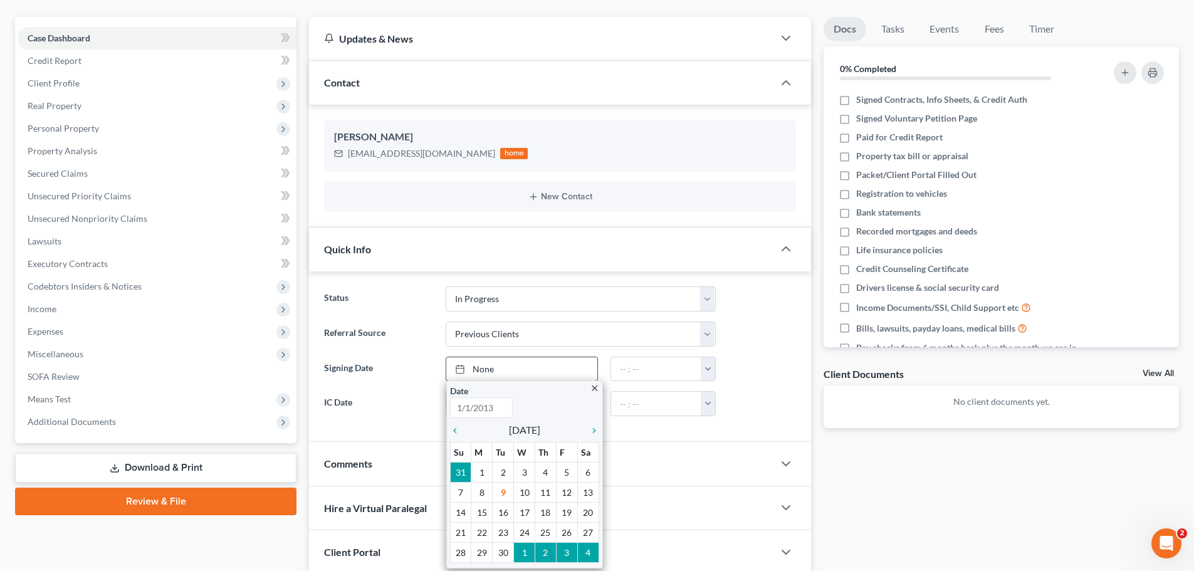
scroll to position [125, 0]
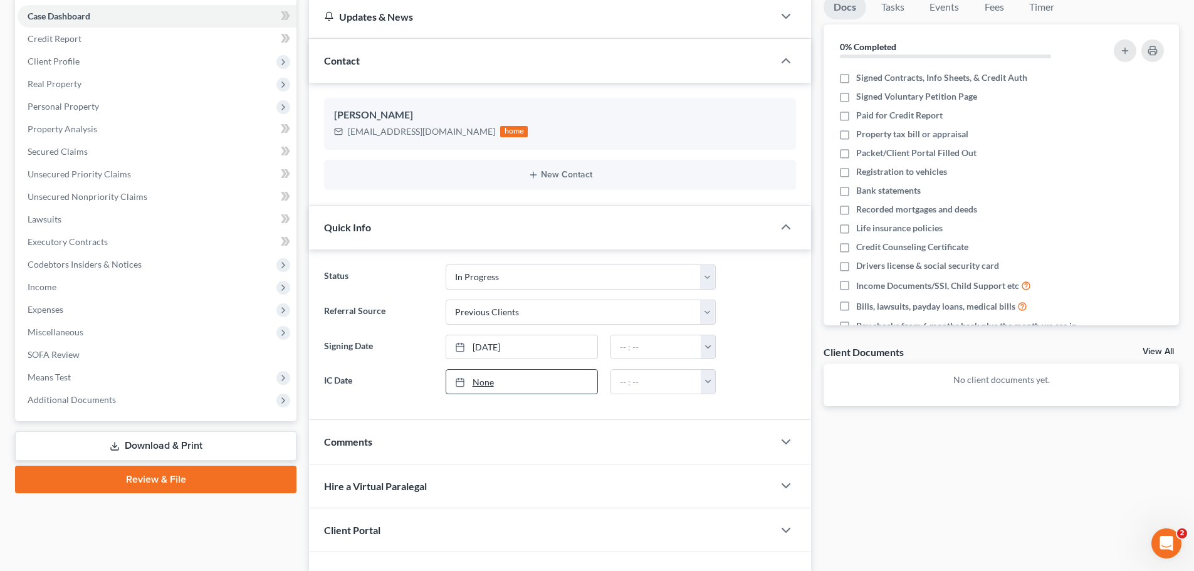
click at [480, 386] on link "None" at bounding box center [521, 382] width 151 height 24
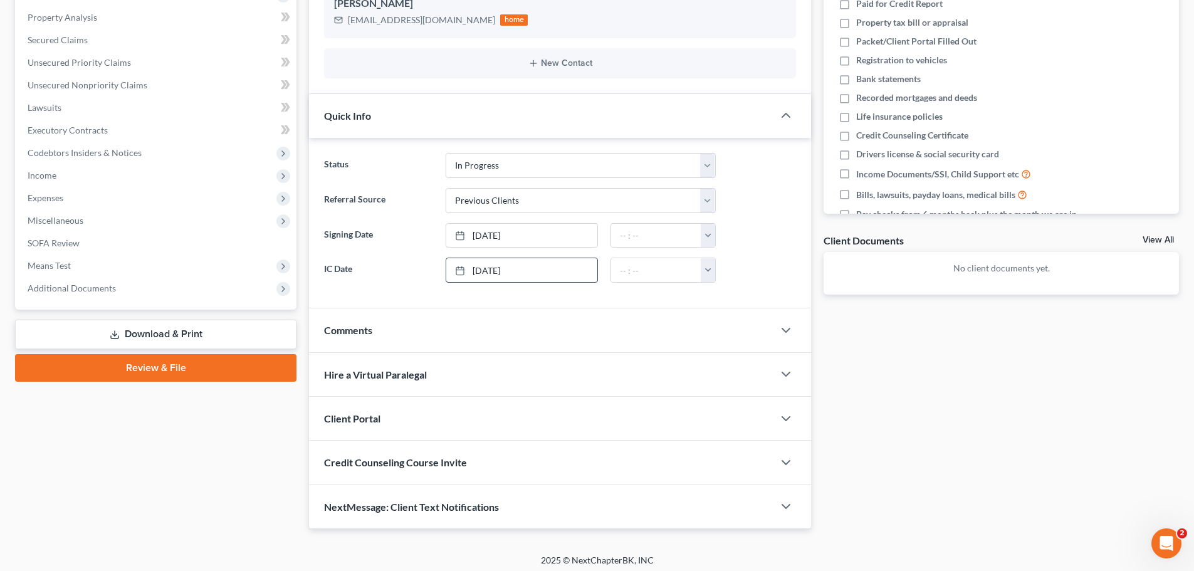
scroll to position [243, 0]
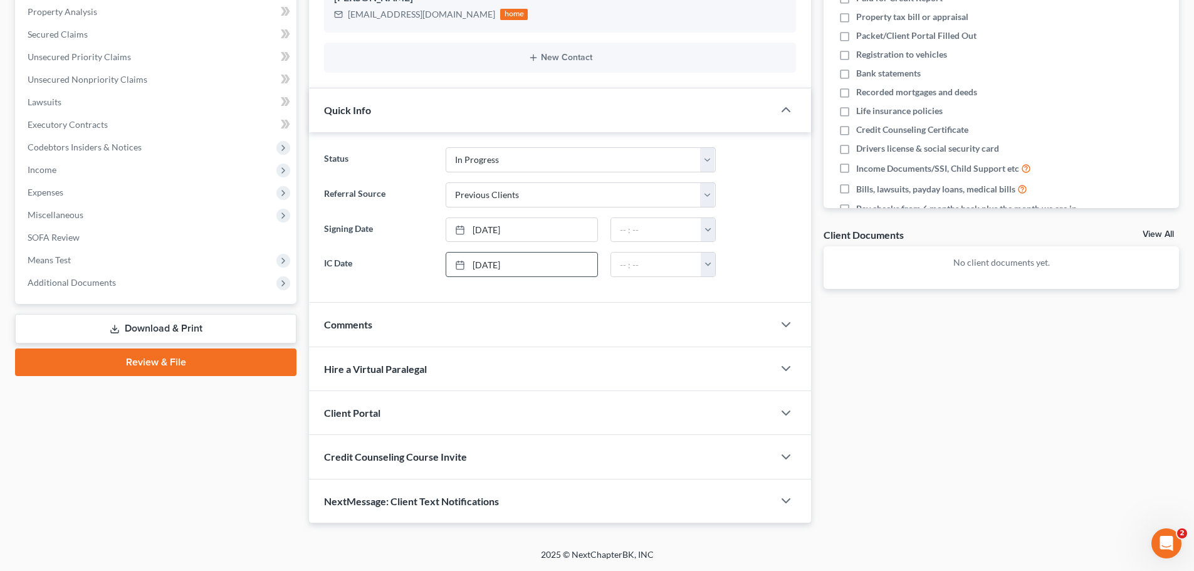
drag, startPoint x: 387, startPoint y: 417, endPoint x: 240, endPoint y: 402, distance: 148.1
click at [387, 417] on div "Client Portal" at bounding box center [541, 412] width 464 height 43
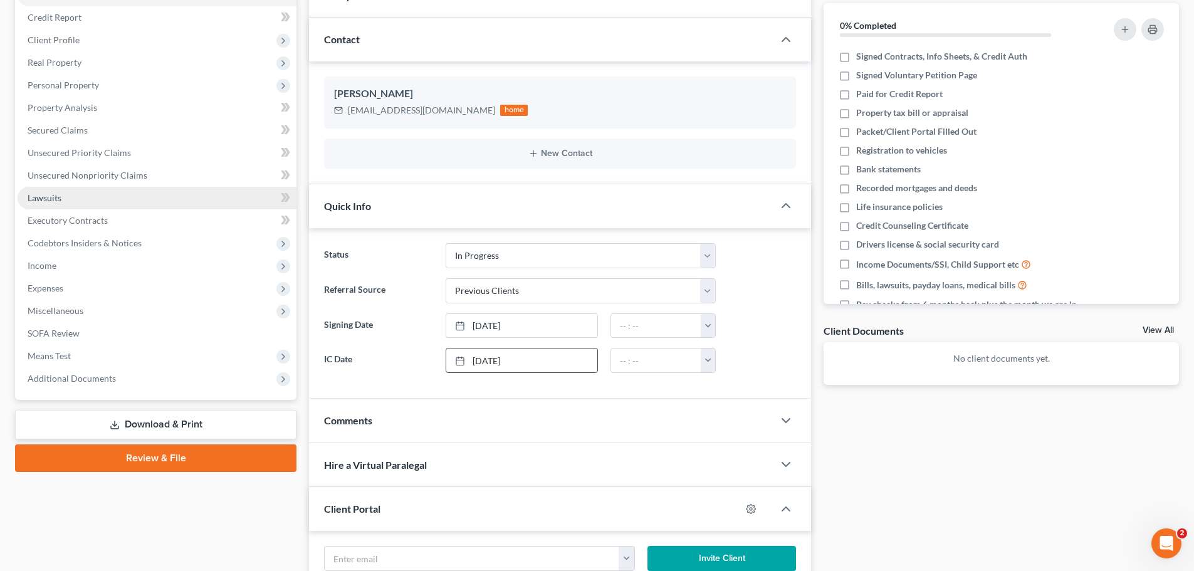
scroll to position [0, 0]
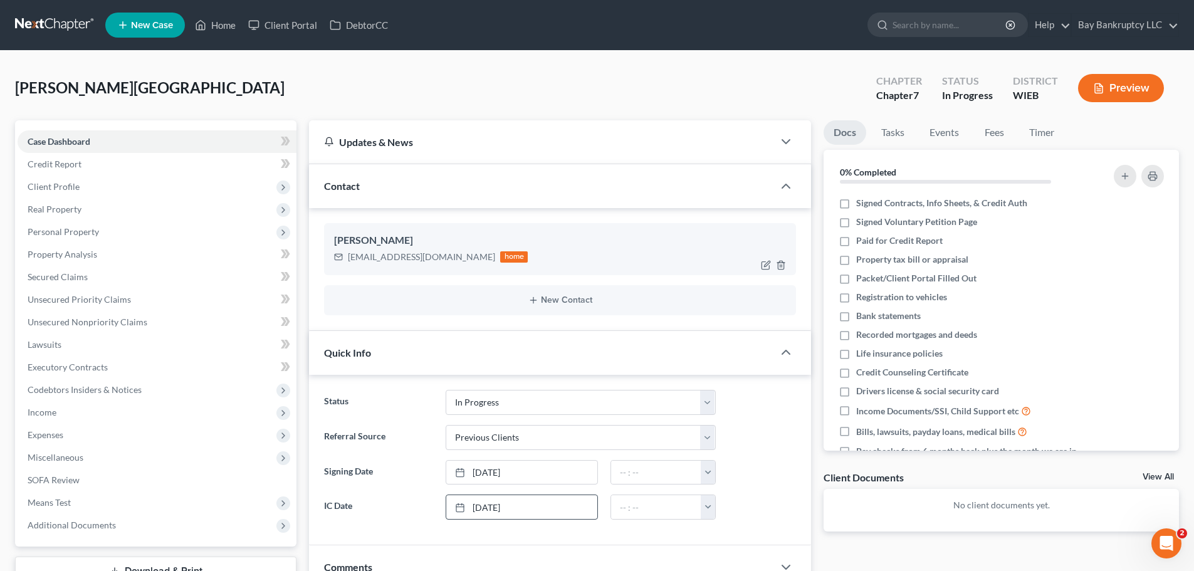
drag, startPoint x: 367, startPoint y: 259, endPoint x: 477, endPoint y: 261, distance: 109.7
click at [477, 261] on div "[EMAIL_ADDRESS][DOMAIN_NAME]" at bounding box center [421, 257] width 147 height 13
copy div "[EMAIL_ADDRESS][DOMAIN_NAME]"
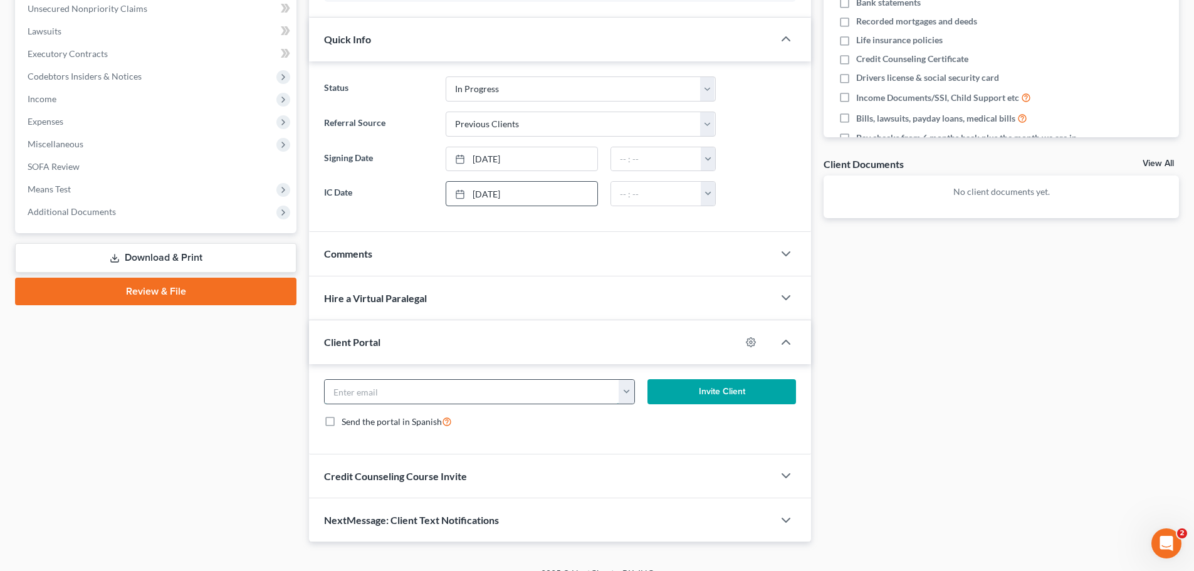
click at [367, 387] on input "email" at bounding box center [472, 392] width 295 height 24
paste input "[EMAIL_ADDRESS][DOMAIN_NAME]"
type input "[EMAIL_ADDRESS][DOMAIN_NAME]"
click at [699, 385] on button "Invite Client" at bounding box center [721, 391] width 149 height 25
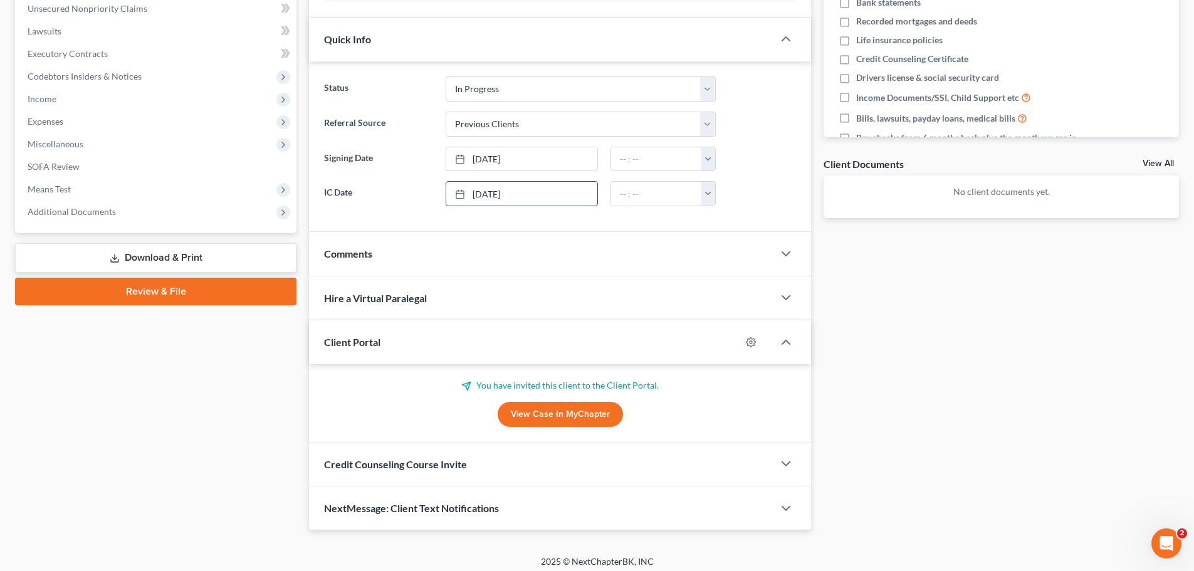
scroll to position [320, 0]
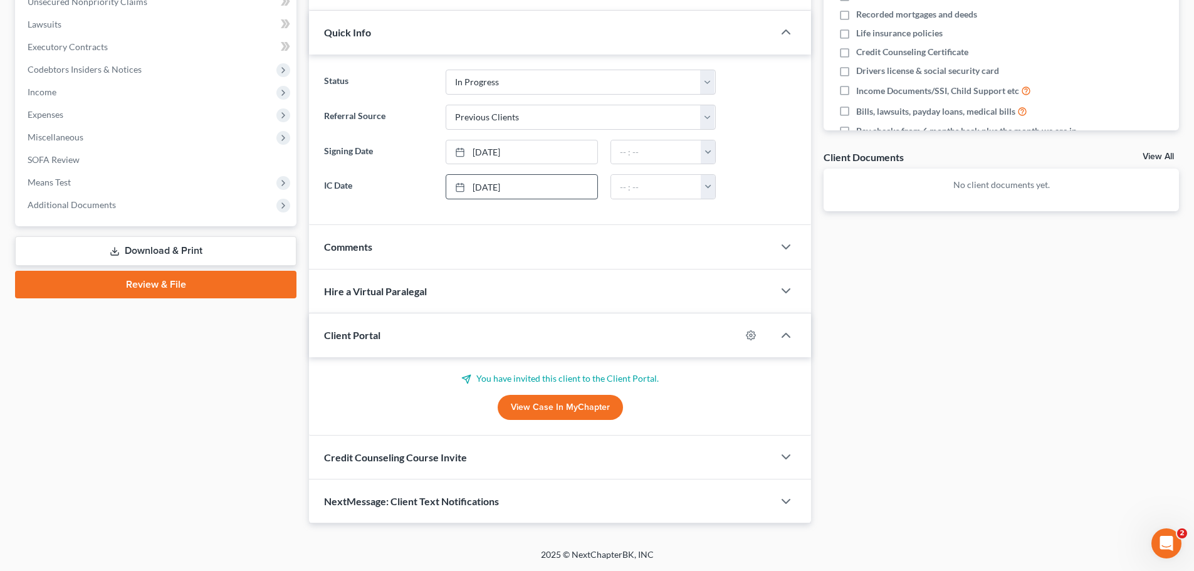
click at [378, 454] on span "Credit Counseling Course Invite" at bounding box center [395, 457] width 143 height 12
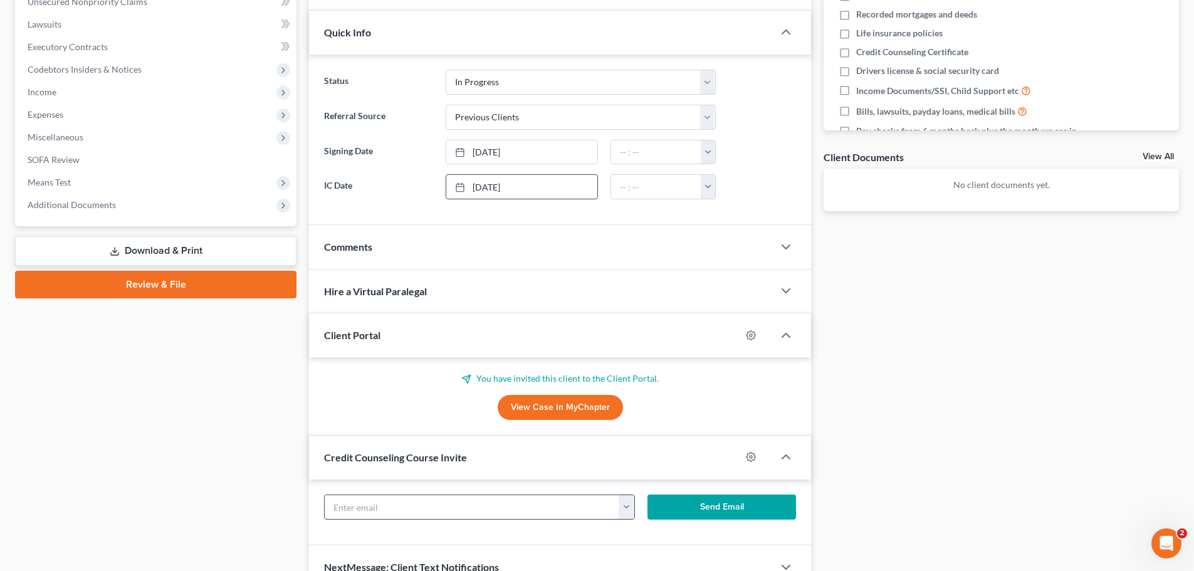
drag, startPoint x: 365, startPoint y: 508, endPoint x: 613, endPoint y: 499, distance: 248.3
click at [365, 508] on input "text" at bounding box center [472, 507] width 295 height 24
paste input "[EMAIL_ADDRESS][DOMAIN_NAME]"
type input "[EMAIL_ADDRESS][DOMAIN_NAME]"
click at [670, 497] on button "Send Email" at bounding box center [721, 506] width 149 height 25
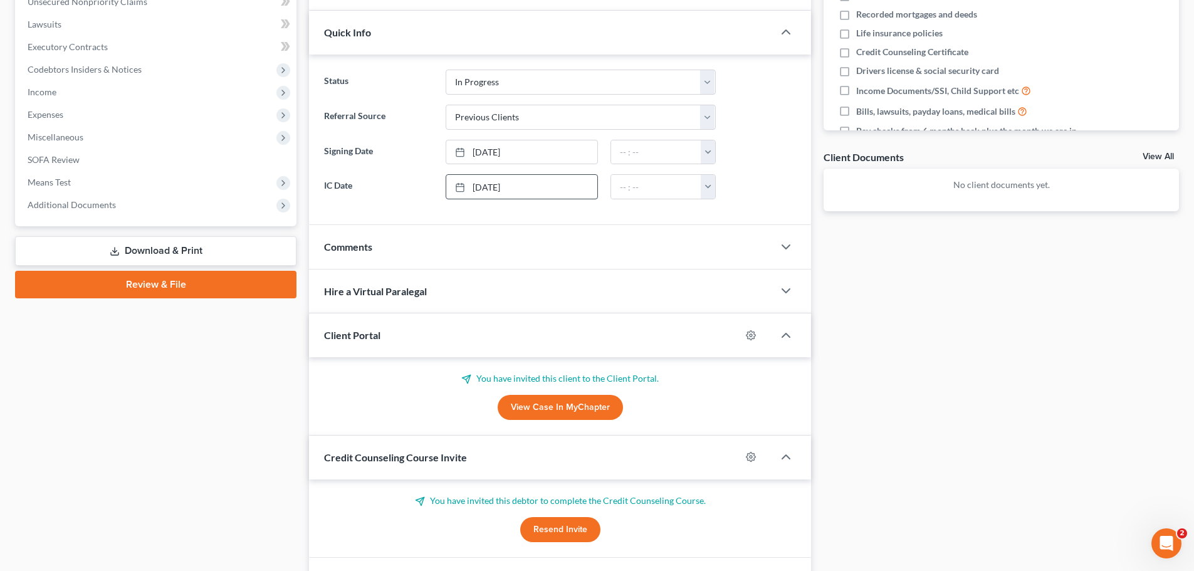
scroll to position [399, 0]
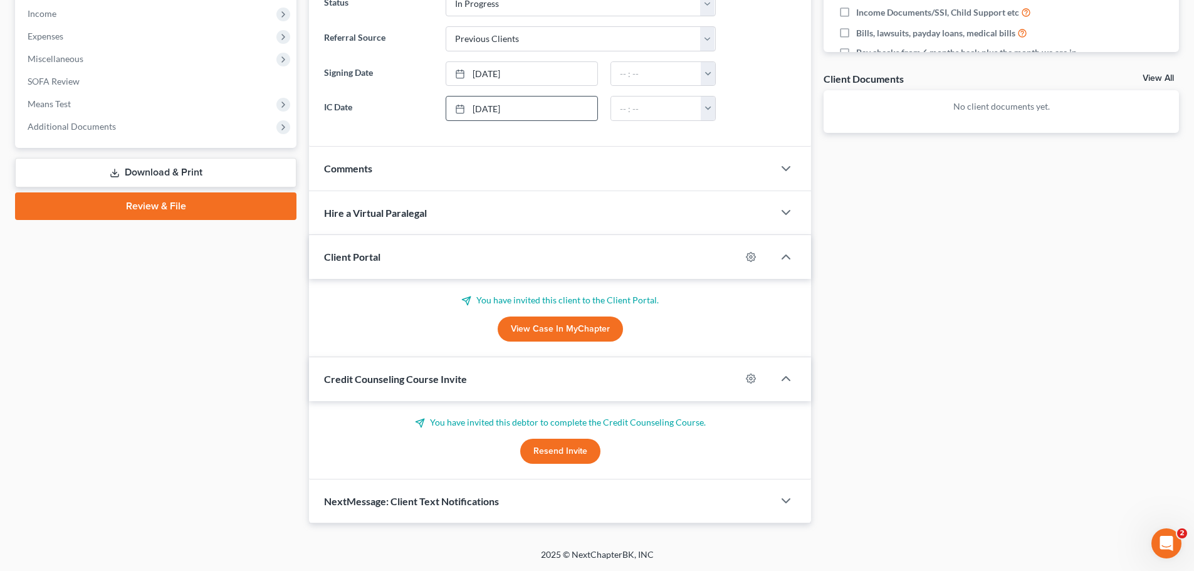
click at [434, 510] on div "NextMessage: Client Text Notifications" at bounding box center [541, 500] width 464 height 43
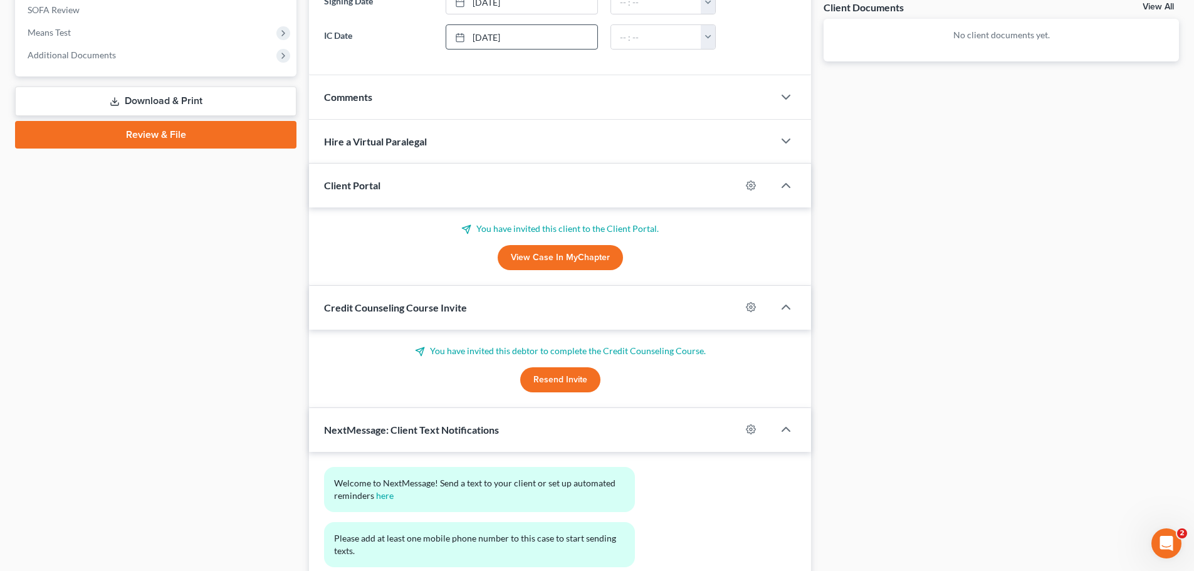
scroll to position [569, 0]
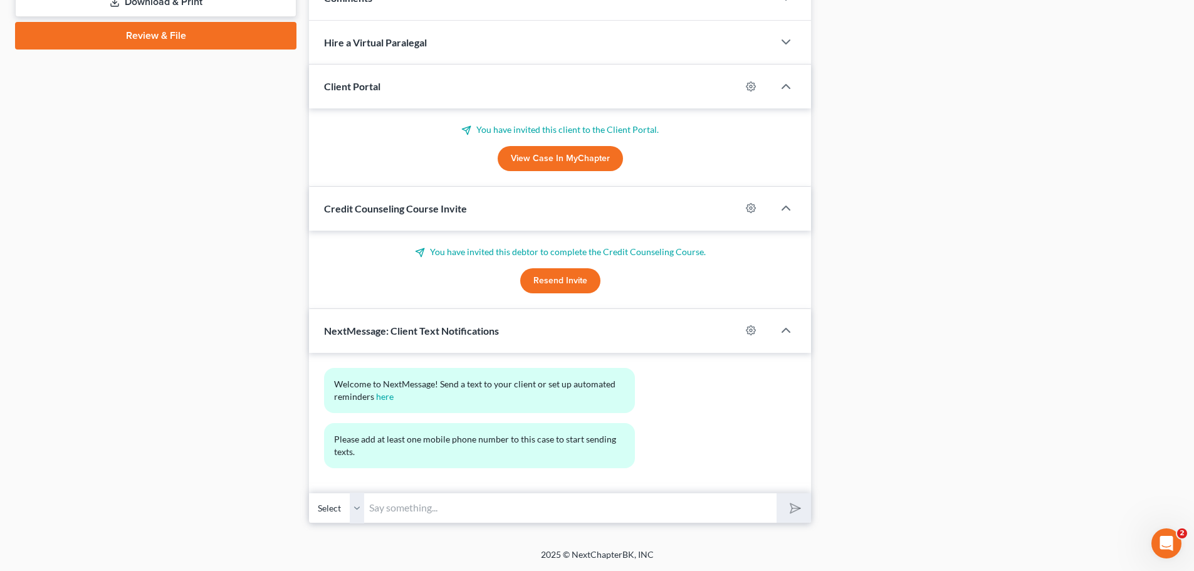
drag, startPoint x: 394, startPoint y: 505, endPoint x: 647, endPoint y: 517, distance: 254.1
click at [394, 505] on input "text" at bounding box center [570, 508] width 412 height 31
type input "Hello, Welcome to Bay Bankruptcy- Should you have any quick questions or reques…"
drag, startPoint x: 348, startPoint y: 512, endPoint x: 217, endPoint y: 454, distance: 143.7
click at [348, 512] on select "Select" at bounding box center [336, 508] width 55 height 31
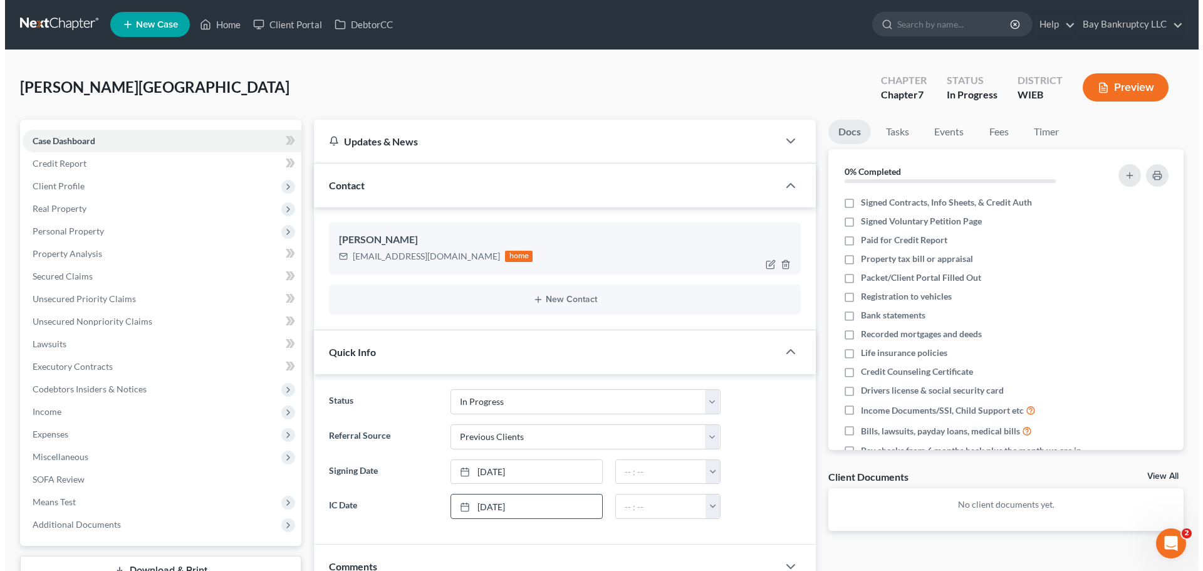
scroll to position [0, 0]
click at [766, 266] on icon "button" at bounding box center [767, 264] width 6 height 6
select select "0"
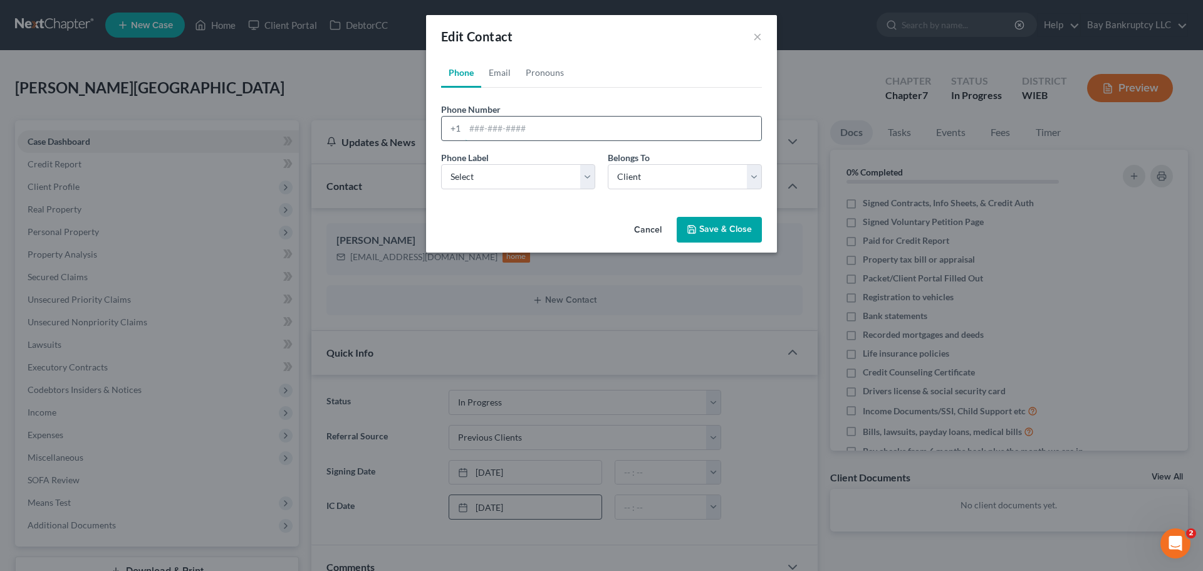
click at [477, 130] on input "tel" at bounding box center [613, 129] width 296 height 24
type input "[PHONE_NUMBER]"
click at [718, 229] on button "Save & Close" at bounding box center [719, 230] width 85 height 26
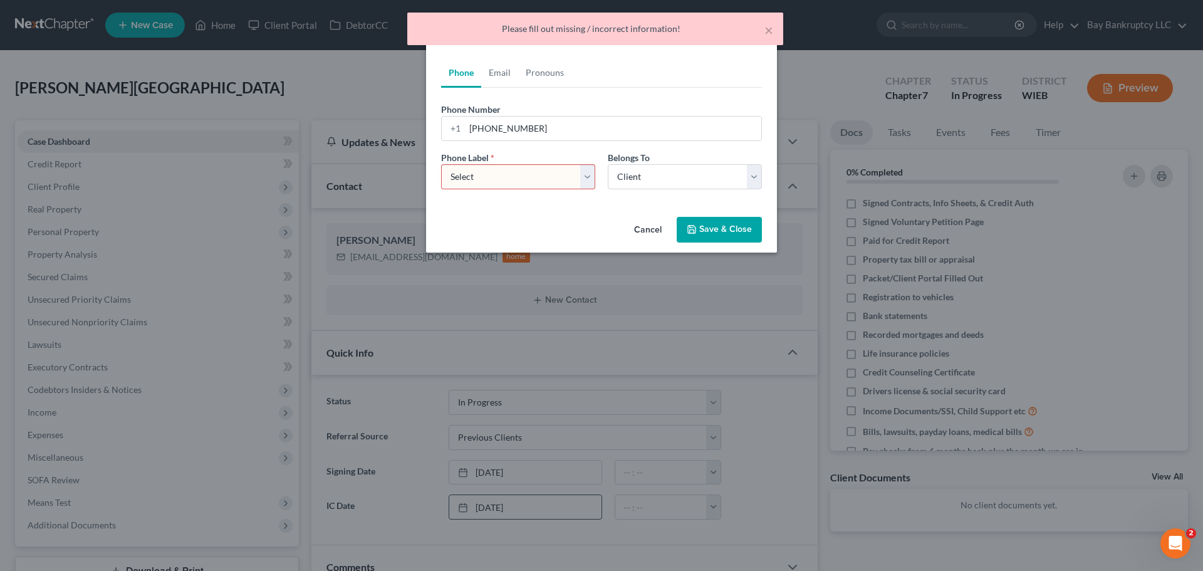
drag, startPoint x: 489, startPoint y: 179, endPoint x: 488, endPoint y: 187, distance: 7.6
click at [489, 179] on select "Select Mobile Home Work Other" at bounding box center [518, 176] width 154 height 25
select select "0"
click at [441, 164] on select "Select Mobile Home Work Other" at bounding box center [518, 176] width 154 height 25
click at [706, 229] on button "Save & Close" at bounding box center [719, 230] width 85 height 26
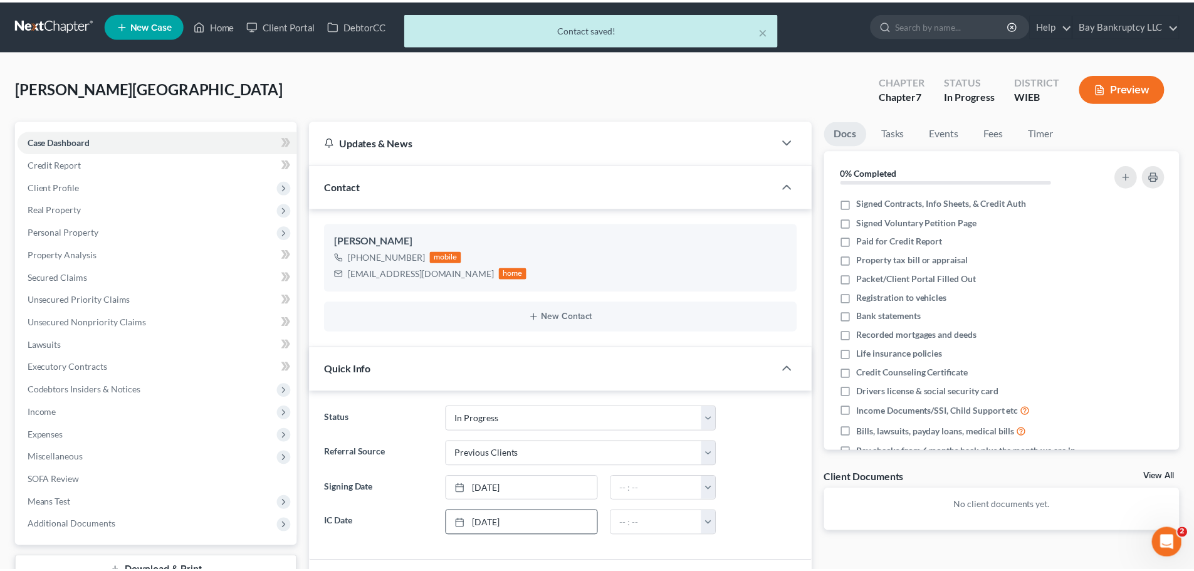
scroll to position [530, 0]
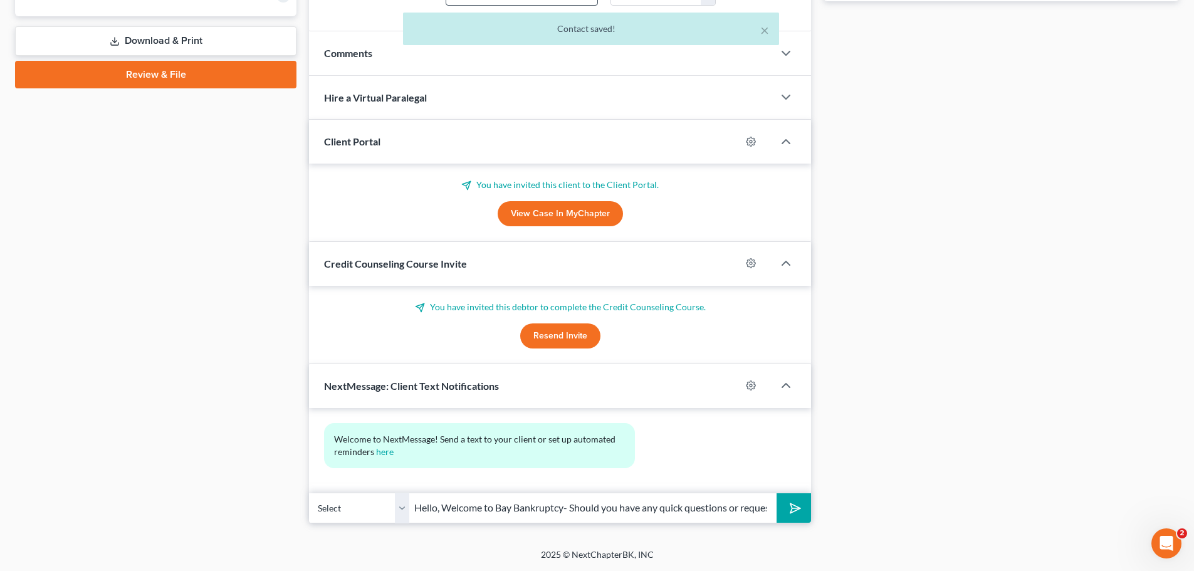
click at [793, 513] on icon "submit" at bounding box center [793, 508] width 18 height 18
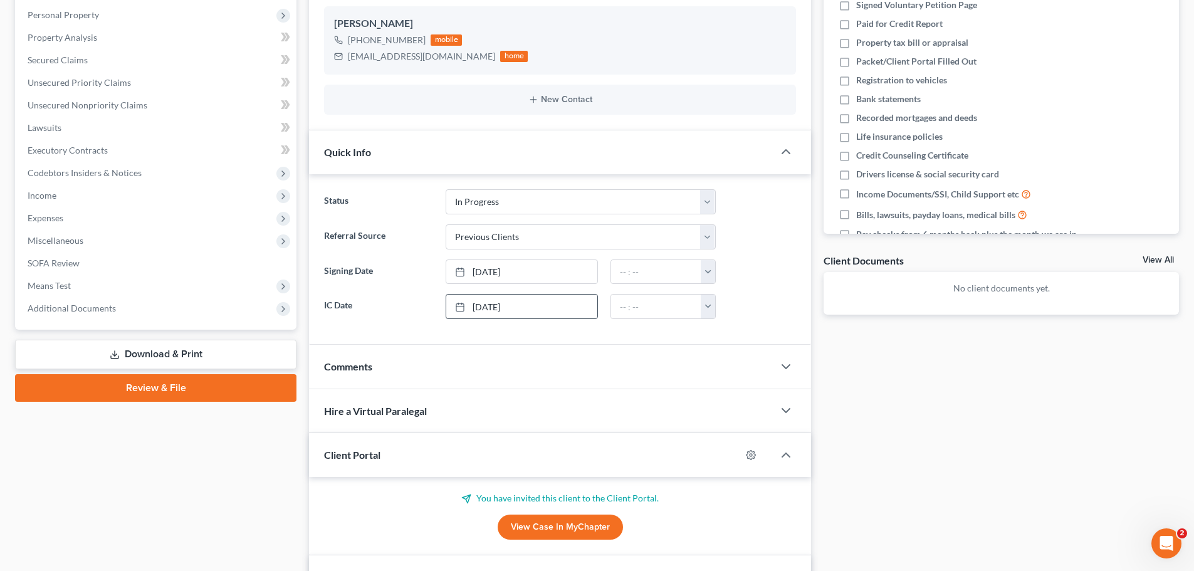
scroll to position [0, 0]
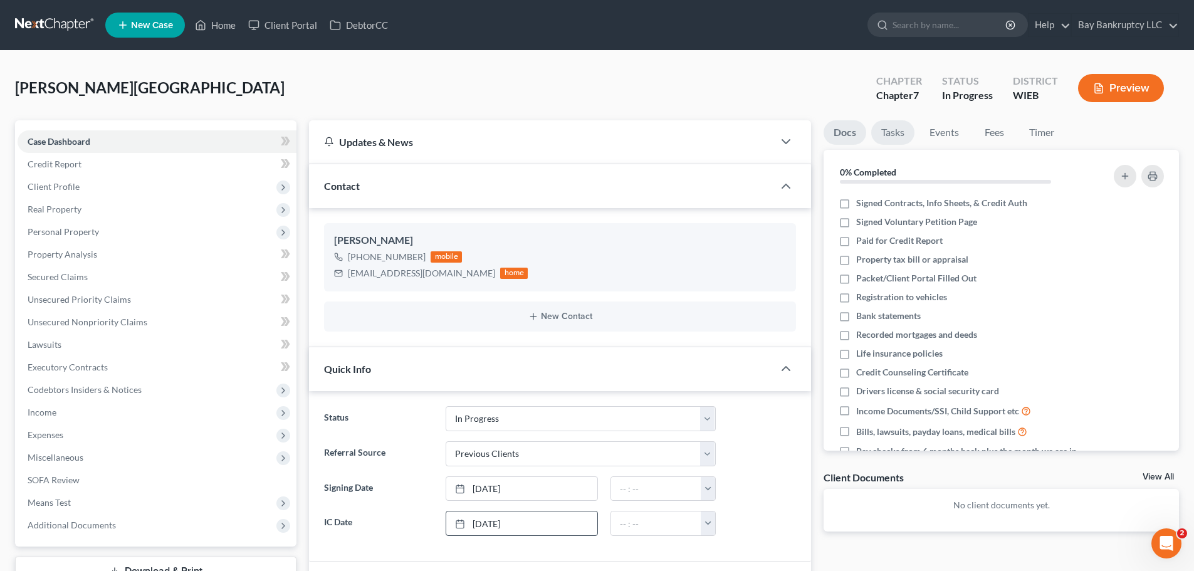
click at [894, 135] on link "Tasks" at bounding box center [892, 132] width 43 height 24
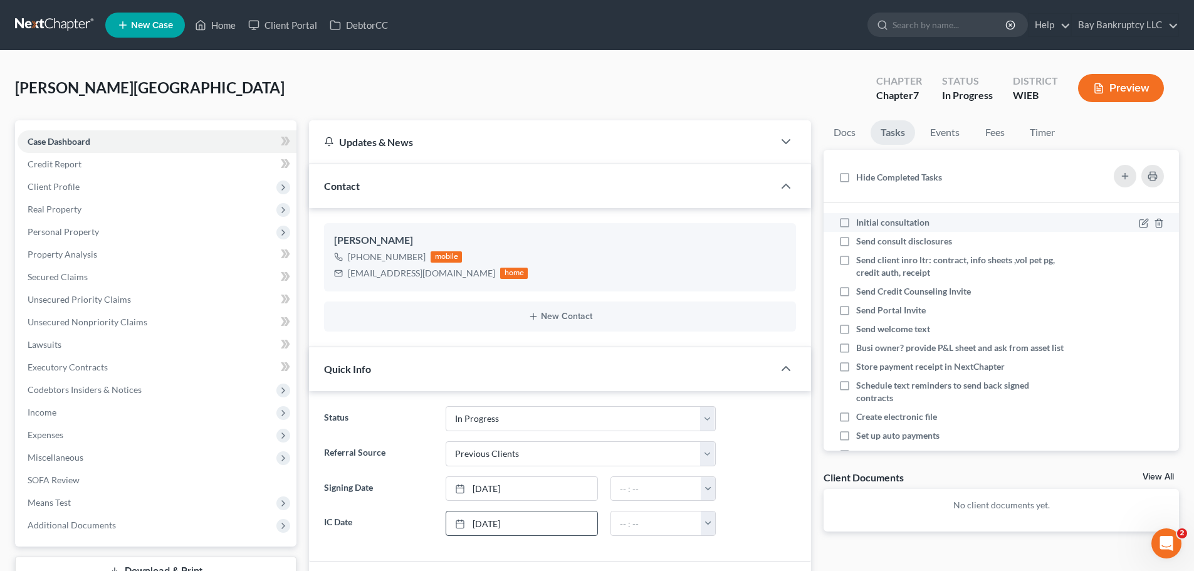
click at [856, 224] on label "Initial consultation" at bounding box center [897, 222] width 83 height 13
click at [861, 224] on input "Initial consultation" at bounding box center [865, 220] width 8 height 8
checkbox input "true"
drag, startPoint x: 840, startPoint y: 239, endPoint x: 846, endPoint y: 261, distance: 22.0
click at [856, 239] on label "Send consult disclosures" at bounding box center [909, 241] width 106 height 13
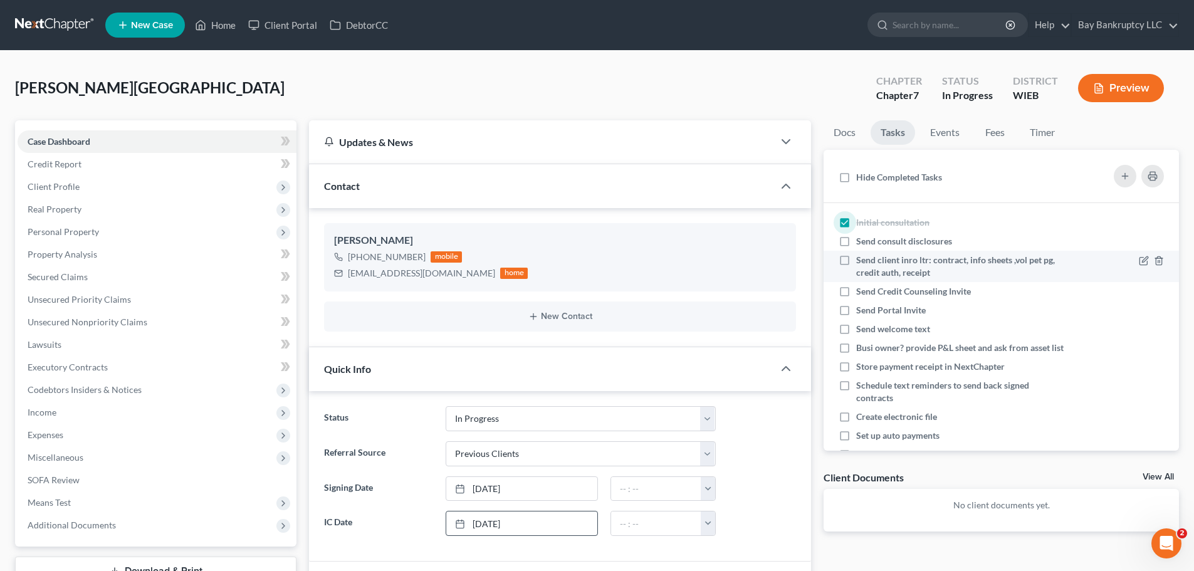
click at [861, 239] on input "Send consult disclosures" at bounding box center [865, 239] width 8 height 8
checkbox input "true"
click at [856, 260] on label "Send client inro ltr: contract, info sheets ,vol pet pg, credit auth, receipt" at bounding box center [960, 266] width 208 height 25
click at [861, 260] on input "Send client inro ltr: contract, info sheets ,vol pet pg, credit auth, receipt" at bounding box center [865, 258] width 8 height 8
click at [856, 290] on label "Send Credit Counseling Invite" at bounding box center [918, 291] width 125 height 13
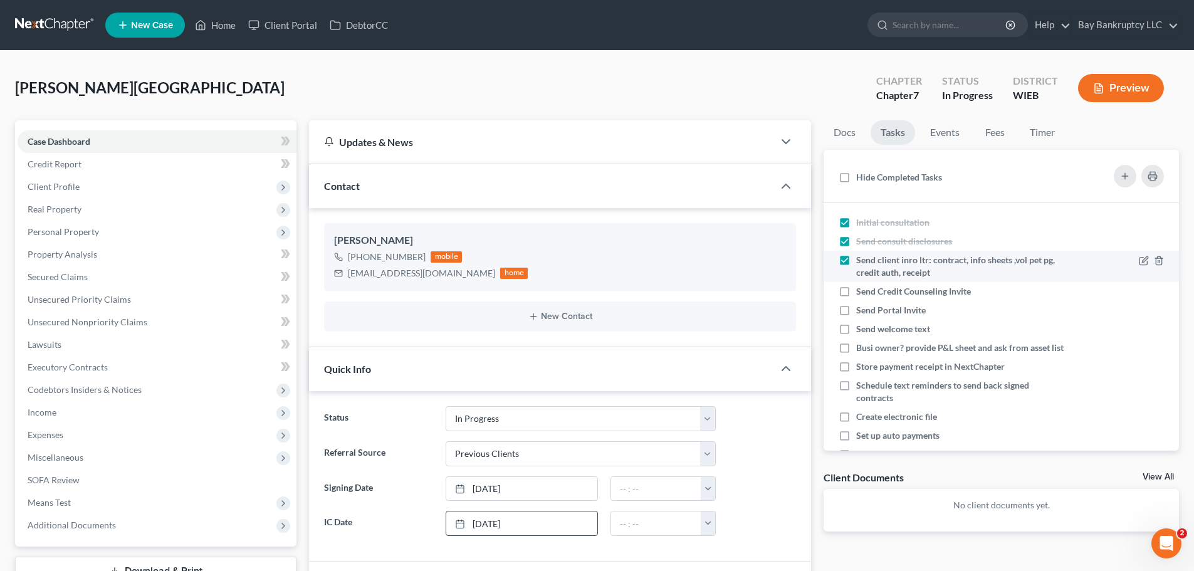
click at [861, 290] on input "Send Credit Counseling Invite" at bounding box center [865, 289] width 8 height 8
click at [856, 309] on label "Send Portal Invite" at bounding box center [896, 310] width 80 height 13
click at [861, 309] on input "Send Portal Invite" at bounding box center [865, 308] width 8 height 8
click at [856, 326] on label "Send welcome text" at bounding box center [898, 329] width 84 height 13
click at [861, 326] on input "Send welcome text" at bounding box center [865, 327] width 8 height 8
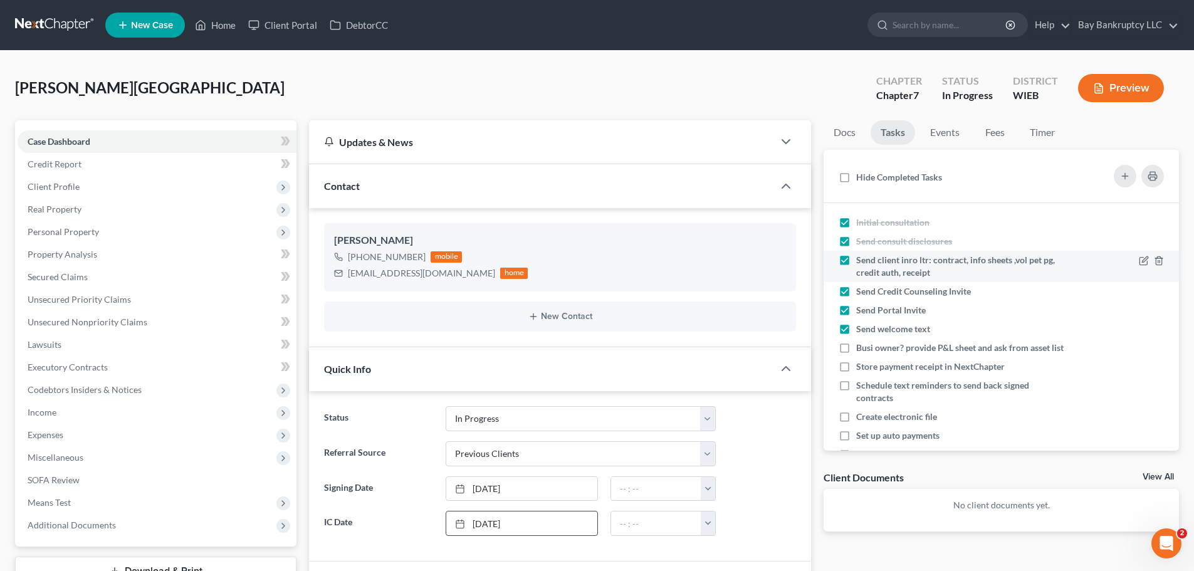
click at [856, 348] on label "Busi owner? provide P&L sheet and ask from asset list" at bounding box center [960, 348] width 208 height 13
click at [861, 348] on input "Busi owner? provide P&L sheet and ask from asset list" at bounding box center [865, 346] width 8 height 8
click at [856, 261] on label "Send client inro ltr: contract, info sheets ,vol pet pg, credit auth, receipt" at bounding box center [960, 266] width 208 height 25
click at [861, 261] on input "Send client inro ltr: contract, info sheets ,vol pet pg, credit auth, receipt" at bounding box center [865, 258] width 8 height 8
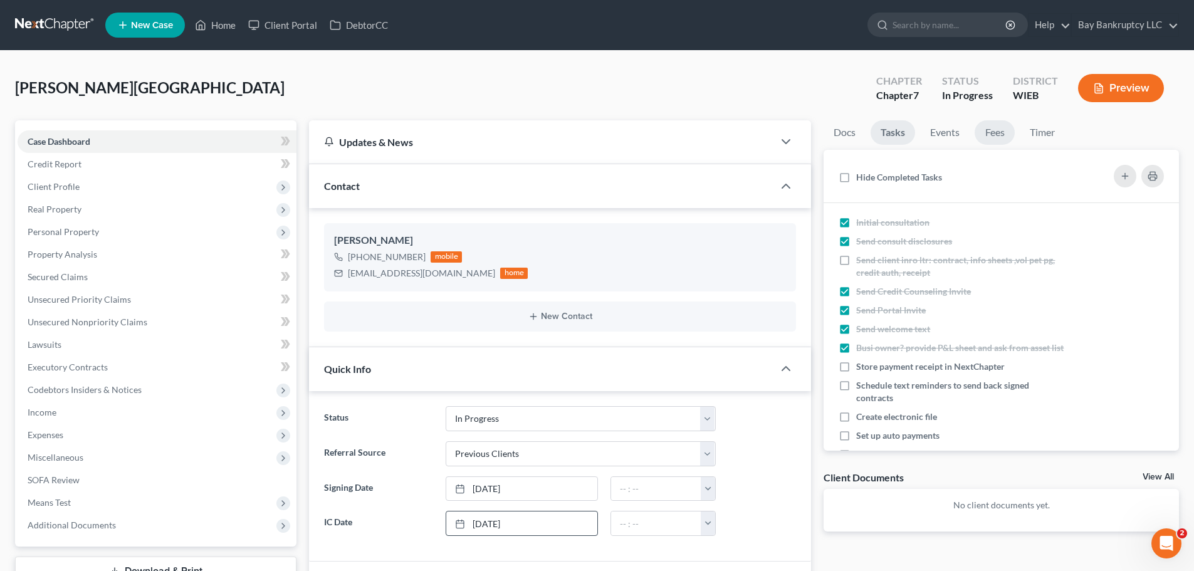
click at [997, 130] on link "Fees" at bounding box center [994, 132] width 40 height 24
click at [989, 130] on link "Fees" at bounding box center [994, 132] width 40 height 24
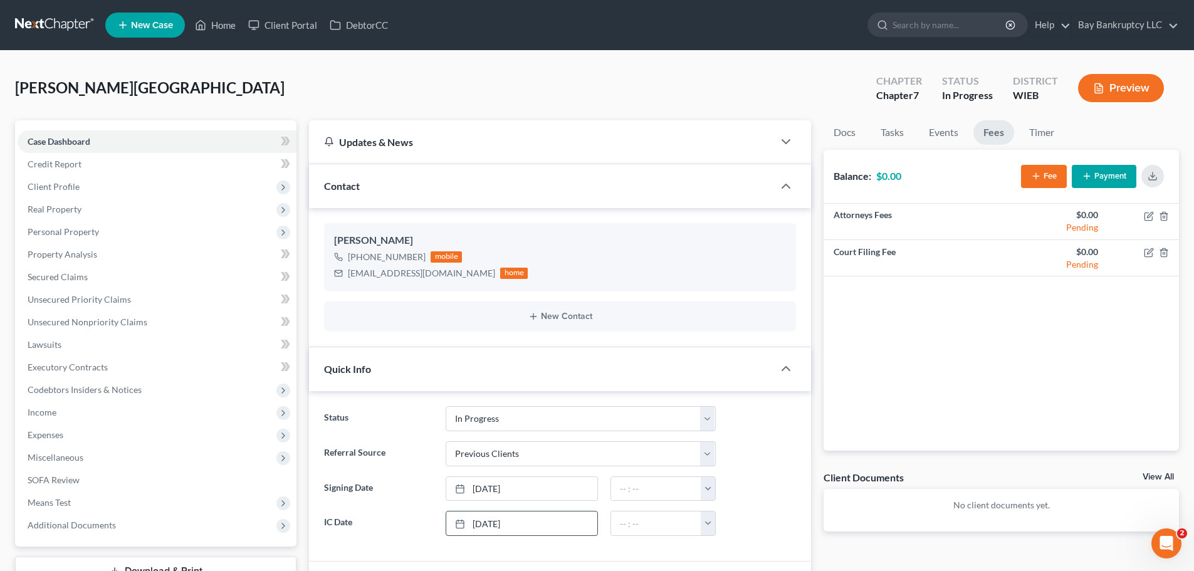
click at [1050, 179] on button "Fee" at bounding box center [1044, 176] width 46 height 23
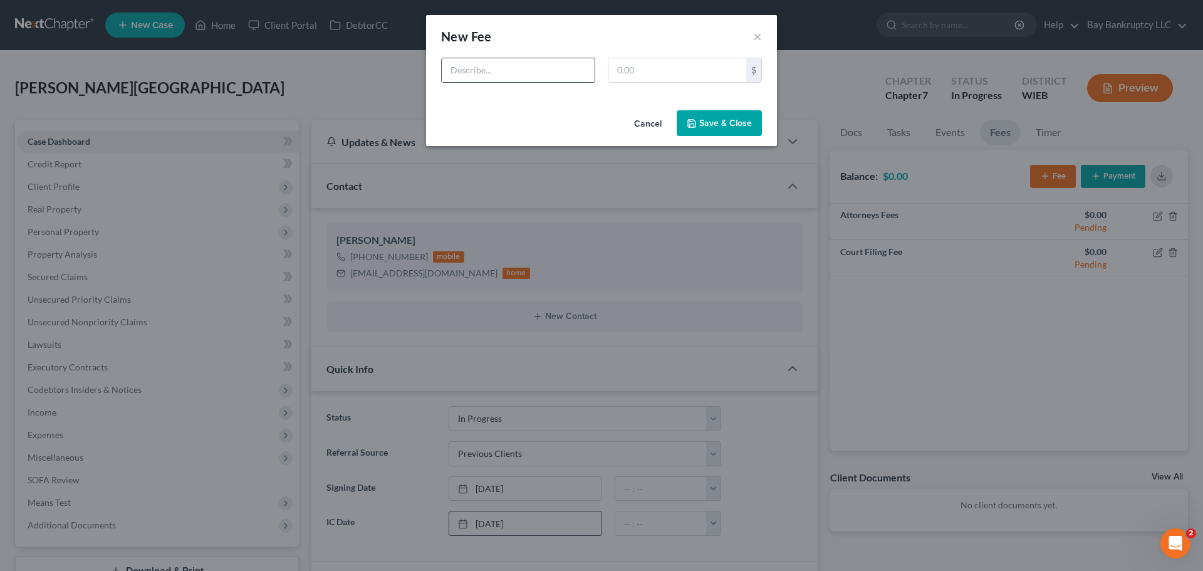
click at [533, 71] on input "text" at bounding box center [518, 70] width 153 height 24
type input "atty"
click at [647, 69] on input "text" at bounding box center [677, 70] width 138 height 24
type input "1,800"
click at [695, 122] on icon "button" at bounding box center [692, 123] width 10 height 10
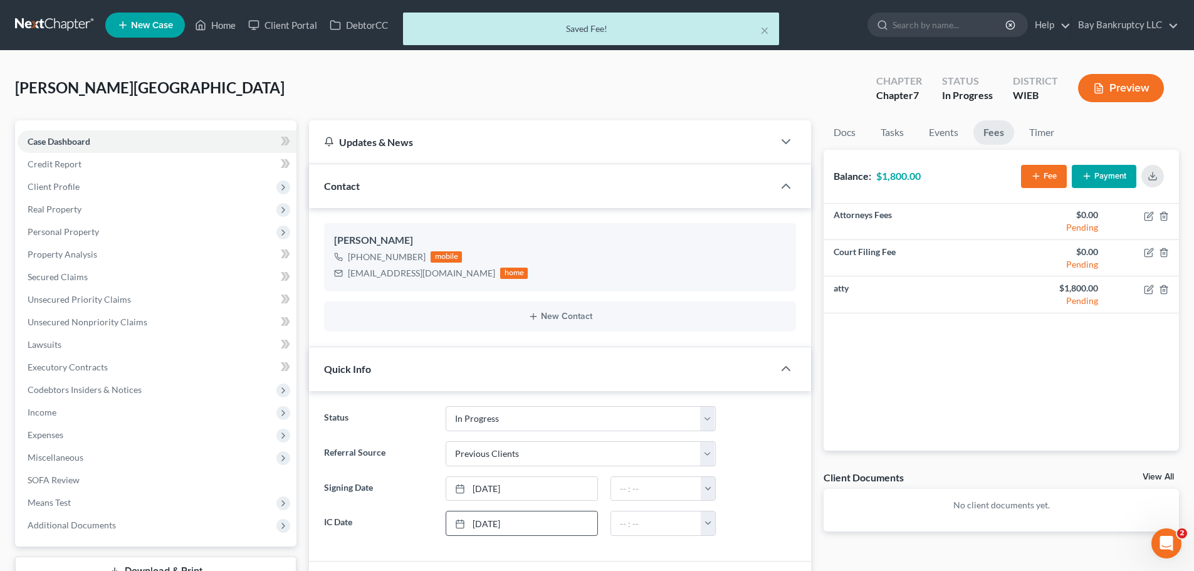
click at [1041, 179] on button "Fee" at bounding box center [1044, 176] width 46 height 23
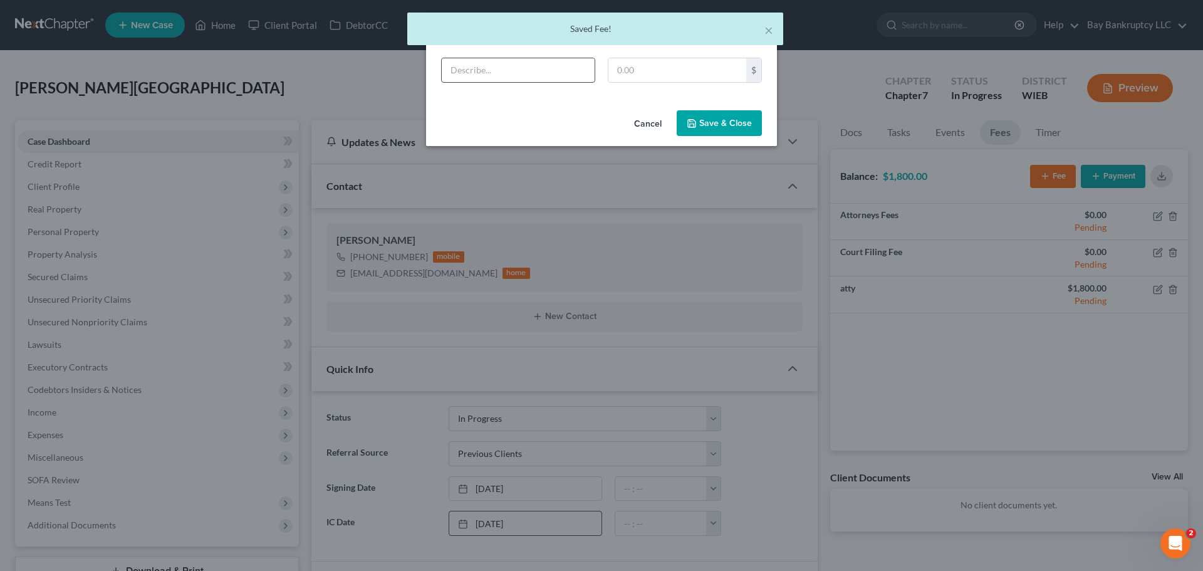
click at [503, 70] on input "text" at bounding box center [518, 70] width 153 height 24
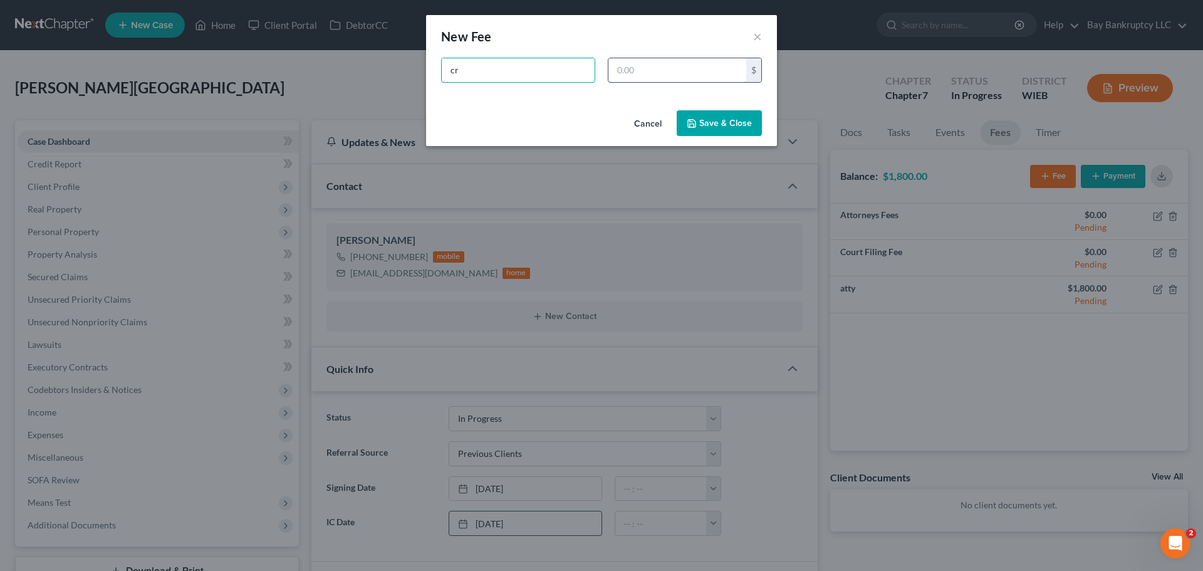
type input "cr"
click at [637, 71] on input "text" at bounding box center [677, 70] width 138 height 24
type input "35"
click at [714, 120] on button "Save & Close" at bounding box center [719, 123] width 85 height 26
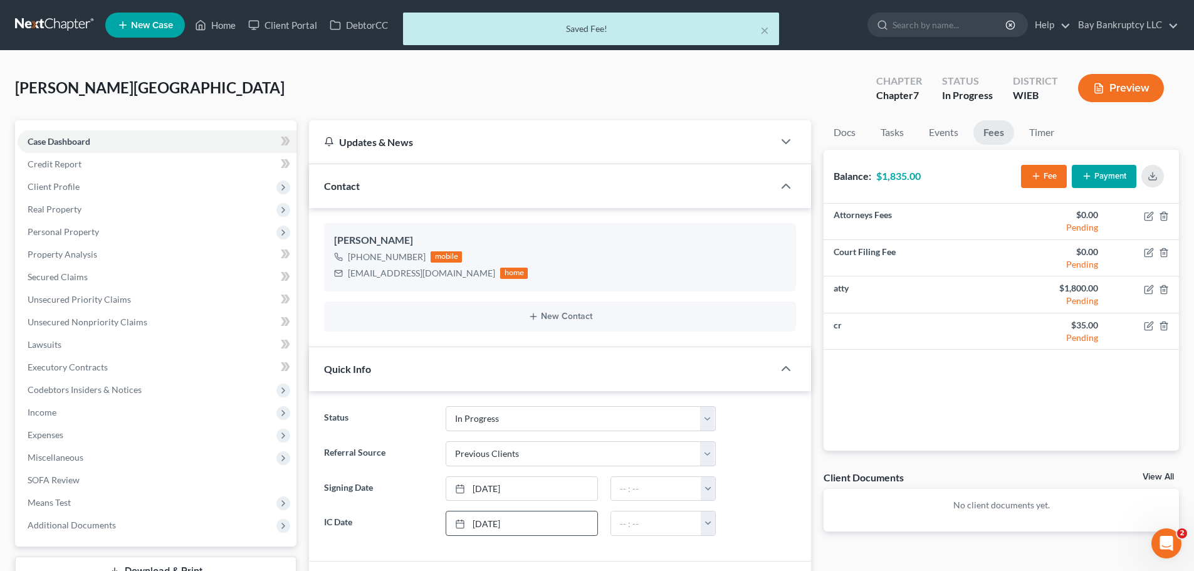
click at [1043, 172] on button "Fee" at bounding box center [1044, 176] width 46 height 23
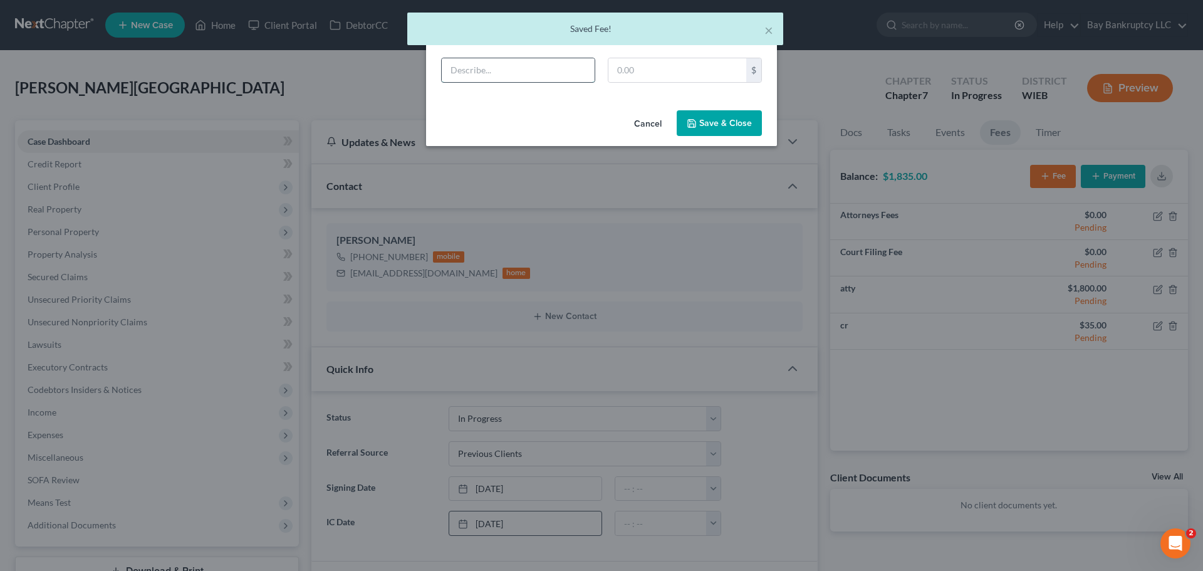
click at [500, 73] on input "text" at bounding box center [518, 70] width 153 height 24
type input "ff"
click at [630, 72] on input "text" at bounding box center [677, 70] width 138 height 24
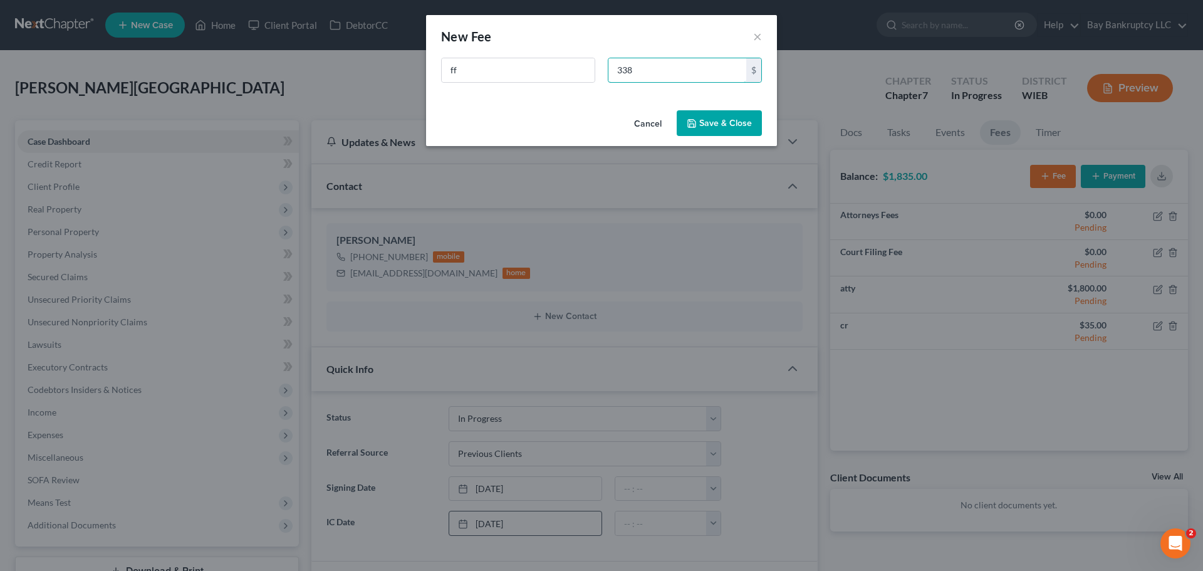
type input "338"
click at [711, 127] on button "Save & Close" at bounding box center [719, 123] width 85 height 26
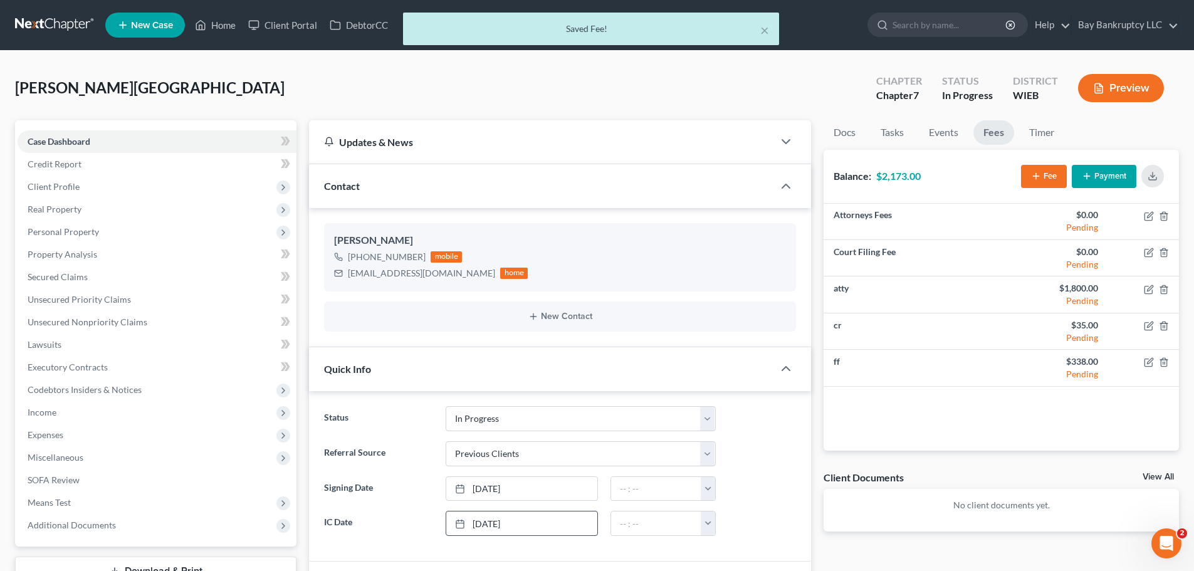
click at [1099, 177] on button "Payment" at bounding box center [1104, 176] width 65 height 23
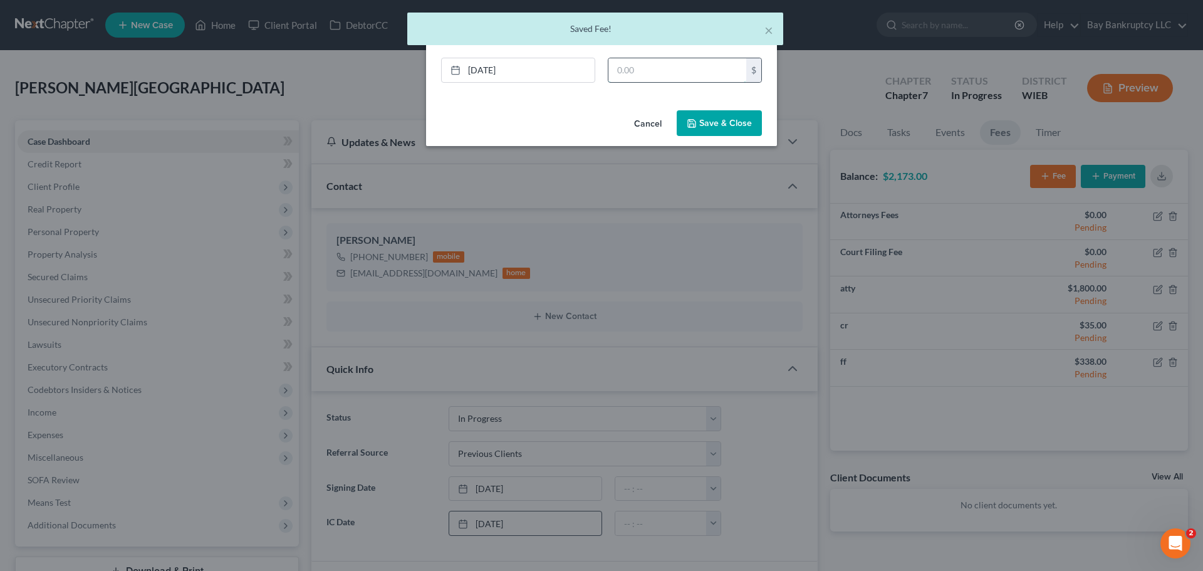
click at [620, 72] on input "text" at bounding box center [677, 70] width 138 height 24
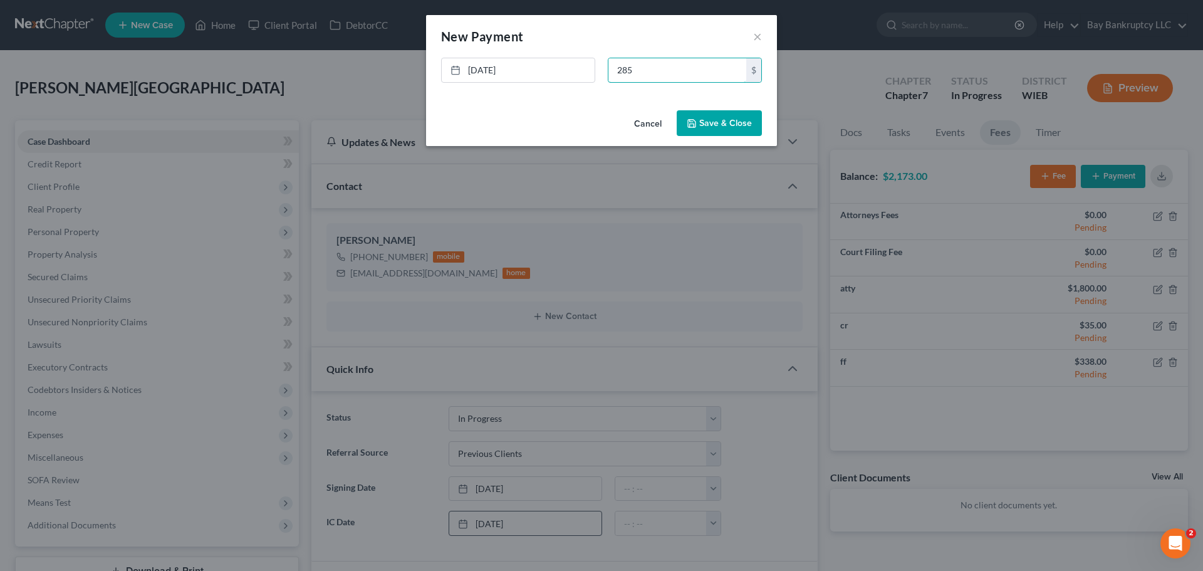
type input "285"
click at [696, 127] on icon "button" at bounding box center [692, 124] width 8 height 8
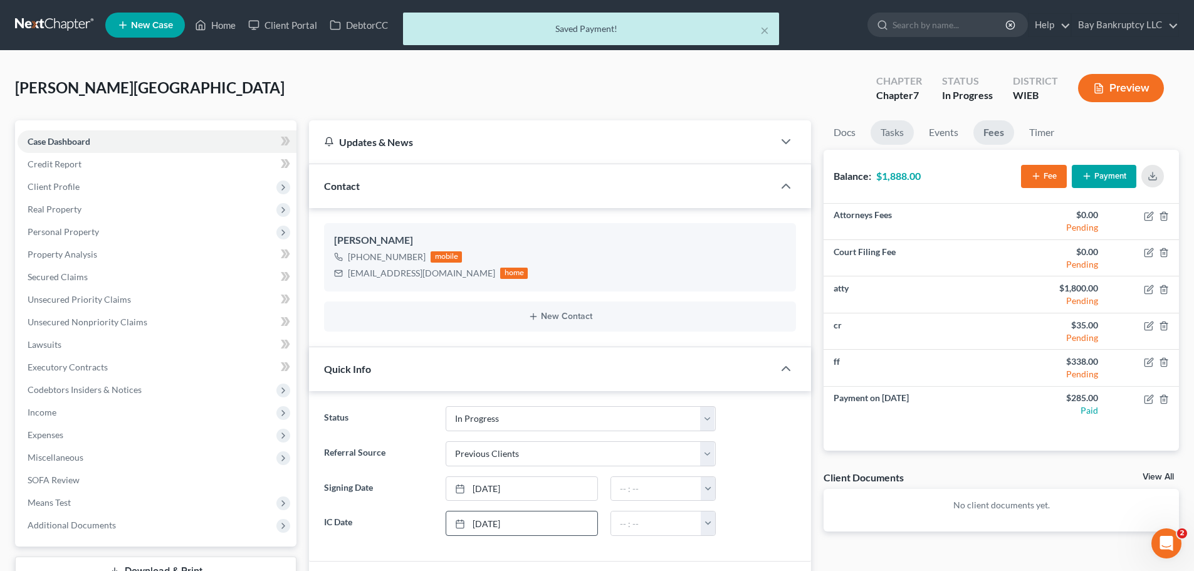
drag, startPoint x: 891, startPoint y: 130, endPoint x: 887, endPoint y: 318, distance: 188.0
click at [891, 130] on link "Tasks" at bounding box center [891, 132] width 43 height 24
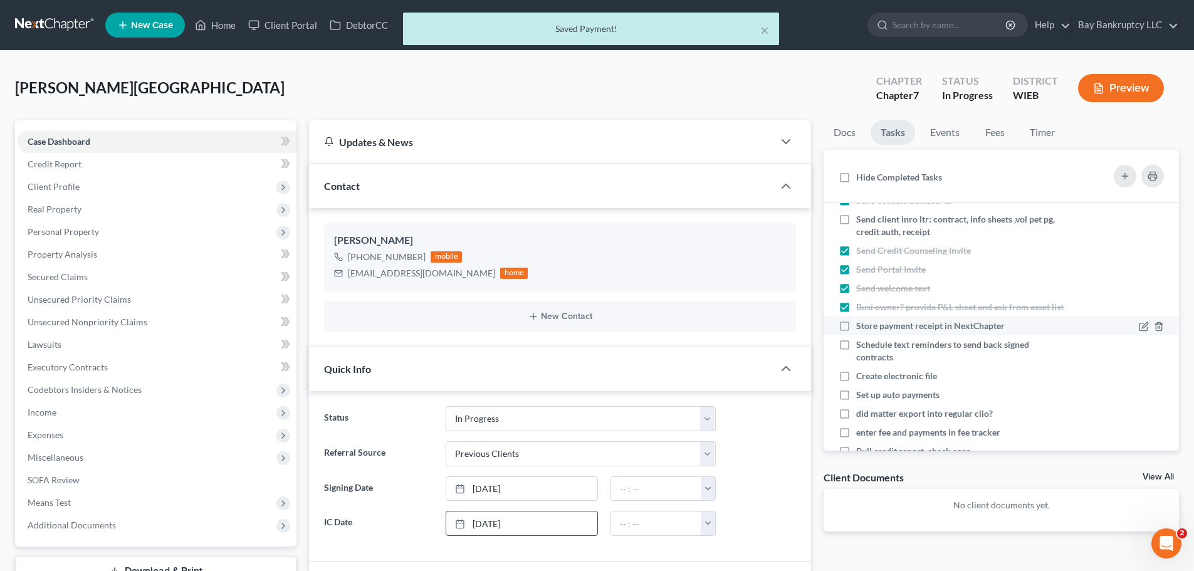
scroll to position [63, 0]
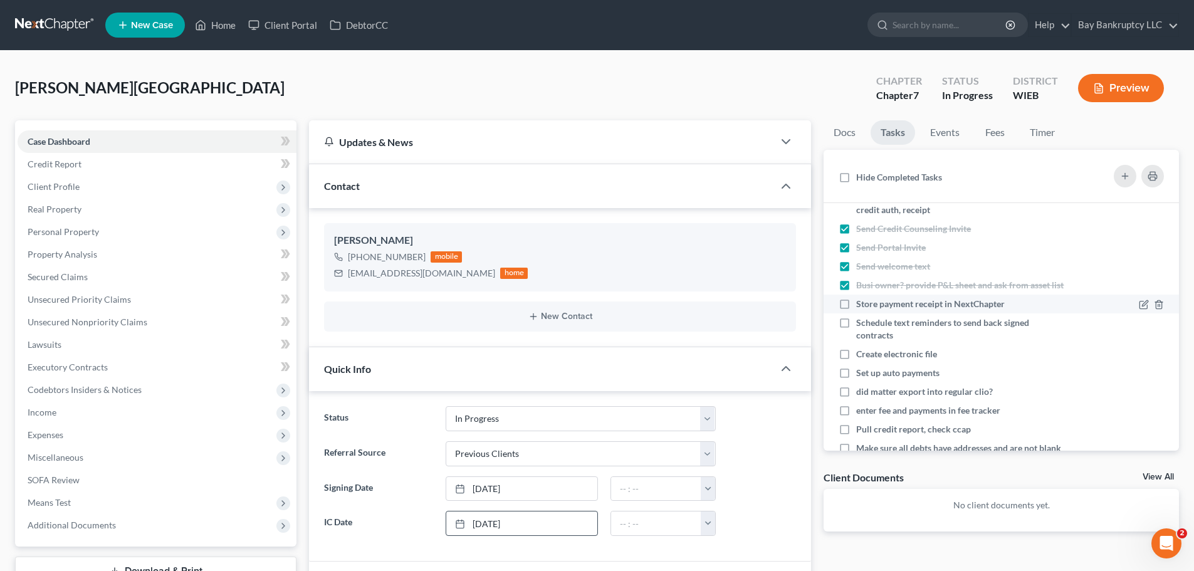
click at [856, 310] on label "Store payment receipt in NextChapter" at bounding box center [935, 304] width 159 height 13
click at [861, 306] on input "Store payment receipt in NextChapter" at bounding box center [865, 302] width 8 height 8
checkbox input "true"
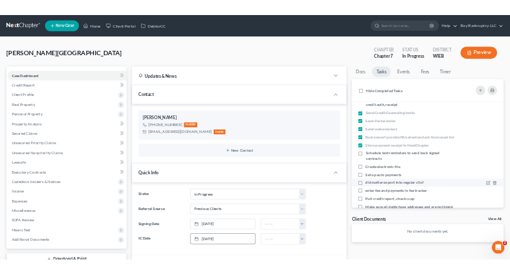
scroll to position [125, 0]
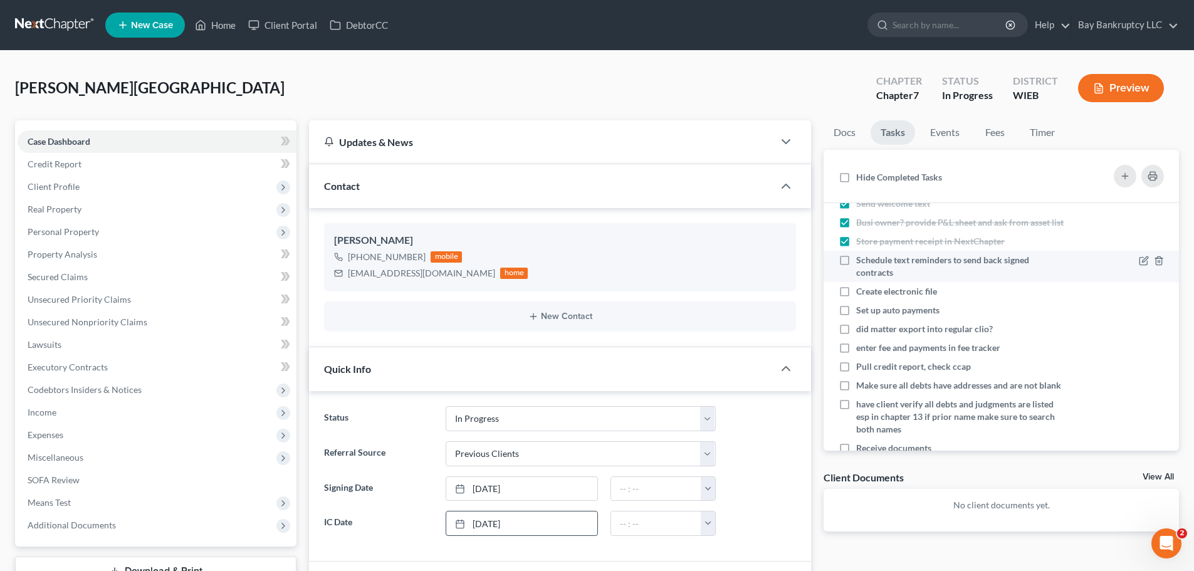
click at [856, 274] on label "Schedule text reminders to send back signed contracts" at bounding box center [960, 266] width 208 height 25
click at [861, 262] on input "Schedule text reminders to send back signed contracts" at bounding box center [865, 258] width 8 height 8
checkbox input "true"
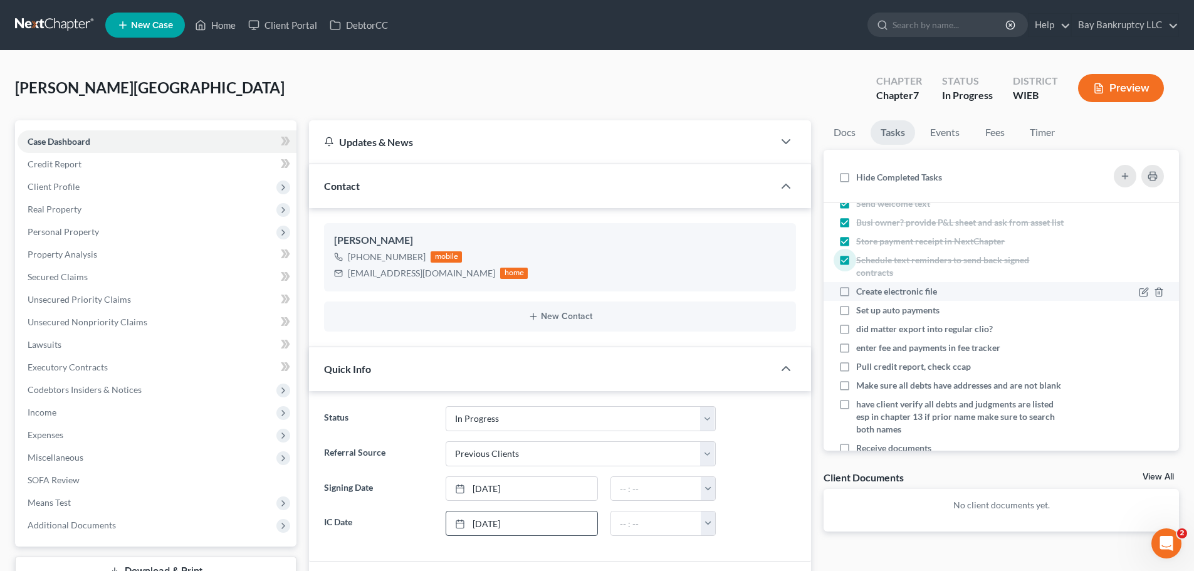
click at [856, 298] on label "Create electronic file" at bounding box center [901, 291] width 91 height 13
click at [861, 293] on input "Create electronic file" at bounding box center [865, 289] width 8 height 8
checkbox input "true"
click at [856, 316] on label "Set up auto payments" at bounding box center [902, 310] width 93 height 13
click at [861, 312] on input "Set up auto payments" at bounding box center [865, 308] width 8 height 8
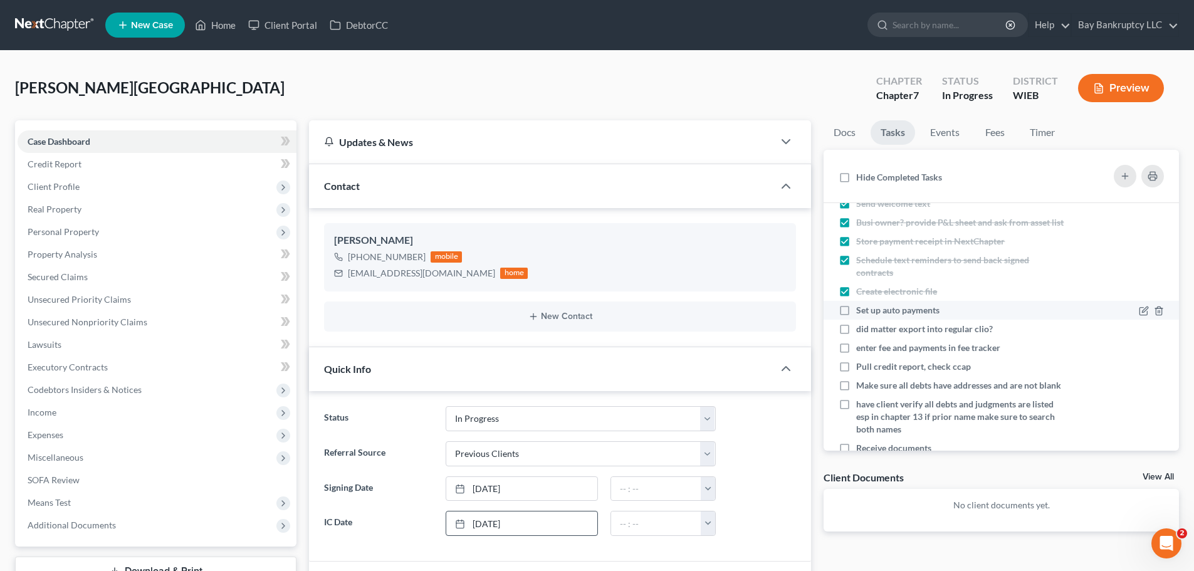
checkbox input "true"
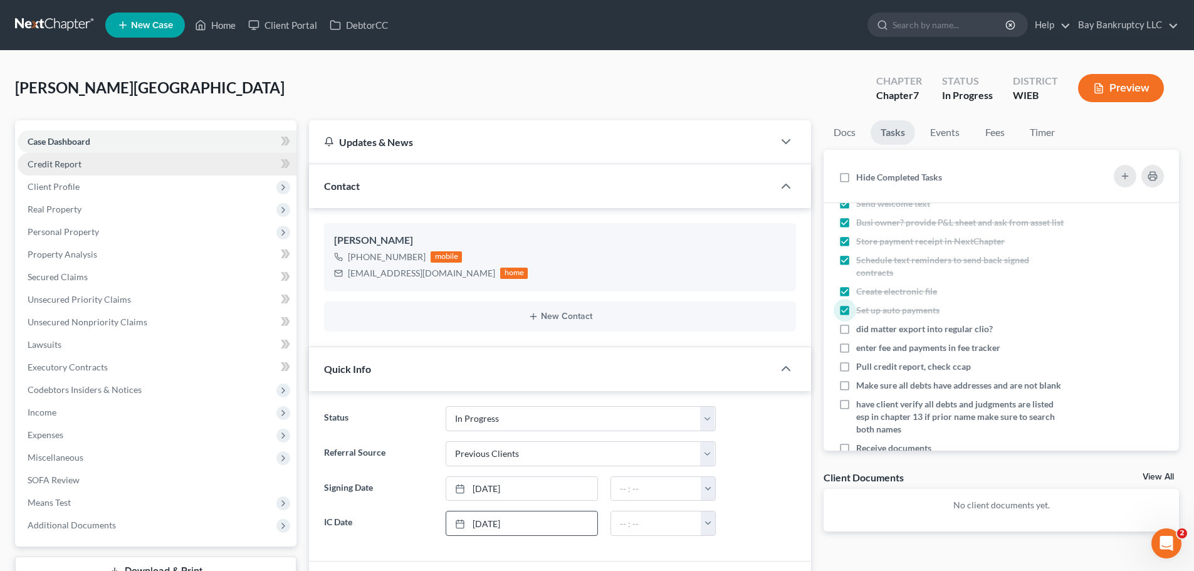
drag, startPoint x: 844, startPoint y: 341, endPoint x: 178, endPoint y: 168, distance: 688.2
click at [856, 335] on label "did matter export into regular clio?" at bounding box center [929, 329] width 147 height 13
click at [861, 331] on input "did matter export into regular clio?" at bounding box center [865, 327] width 8 height 8
checkbox input "true"
click at [856, 354] on label "enter fee and payments in fee tracker" at bounding box center [933, 348] width 154 height 13
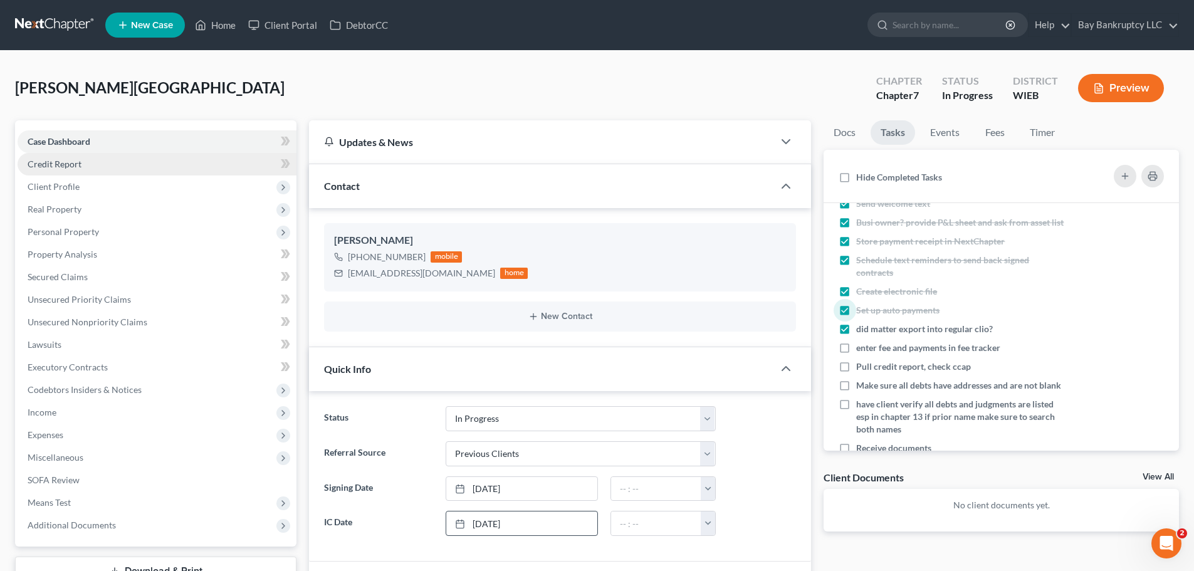
click at [861, 350] on input "enter fee and payments in fee tracker" at bounding box center [865, 346] width 8 height 8
checkbox input "true"
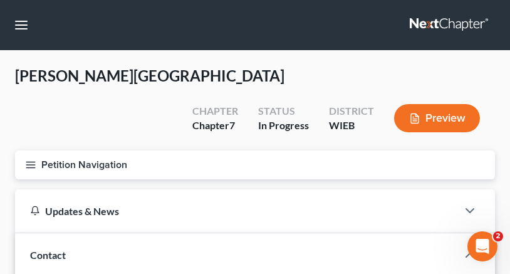
scroll to position [93, 0]
